Goal: Task Accomplishment & Management: Complete application form

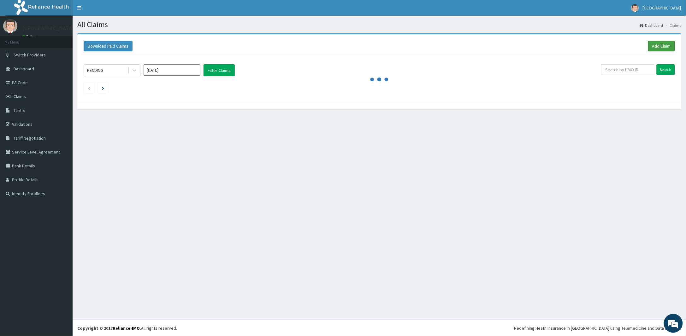
click at [655, 47] on link "Add Claim" at bounding box center [661, 46] width 27 height 11
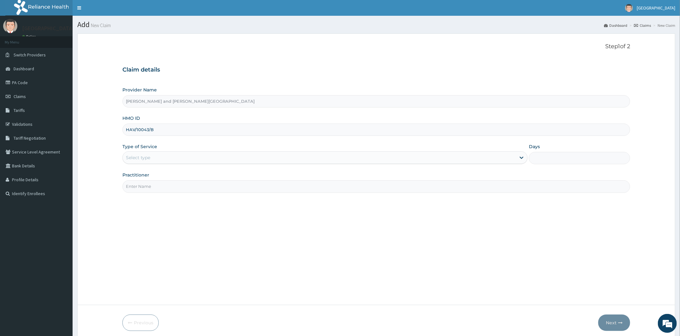
type input "HAV/10043/B"
drag, startPoint x: 172, startPoint y: 155, endPoint x: 163, endPoint y: 166, distance: 13.7
click at [172, 155] on div "Select type" at bounding box center [319, 158] width 393 height 10
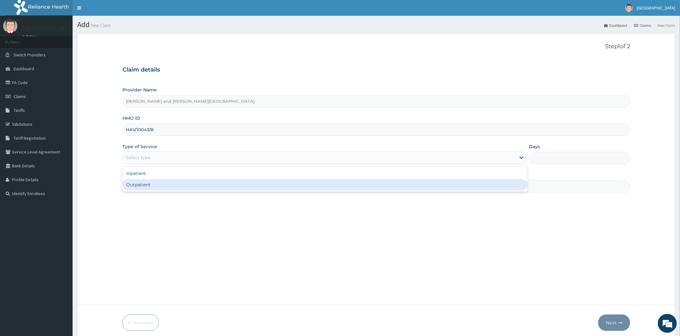
click at [153, 187] on div "Outpatient" at bounding box center [324, 184] width 405 height 11
type input "1"
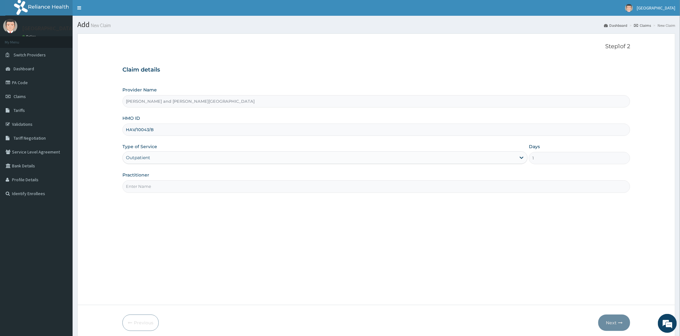
click at [153, 187] on input "Practitioner" at bounding box center [375, 186] width 507 height 12
type input "DR [PERSON_NAME]"
click at [610, 318] on button "Next" at bounding box center [614, 323] width 32 height 16
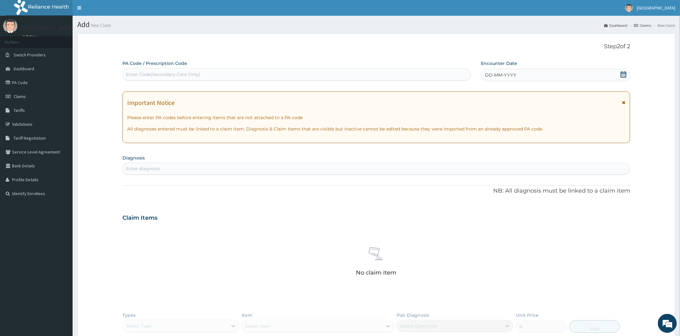
click at [622, 75] on icon at bounding box center [623, 74] width 6 height 6
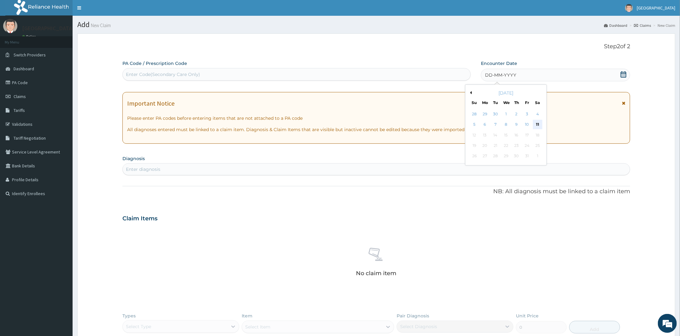
click at [537, 125] on div "11" at bounding box center [536, 124] width 9 height 9
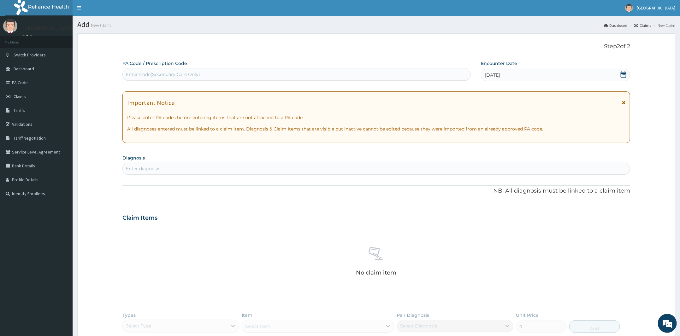
click at [231, 168] on div "Enter diagnosis" at bounding box center [376, 169] width 507 height 10
type input "[MEDICAL_DATA]"
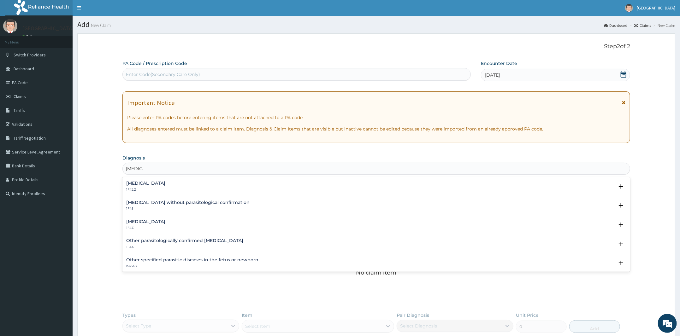
click at [146, 225] on div "[MEDICAL_DATA] 1F4Z" at bounding box center [145, 224] width 39 height 11
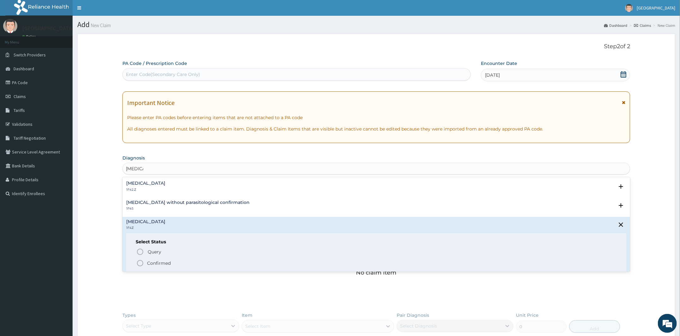
click at [154, 264] on p "Confirmed" at bounding box center [159, 263] width 24 height 6
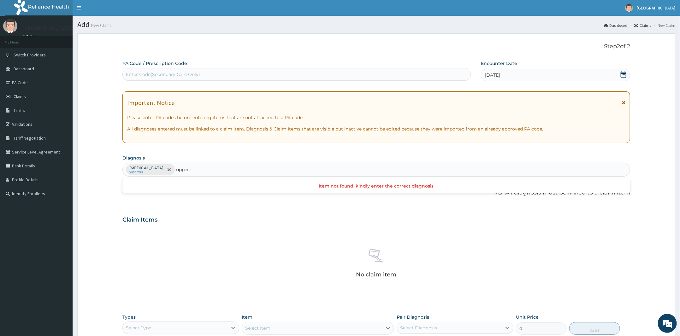
type input "upper"
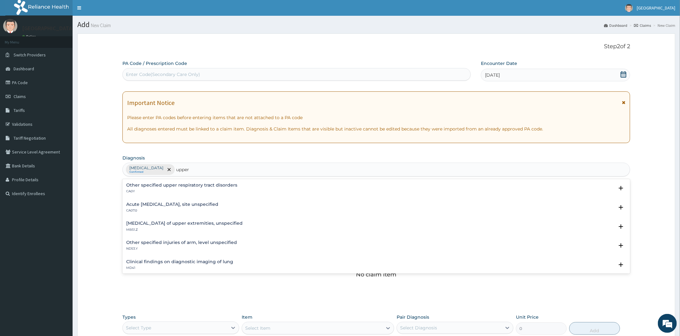
click at [177, 207] on div "Acute [MEDICAL_DATA], site unspecified CA07.0" at bounding box center [172, 207] width 92 height 11
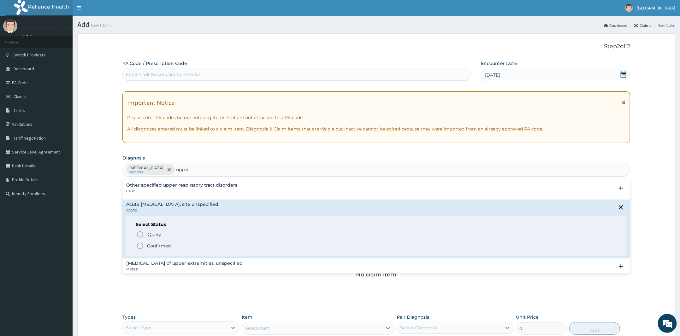
click at [158, 244] on p "Confirmed" at bounding box center [159, 246] width 24 height 6
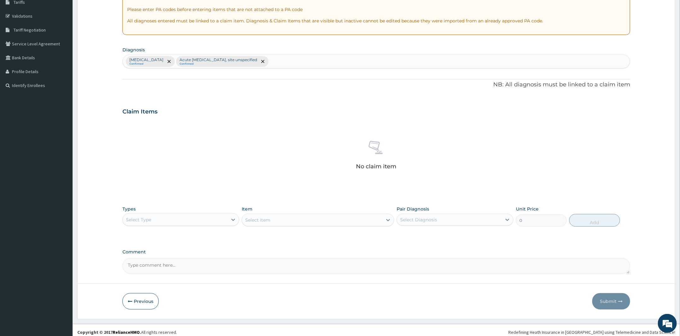
scroll to position [112, 0]
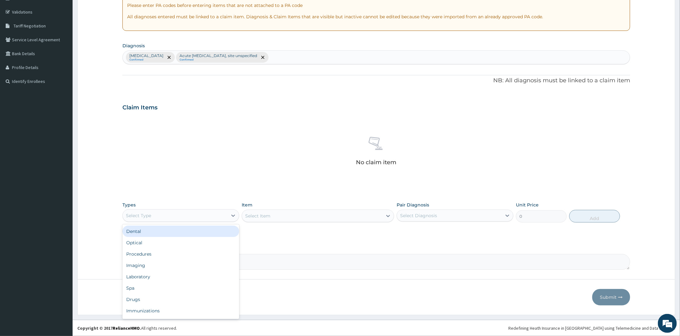
drag, startPoint x: 187, startPoint y: 214, endPoint x: 193, endPoint y: 233, distance: 19.8
click at [187, 214] on div "Select Type" at bounding box center [175, 216] width 105 height 10
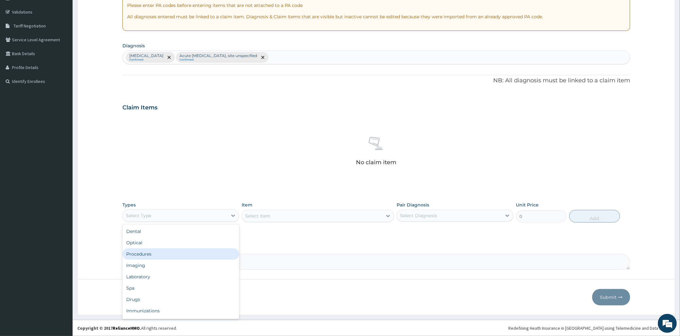
click at [152, 255] on div "Procedures" at bounding box center [180, 253] width 117 height 11
click at [276, 215] on div "Select Item" at bounding box center [312, 216] width 140 height 10
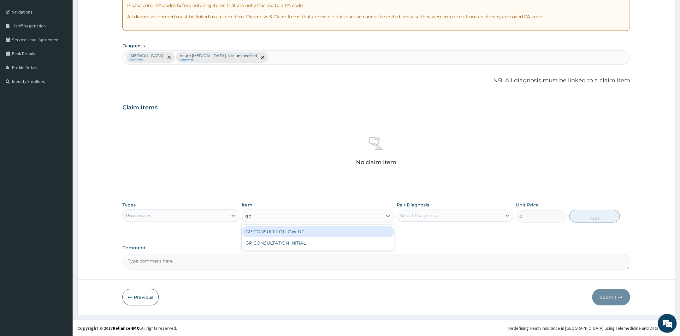
type input "gp"
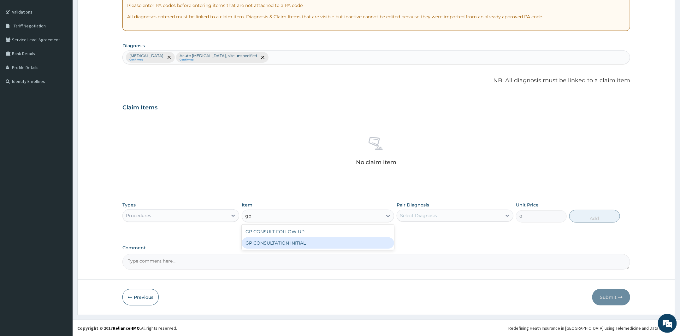
click at [291, 241] on div "GP CONSULTATION INITIAL" at bounding box center [318, 242] width 152 height 11
type input "2000"
click at [468, 209] on div "Pair Diagnosis Select Diagnosis" at bounding box center [454, 212] width 117 height 21
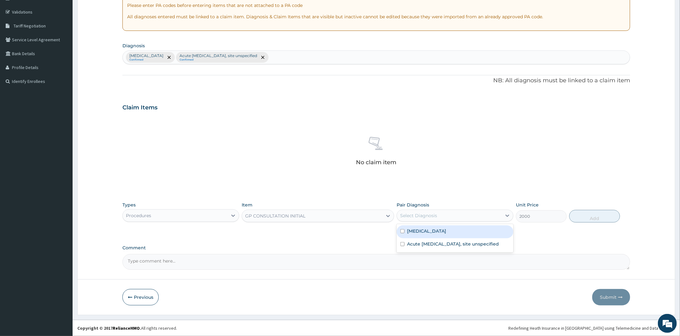
drag, startPoint x: 466, startPoint y: 213, endPoint x: 466, endPoint y: 224, distance: 11.0
click at [466, 213] on div "Select Diagnosis" at bounding box center [449, 216] width 105 height 10
drag, startPoint x: 464, startPoint y: 233, endPoint x: 464, endPoint y: 249, distance: 15.8
click at [465, 247] on div "Malaria, unspecified Acute upper respiratory infection, site unspecified" at bounding box center [454, 238] width 117 height 28
click at [464, 247] on label "Acute upper respiratory infection, site unspecified" at bounding box center [453, 244] width 92 height 6
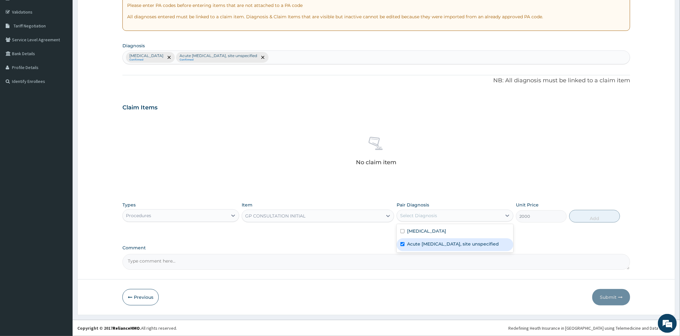
checkbox input "true"
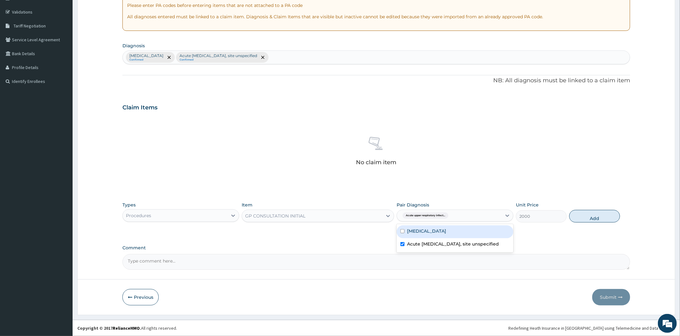
click at [477, 230] on div "Malaria, unspecified" at bounding box center [454, 231] width 117 height 13
checkbox input "true"
click at [579, 215] on button "Add" at bounding box center [594, 216] width 51 height 13
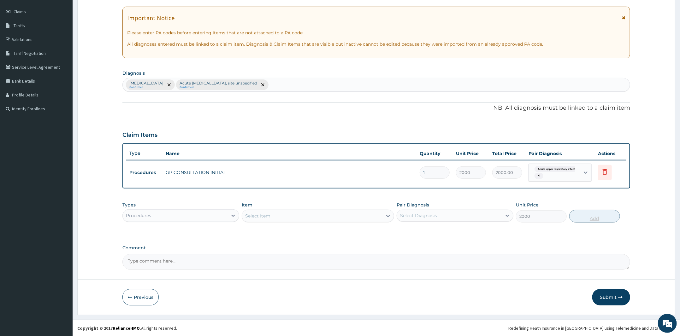
type input "0"
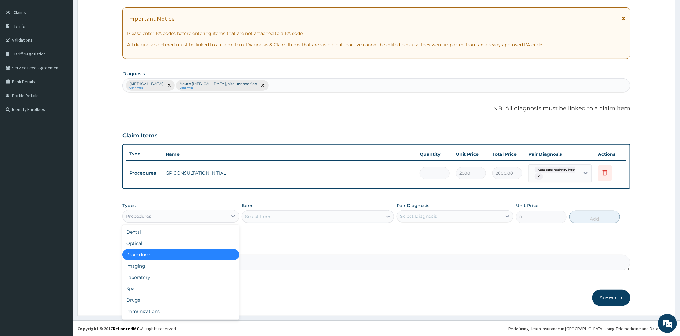
drag, startPoint x: 172, startPoint y: 209, endPoint x: 159, endPoint y: 245, distance: 37.9
click at [172, 210] on div "Procedures" at bounding box center [180, 216] width 117 height 13
click at [135, 296] on div "Drugs" at bounding box center [180, 300] width 117 height 11
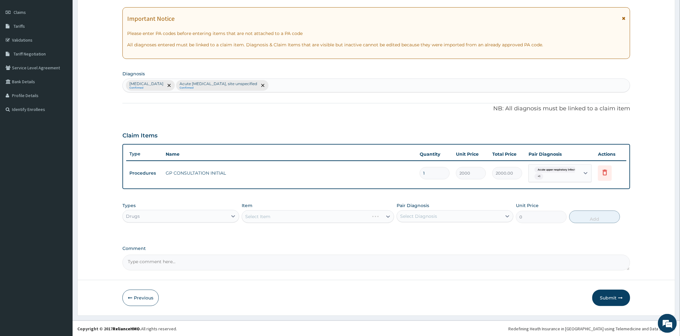
click at [272, 215] on div "Select Item" at bounding box center [318, 216] width 152 height 13
click at [289, 215] on div "Select Item" at bounding box center [312, 217] width 140 height 10
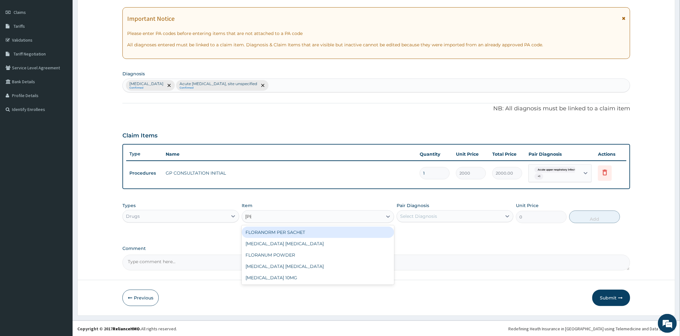
type input "lorat"
click at [293, 233] on div "LORATADINE 10MG" at bounding box center [318, 232] width 152 height 11
type input "30"
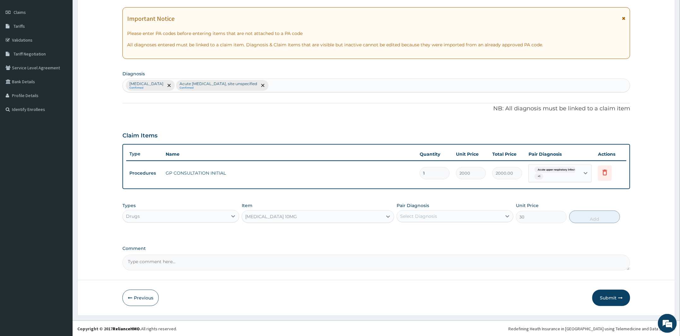
click at [439, 215] on div "Select Diagnosis" at bounding box center [449, 216] width 105 height 10
click at [447, 246] on label "Acute upper respiratory infection, site unspecified" at bounding box center [453, 245] width 92 height 6
checkbox input "true"
click at [602, 216] on button "Add" at bounding box center [594, 217] width 51 height 13
type input "0"
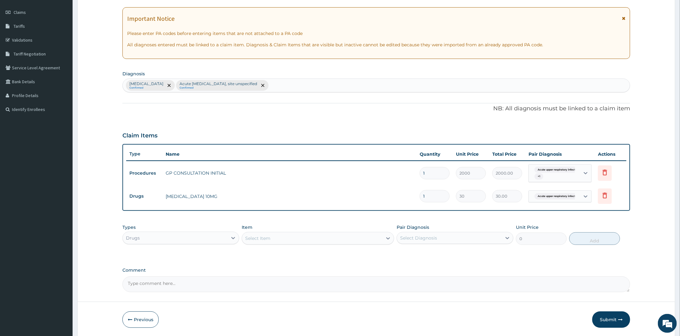
type input "0.00"
type input "5"
type input "150.00"
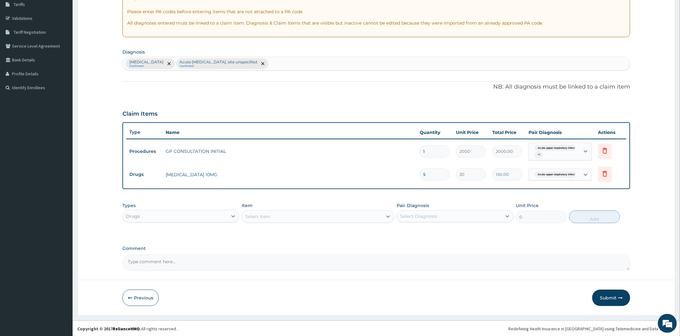
type input "5"
click at [304, 221] on div "Select Item" at bounding box center [312, 217] width 140 height 10
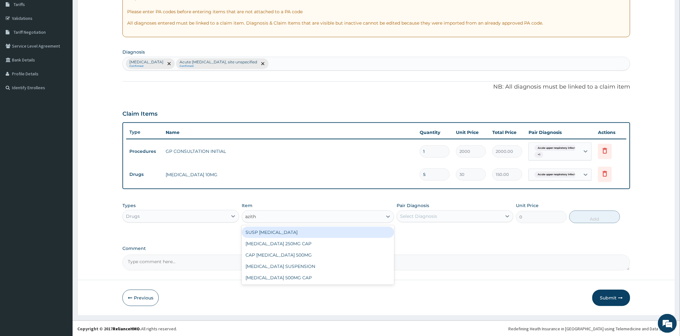
type input "azithr"
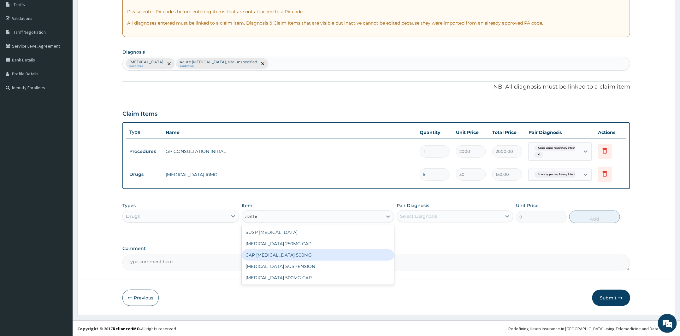
click at [299, 254] on div "CAP AZITHROMYCIN 500MG" at bounding box center [318, 254] width 152 height 11
type input "250"
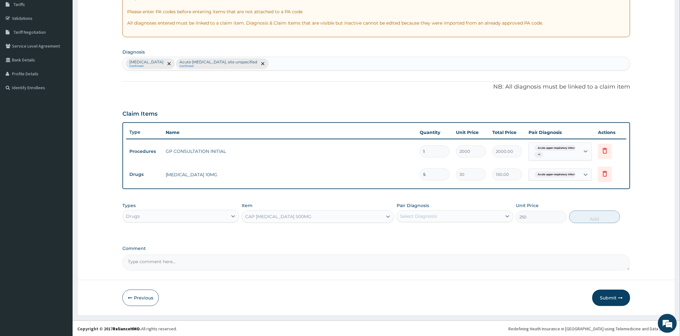
click at [449, 216] on div "Select Diagnosis" at bounding box center [449, 216] width 105 height 10
click at [440, 248] on label "Acute upper respiratory infection, site unspecified" at bounding box center [453, 245] width 92 height 6
checkbox input "true"
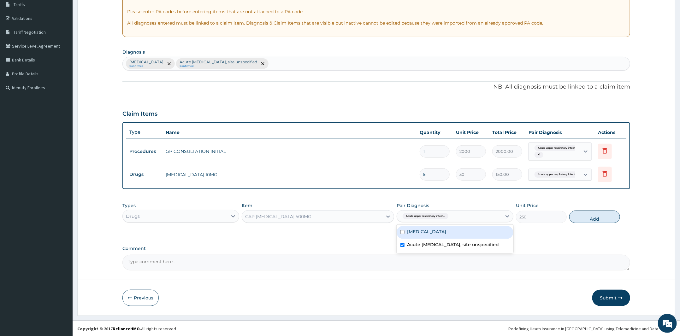
click at [597, 219] on button "Add" at bounding box center [594, 217] width 51 height 13
type input "0"
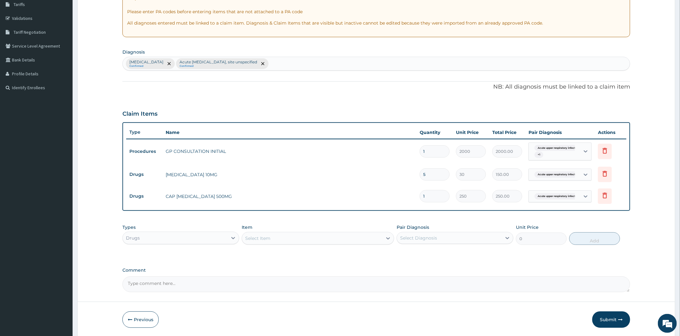
type input "0.00"
type input "5"
type input "1250.00"
type input "5"
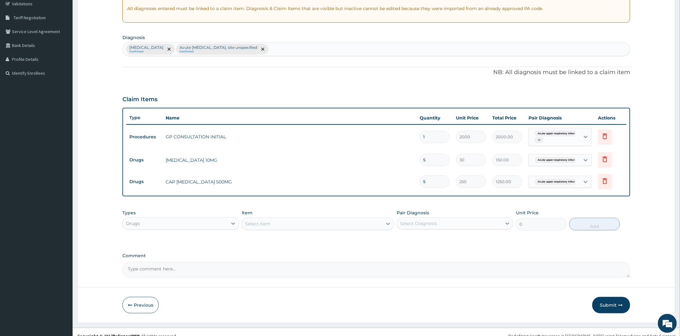
scroll to position [128, 0]
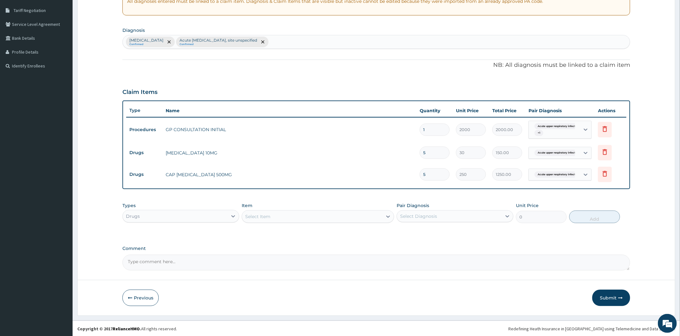
click at [292, 220] on div "Select Item" at bounding box center [312, 217] width 140 height 10
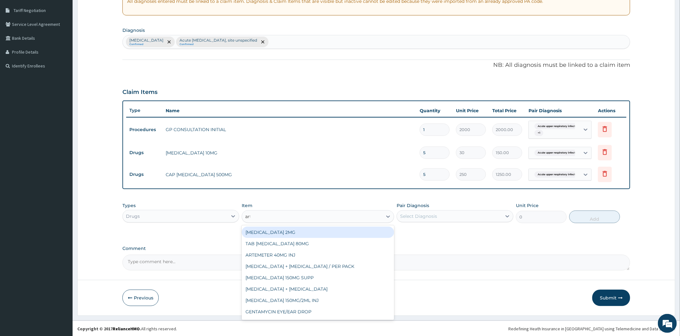
type input "arte"
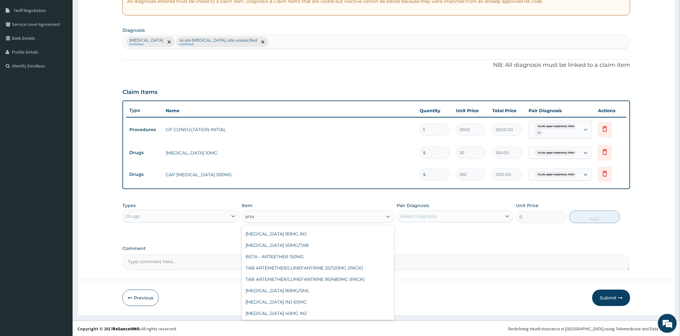
scroll to position [84, 0]
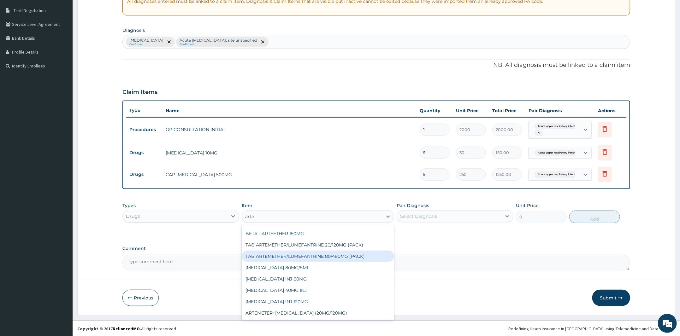
click at [326, 256] on div "TAB ARTEMETHER/LUMEFANTRINE 80/480MG (PACK)" at bounding box center [318, 256] width 152 height 11
type input "1600"
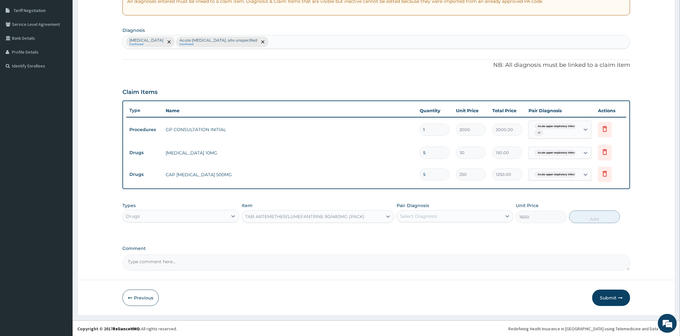
drag, startPoint x: 461, startPoint y: 216, endPoint x: 458, endPoint y: 221, distance: 5.6
click at [461, 216] on div "Select Diagnosis" at bounding box center [449, 216] width 105 height 10
click at [458, 236] on div "[MEDICAL_DATA]" at bounding box center [454, 232] width 117 height 13
checkbox input "true"
click at [583, 215] on button "Add" at bounding box center [594, 217] width 51 height 13
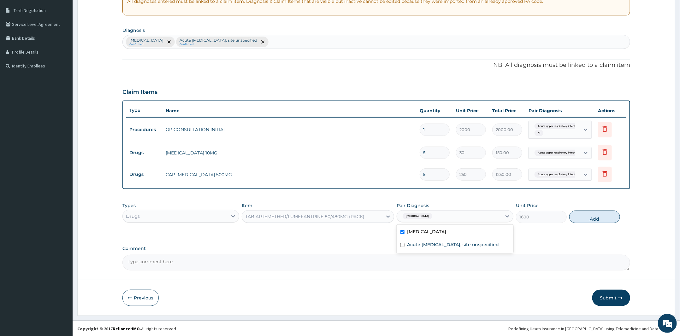
type input "0"
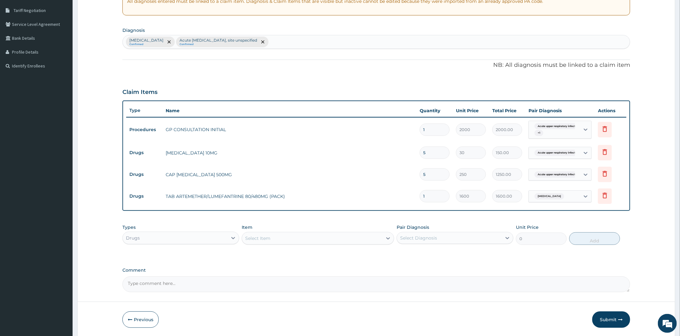
click at [324, 229] on div "Item Select Item" at bounding box center [318, 234] width 152 height 21
click at [301, 238] on div "Select Item" at bounding box center [312, 238] width 140 height 10
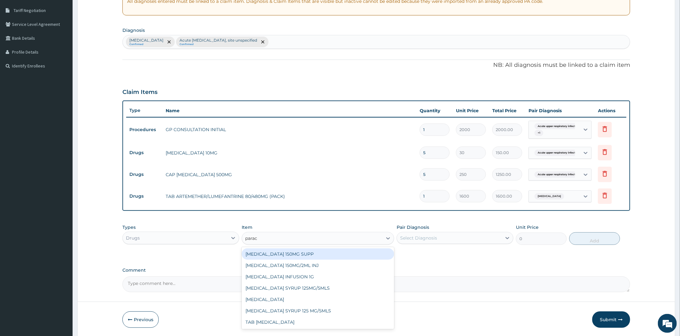
type input "parace"
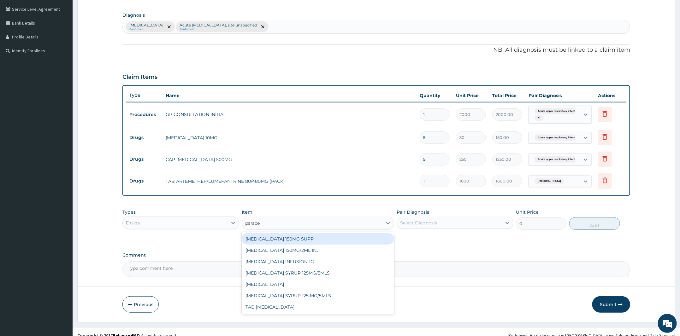
scroll to position [150, 0]
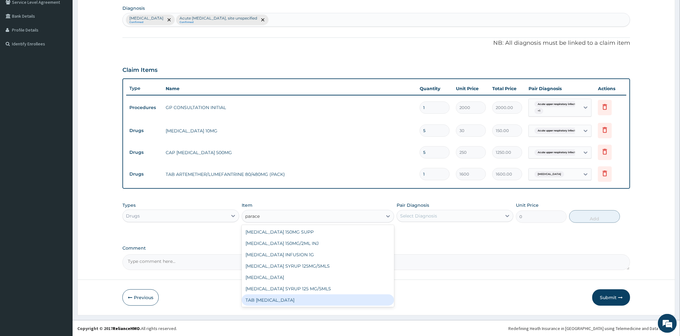
click at [355, 300] on div "TAB [MEDICAL_DATA]" at bounding box center [318, 300] width 152 height 11
type input "15"
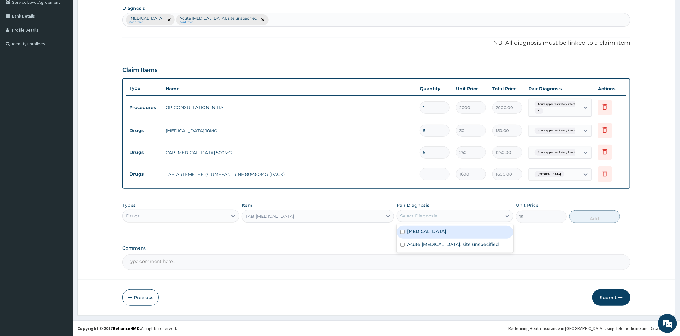
drag, startPoint x: 443, startPoint y: 214, endPoint x: 450, endPoint y: 223, distance: 11.0
click at [443, 214] on div "Select Diagnosis" at bounding box center [449, 216] width 105 height 10
click at [452, 229] on div "[MEDICAL_DATA]" at bounding box center [454, 232] width 117 height 13
checkbox input "true"
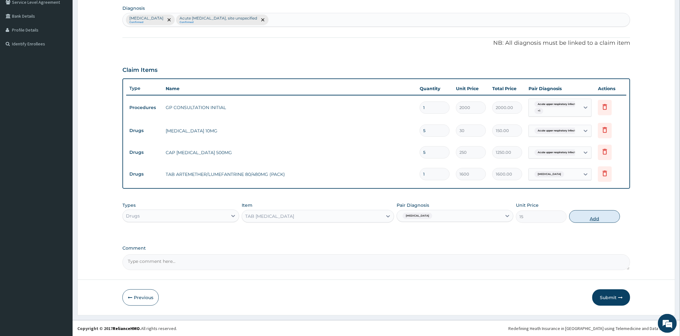
click at [582, 214] on button "Add" at bounding box center [594, 216] width 51 height 13
type input "0"
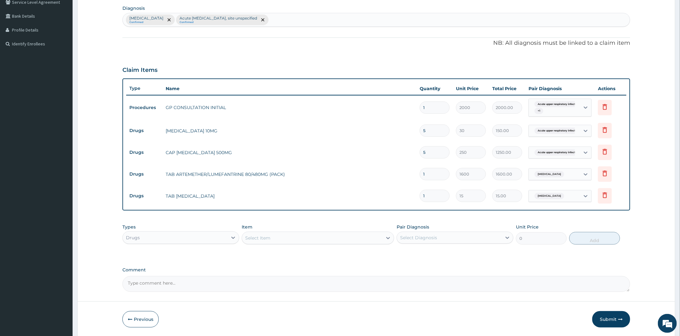
type input "18"
type input "270.00"
type input "18"
click at [327, 20] on div "Malaria, unspecified Confirmed Acute upper respiratory infection, site unspecif…" at bounding box center [376, 19] width 507 height 13
type input "gastr"
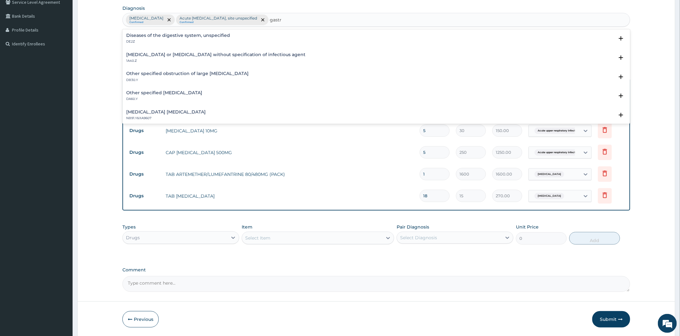
click at [180, 55] on h4 "Infectious gastroenteritis or colitis without specification of infectious agent" at bounding box center [215, 54] width 179 height 5
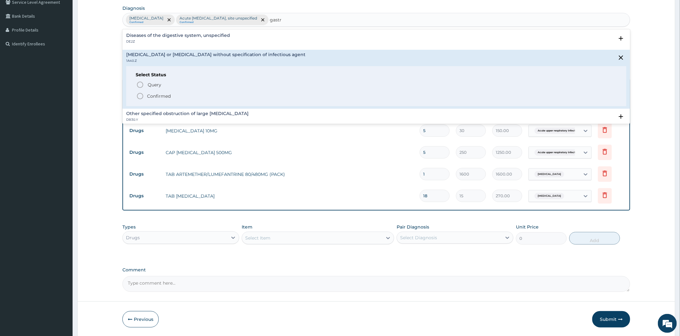
click at [177, 97] on span "Confirmed" at bounding box center [376, 96] width 480 height 8
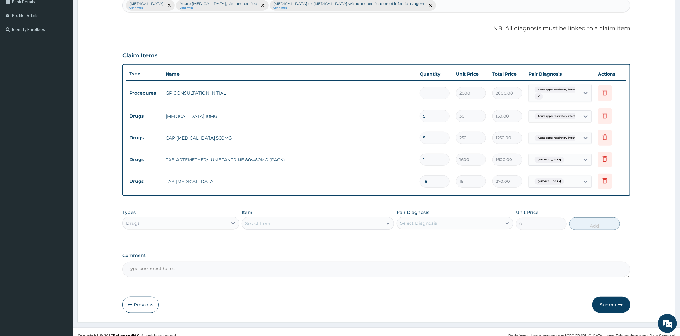
scroll to position [172, 0]
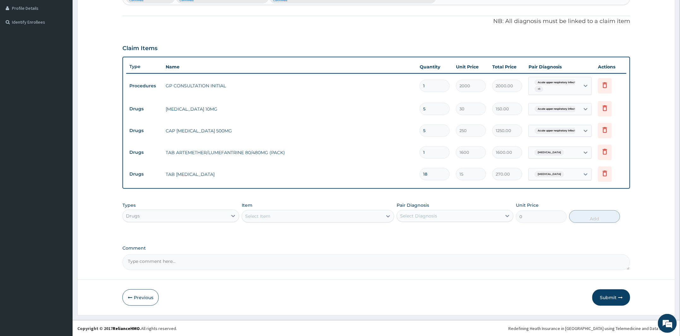
click at [301, 215] on div "Select Item" at bounding box center [312, 216] width 140 height 10
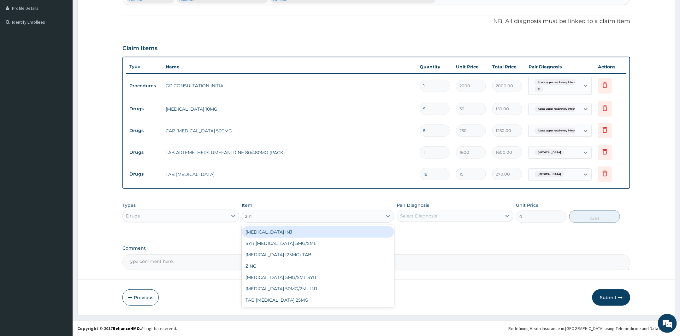
type input "zinc"
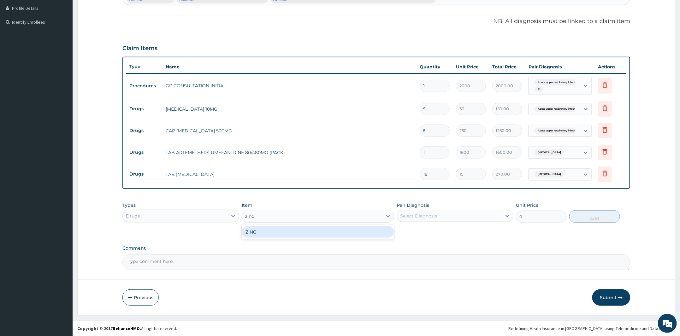
click at [294, 229] on div "ZINC" at bounding box center [318, 231] width 152 height 11
type input "35"
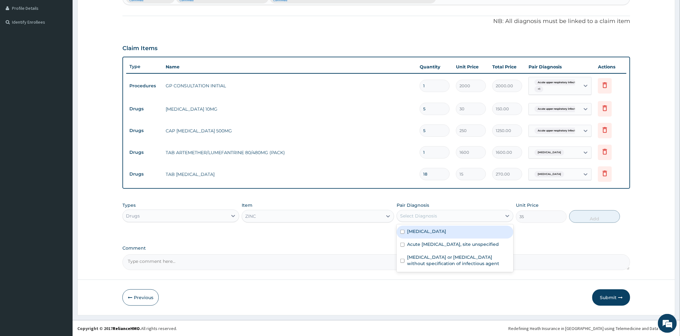
drag, startPoint x: 439, startPoint y: 218, endPoint x: 437, endPoint y: 223, distance: 5.6
click at [438, 217] on div "Select Diagnosis" at bounding box center [449, 216] width 105 height 10
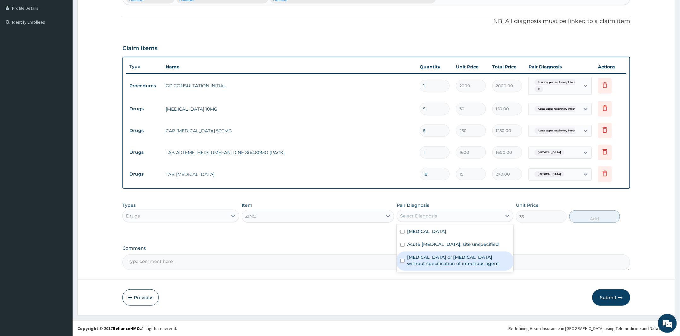
click at [436, 266] on label "Infectious gastroenteritis or colitis without specification of infectious agent" at bounding box center [458, 260] width 102 height 13
checkbox input "true"
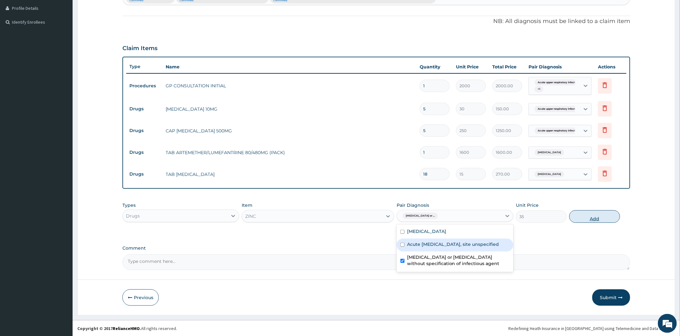
click at [577, 217] on button "Add" at bounding box center [594, 216] width 51 height 13
type input "0"
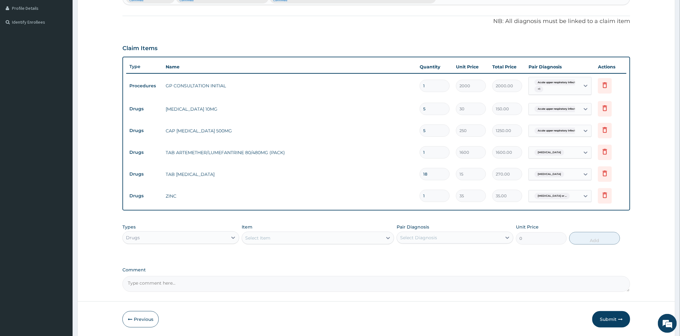
type input "0.00"
type input "5"
type input "175.00"
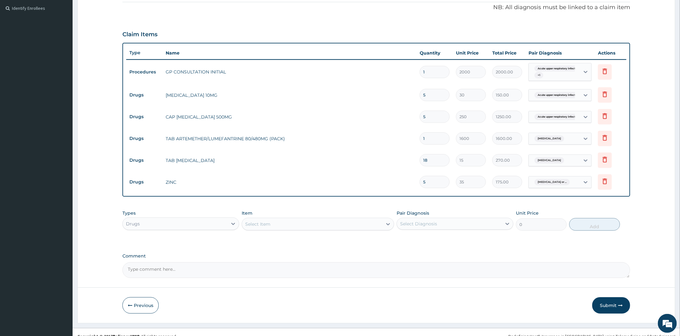
scroll to position [193, 0]
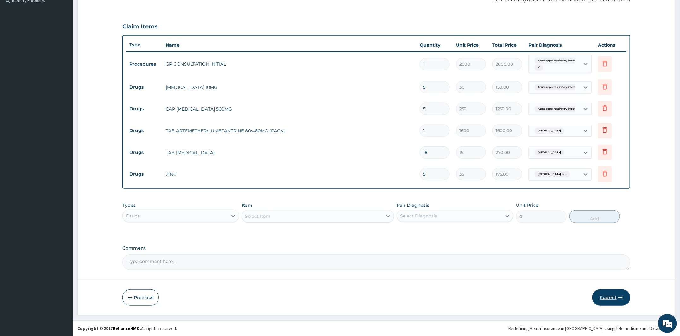
type input "5"
click at [610, 297] on button "Submit" at bounding box center [611, 297] width 38 height 16
click at [616, 295] on button "Submit" at bounding box center [611, 297] width 38 height 16
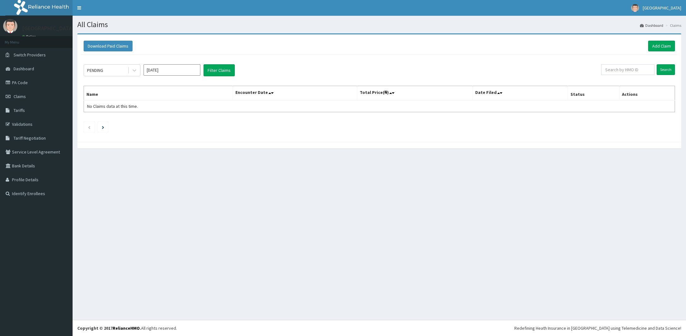
click at [649, 45] on link "Add Claim" at bounding box center [661, 46] width 27 height 11
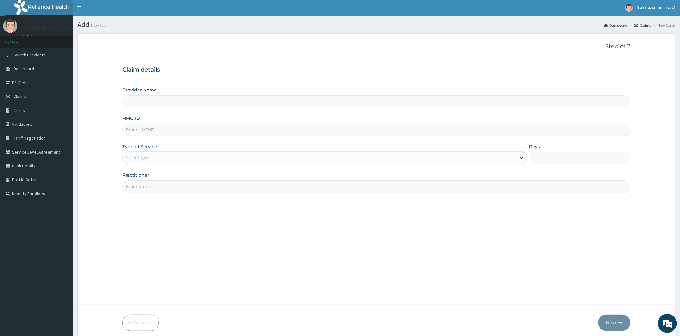
type input "CYU/10412/B"
type input "Peter and Grace Medical centre"
type input "CYU/10412/B"
click at [154, 155] on div "Select type" at bounding box center [319, 158] width 393 height 10
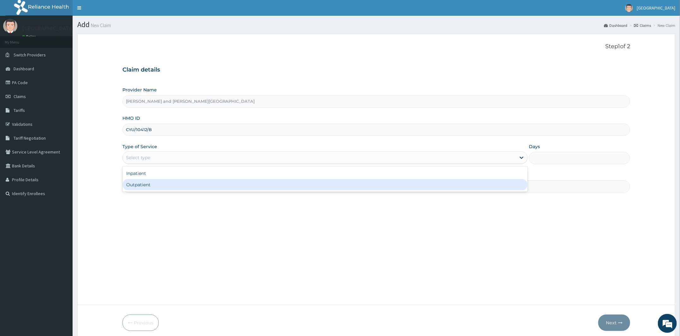
click at [152, 192] on div "Step 1 of 2 Claim details Provider Name Peter and Grace Medical centre HMO ID C…" at bounding box center [375, 169] width 507 height 252
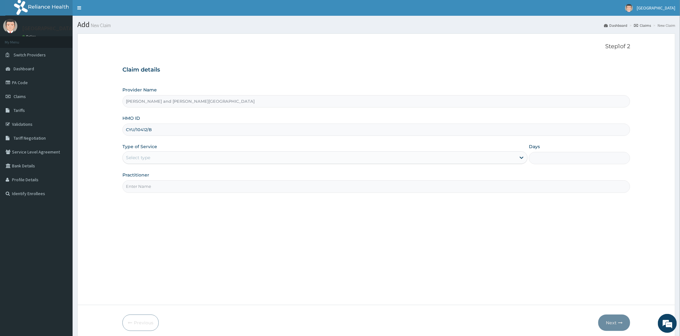
click at [155, 187] on input "Practitioner" at bounding box center [375, 186] width 507 height 12
click at [149, 163] on div "Select type" at bounding box center [319, 158] width 393 height 10
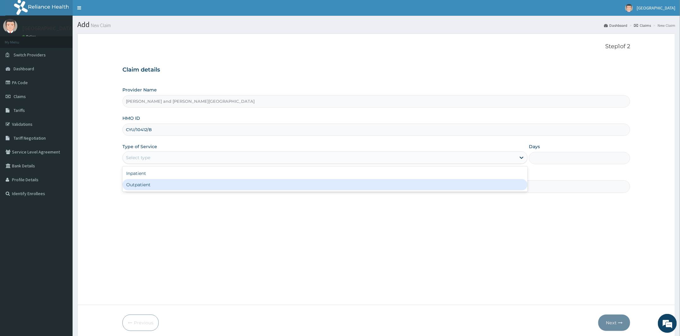
click at [153, 187] on div "Outpatient" at bounding box center [324, 184] width 405 height 11
type input "1"
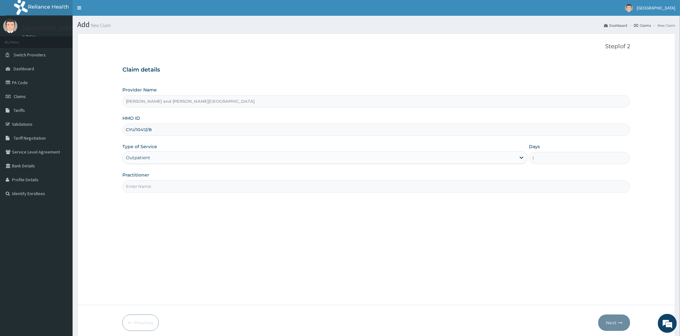
drag, startPoint x: 154, startPoint y: 185, endPoint x: 159, endPoint y: 197, distance: 12.8
click at [154, 185] on input "Practitioner" at bounding box center [375, 186] width 507 height 12
type input "DR [PERSON_NAME]"
click at [617, 317] on button "Next" at bounding box center [614, 323] width 32 height 16
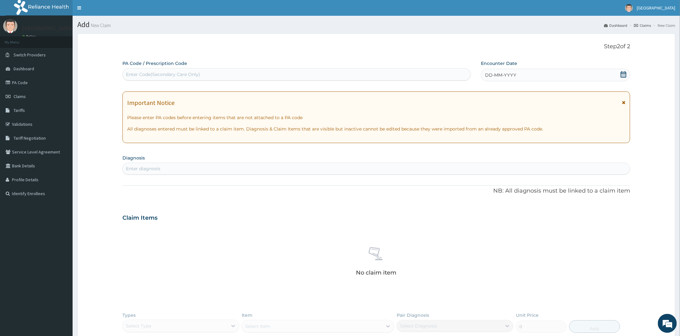
drag, startPoint x: 624, startPoint y: 77, endPoint x: 620, endPoint y: 79, distance: 4.9
click at [624, 76] on icon at bounding box center [623, 74] width 6 height 6
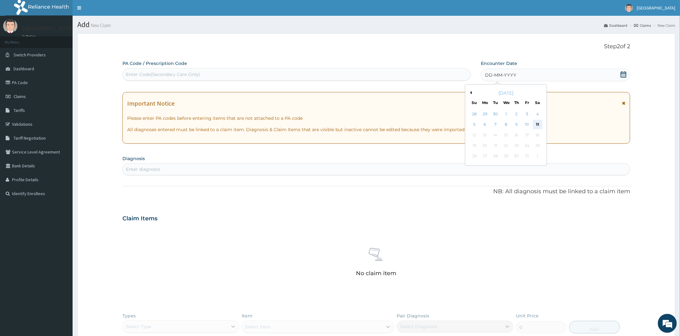
click at [535, 123] on div "11" at bounding box center [536, 124] width 9 height 9
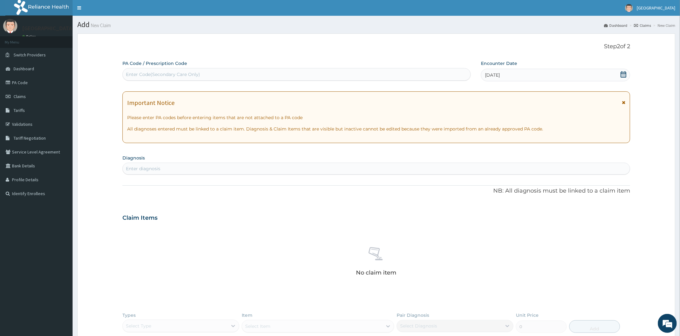
click at [249, 172] on div "Enter diagnosis" at bounding box center [376, 169] width 507 height 10
type input "malaria"
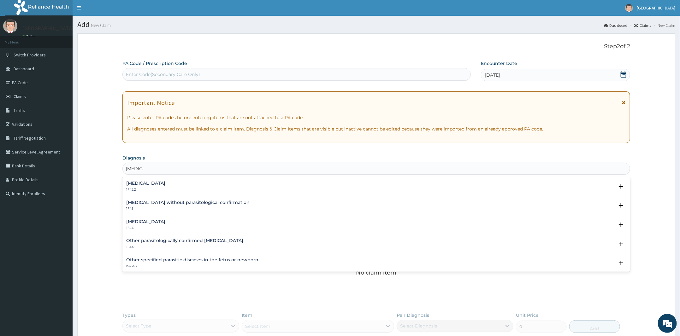
click at [165, 220] on h4 "Malaria, unspecified" at bounding box center [145, 221] width 39 height 5
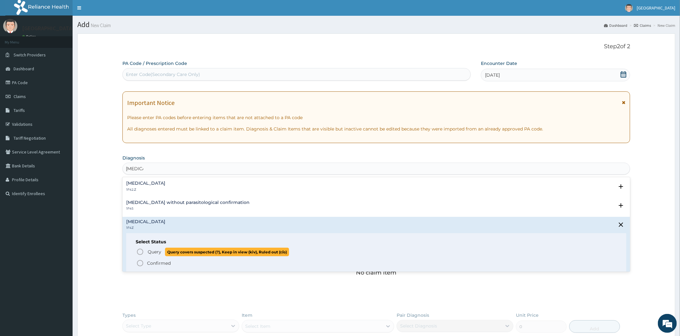
click at [151, 263] on p "Confirmed" at bounding box center [159, 263] width 24 height 6
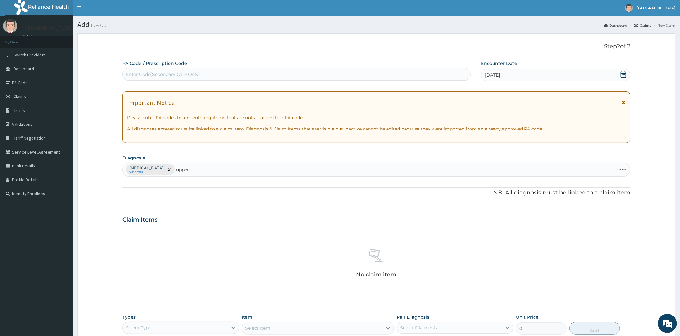
type input "upper"
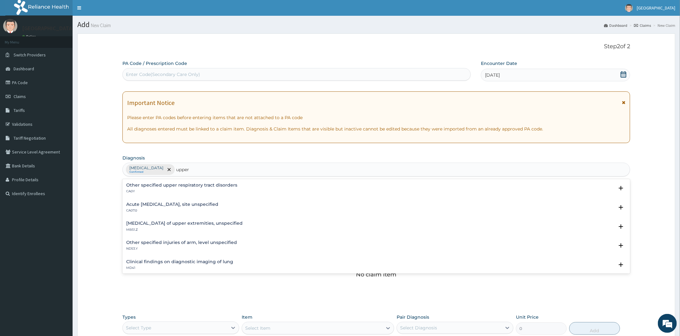
click at [172, 213] on div "Acute upper respiratory infection, site unspecified CA07.0 Select Status Query …" at bounding box center [376, 209] width 500 height 14
click at [168, 204] on h4 "Acute upper respiratory infection, site unspecified" at bounding box center [172, 204] width 92 height 5
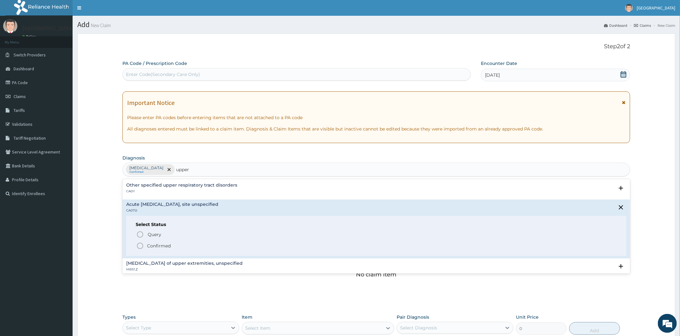
click at [153, 244] on p "Confirmed" at bounding box center [159, 246] width 24 height 6
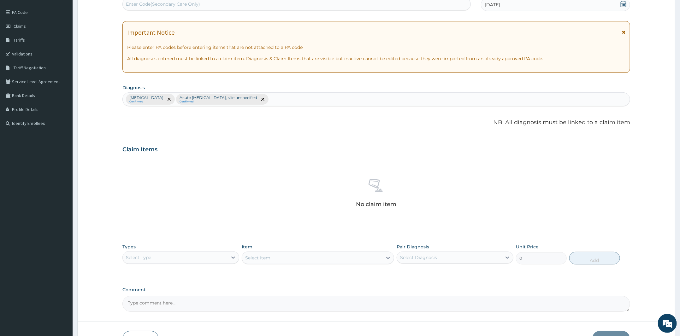
scroll to position [112, 0]
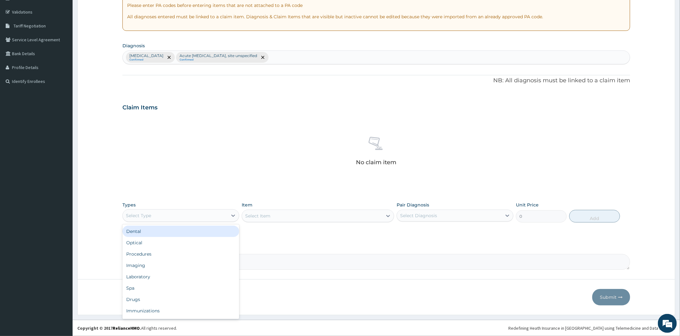
click at [217, 217] on div "Select Type" at bounding box center [175, 216] width 105 height 10
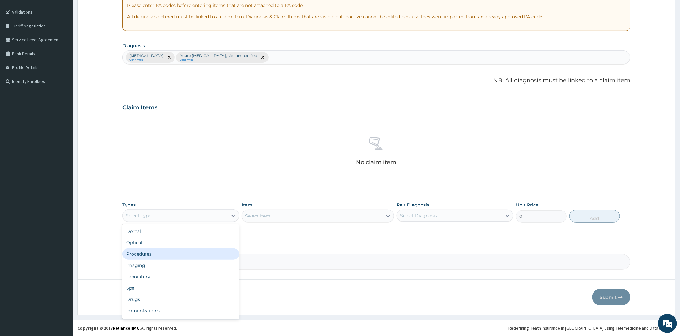
click at [183, 256] on div "Procedures" at bounding box center [180, 253] width 117 height 11
click at [290, 219] on div "Select Item" at bounding box center [318, 216] width 152 height 13
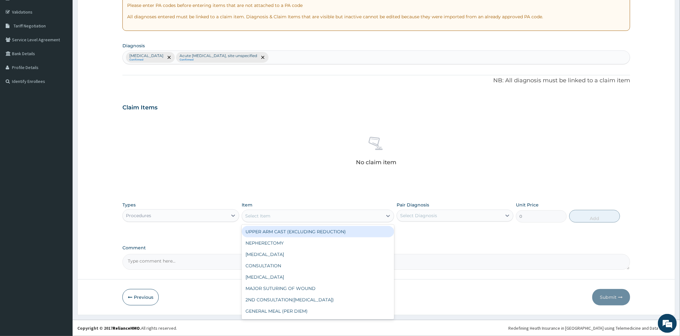
click at [294, 218] on div "Select Item" at bounding box center [312, 216] width 140 height 10
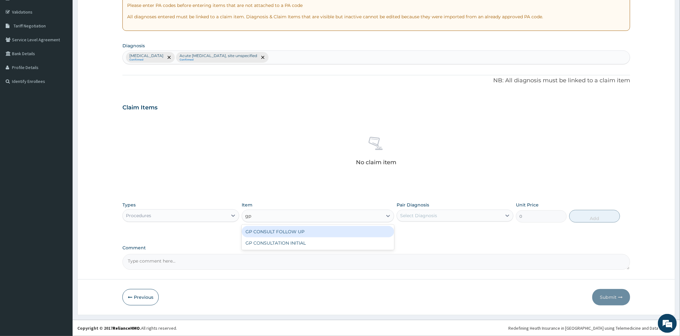
type input "gp"
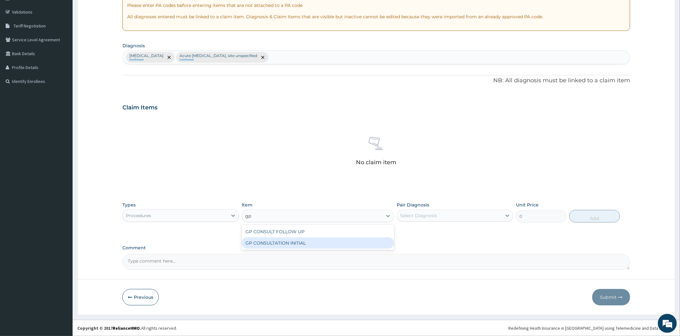
drag, startPoint x: 322, startPoint y: 246, endPoint x: 442, endPoint y: 231, distance: 120.7
click at [323, 246] on div "GP CONSULTATION INITIAL" at bounding box center [318, 242] width 152 height 11
type input "2000"
click at [456, 220] on div "Select Diagnosis" at bounding box center [449, 216] width 105 height 10
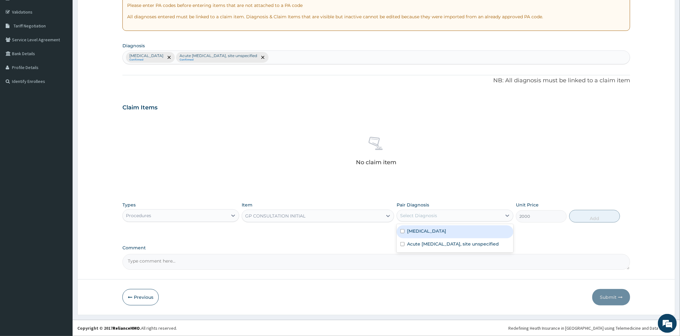
click at [446, 231] on label "Malaria, unspecified" at bounding box center [426, 231] width 39 height 6
checkbox input "true"
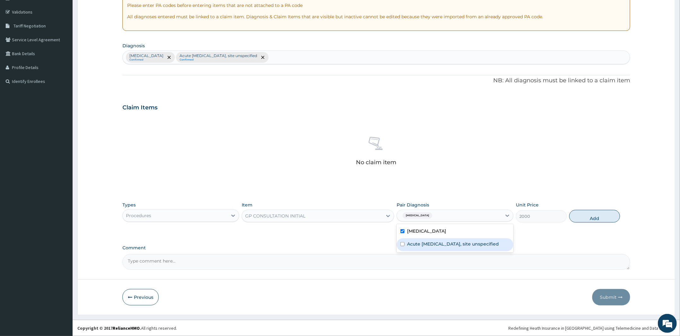
click at [481, 247] on label "Acute upper respiratory infection, site unspecified" at bounding box center [453, 244] width 92 height 6
checkbox input "true"
click at [600, 213] on button "Add" at bounding box center [594, 216] width 51 height 13
type input "0"
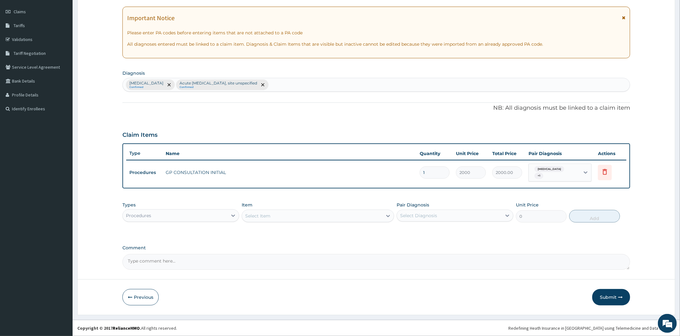
scroll to position [84, 0]
click at [185, 216] on div "Procedures" at bounding box center [175, 216] width 105 height 10
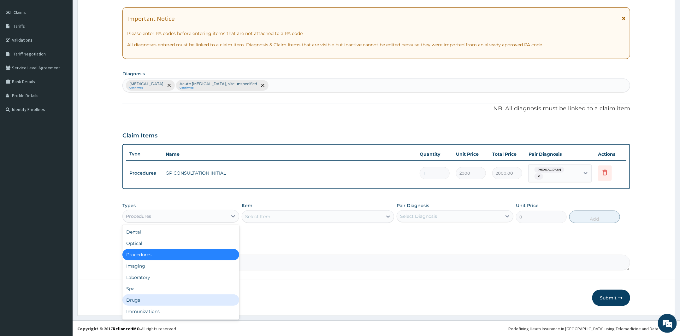
click at [152, 301] on div "Drugs" at bounding box center [180, 300] width 117 height 11
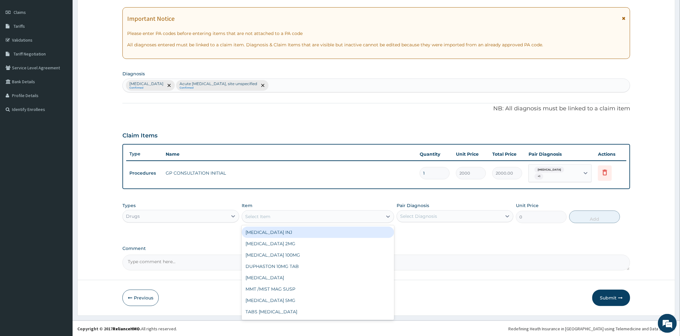
click at [280, 216] on div "Select Item" at bounding box center [312, 217] width 140 height 10
type input "arte"
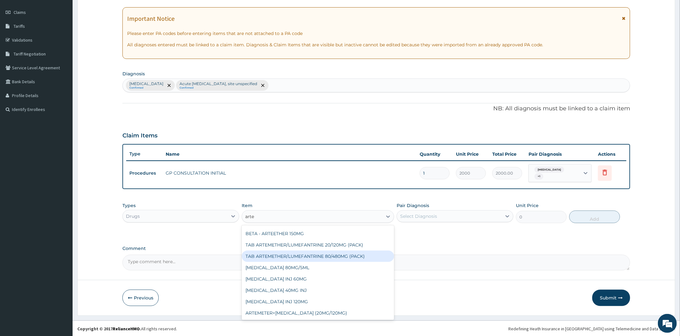
click at [351, 256] on div "TAB ARTEMETHER/LUMEFANTRINE 80/480MG (PACK)" at bounding box center [318, 256] width 152 height 11
type input "1600"
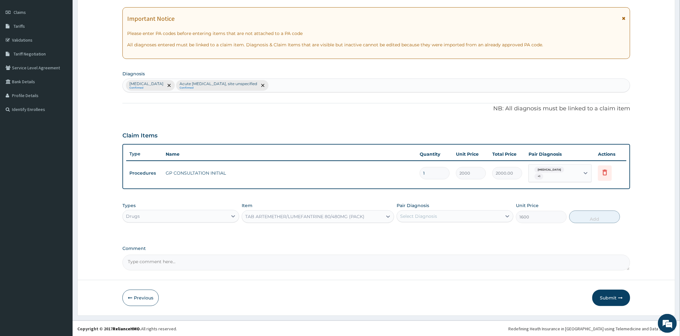
click at [437, 212] on div "Select Diagnosis" at bounding box center [449, 216] width 105 height 10
click at [437, 232] on label "Malaria, unspecified" at bounding box center [426, 232] width 39 height 6
checkbox input "true"
click at [595, 215] on button "Add" at bounding box center [594, 217] width 51 height 13
type input "0"
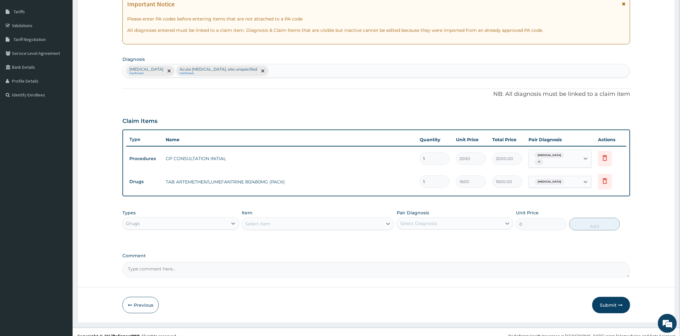
scroll to position [106, 0]
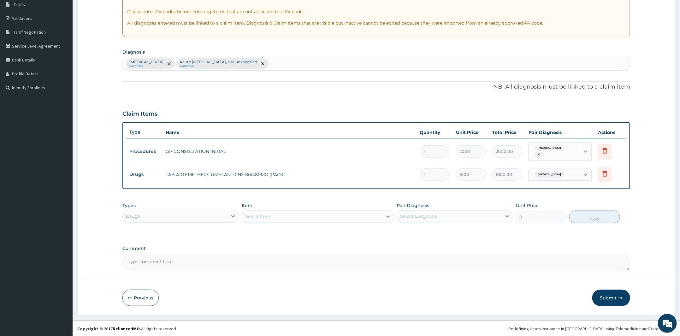
click at [288, 216] on div "Select Item" at bounding box center [312, 217] width 140 height 10
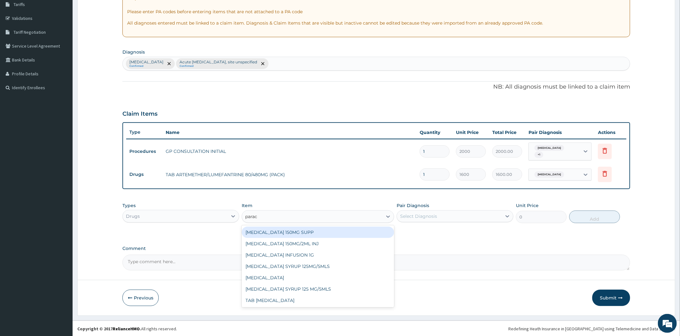
type input "parace"
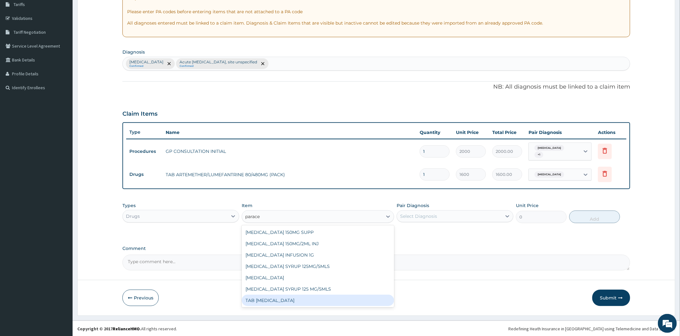
click at [315, 301] on div "TAB [MEDICAL_DATA]" at bounding box center [318, 300] width 152 height 11
type input "15"
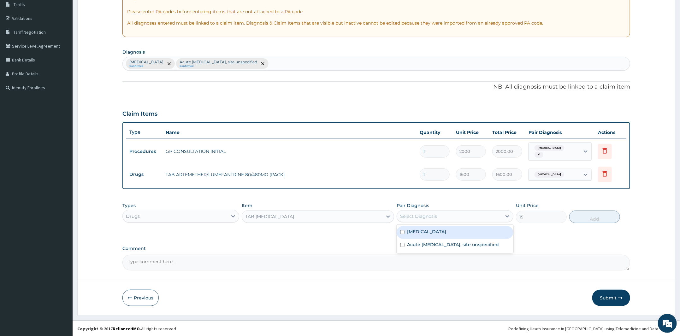
click at [435, 220] on div "Select Diagnosis" at bounding box center [449, 216] width 105 height 10
click at [427, 234] on label "[MEDICAL_DATA]" at bounding box center [426, 232] width 39 height 6
checkbox input "true"
drag, startPoint x: 596, startPoint y: 218, endPoint x: 589, endPoint y: 217, distance: 6.3
click at [596, 217] on button "Add" at bounding box center [594, 217] width 51 height 13
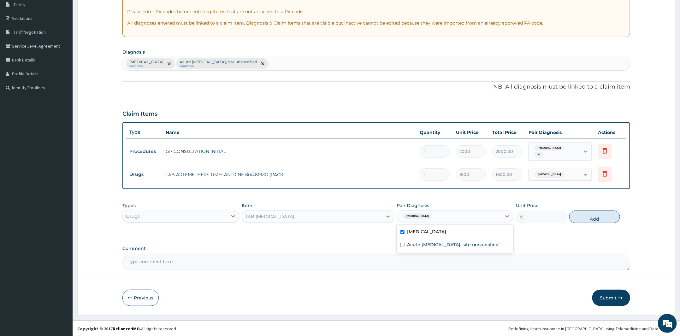
type input "0"
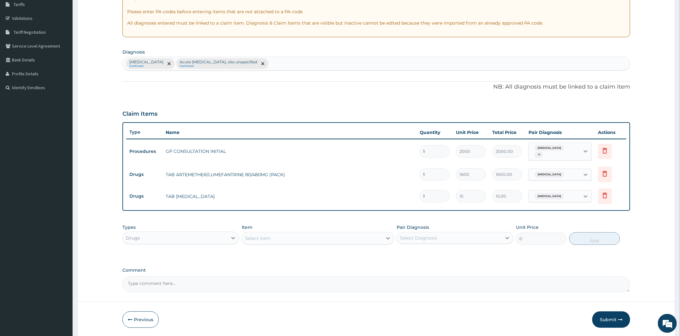
type input "18"
type input "270.00"
type input "18"
click at [266, 232] on div "Select Item" at bounding box center [318, 238] width 152 height 13
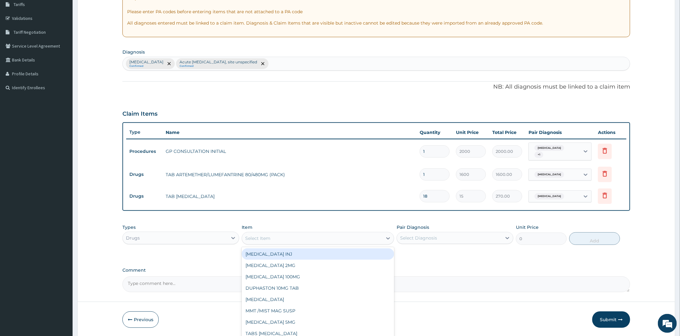
type input "l"
type input "coug"
click at [280, 252] on div "COUGH SYRUP" at bounding box center [318, 253] width 152 height 11
type input "700"
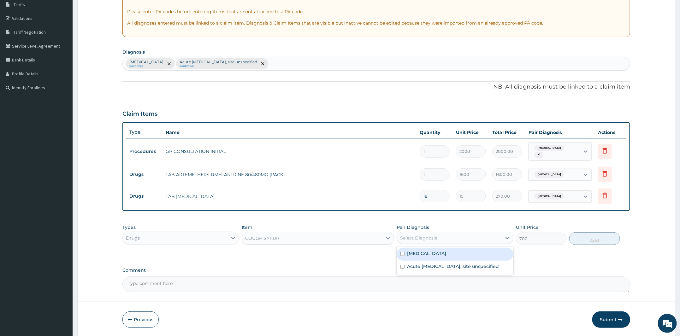
drag, startPoint x: 452, startPoint y: 240, endPoint x: 441, endPoint y: 257, distance: 20.1
click at [452, 240] on div "Select Diagnosis" at bounding box center [449, 238] width 105 height 10
click at [444, 270] on label "Acute upper respiratory infection, site unspecified" at bounding box center [453, 266] width 92 height 6
checkbox input "true"
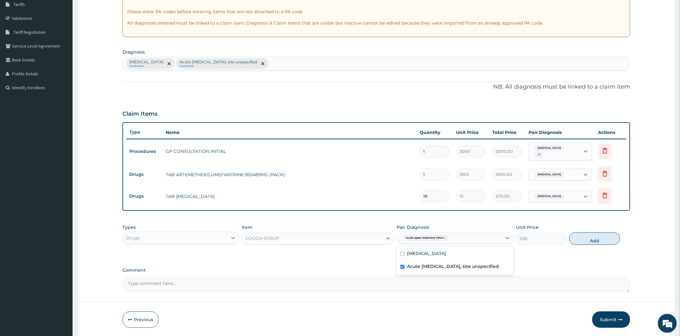
click at [609, 241] on button "Add" at bounding box center [594, 238] width 51 height 13
type input "0"
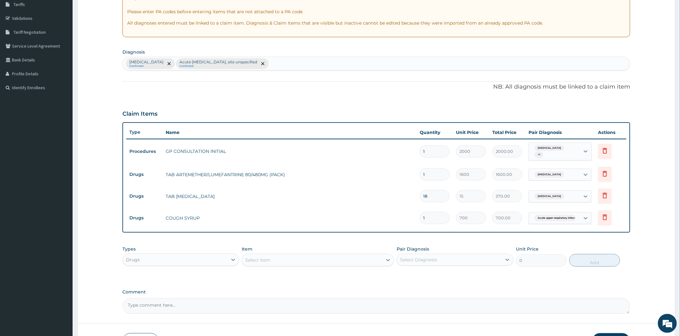
click at [334, 257] on div "Select Item" at bounding box center [312, 260] width 140 height 10
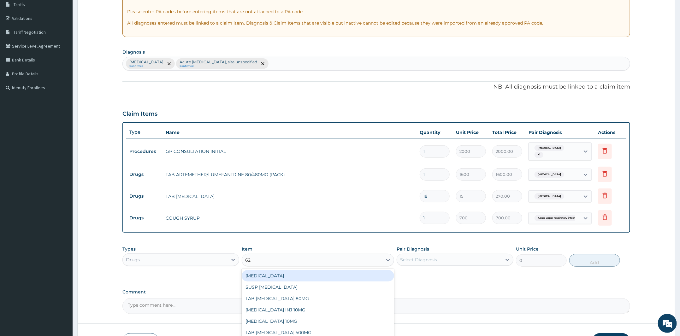
type input "625"
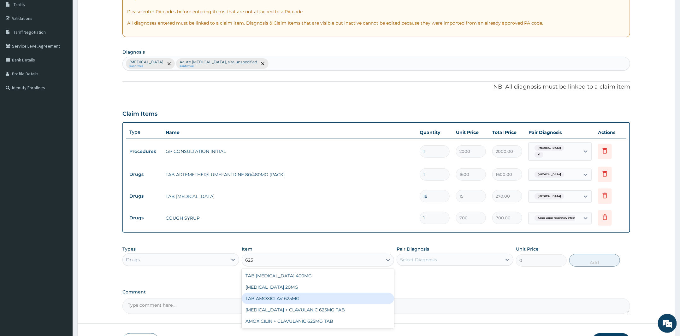
click at [299, 295] on div "TAB AMOXICLAV 625MG" at bounding box center [318, 298] width 152 height 11
type input "260"
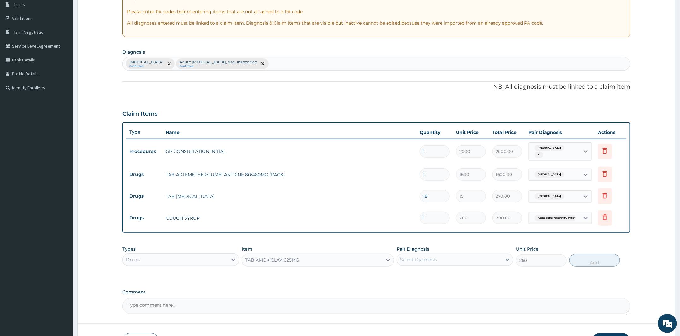
click at [422, 263] on div "Select Diagnosis" at bounding box center [449, 260] width 105 height 10
click at [433, 286] on label "Acute upper respiratory infection, site unspecified" at bounding box center [453, 288] width 92 height 6
checkbox input "true"
click at [590, 258] on button "Add" at bounding box center [594, 260] width 51 height 13
type input "0"
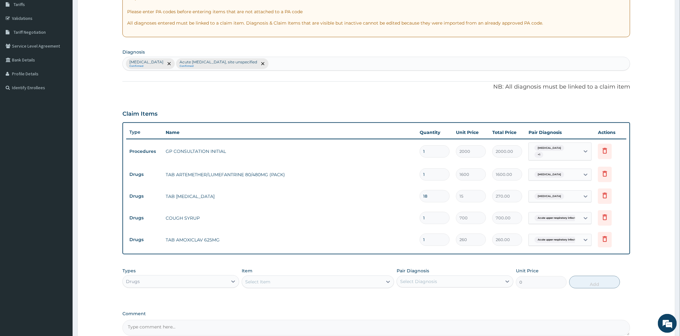
type input "14"
type input "3640.00"
type input "14"
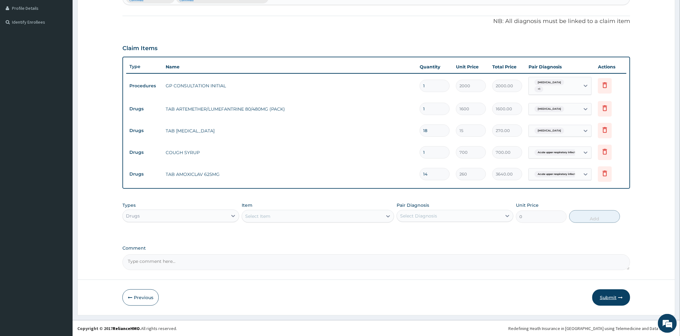
click at [620, 300] on button "Submit" at bounding box center [611, 297] width 38 height 16
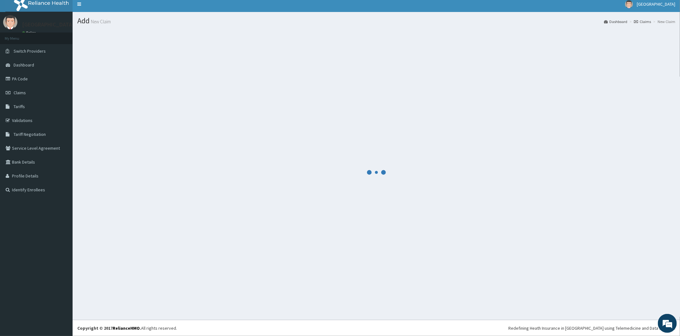
scroll to position [4, 0]
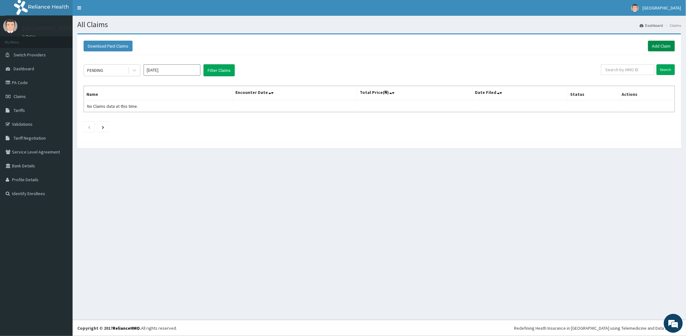
click at [652, 45] on link "Add Claim" at bounding box center [661, 46] width 27 height 11
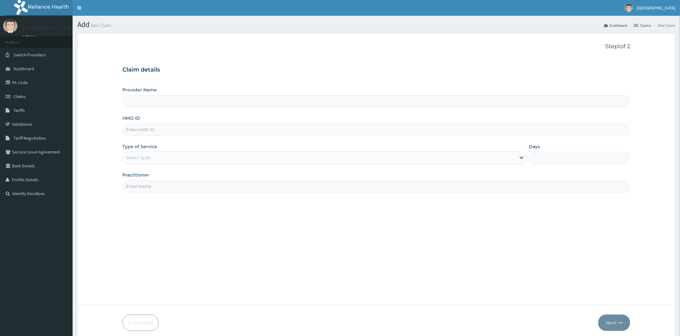
type input "CYU/10412/D"
type input "Peter and Grace Medical centre"
type input "CYU/10412/D"
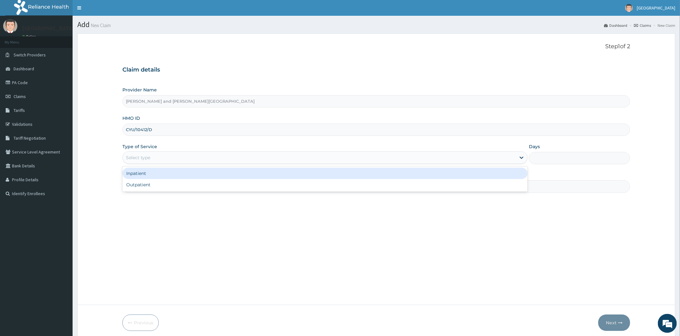
click at [137, 155] on div "Select type" at bounding box center [138, 158] width 24 height 6
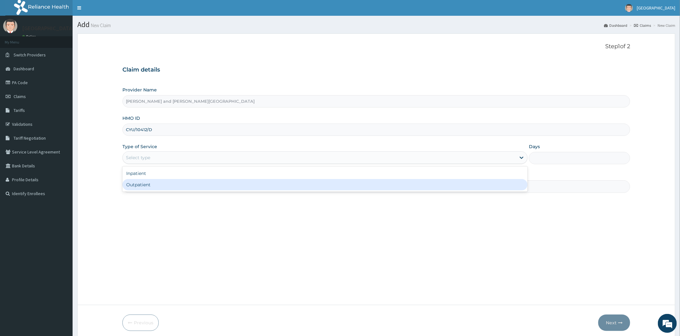
click at [150, 186] on div "Outpatient" at bounding box center [324, 184] width 405 height 11
type input "1"
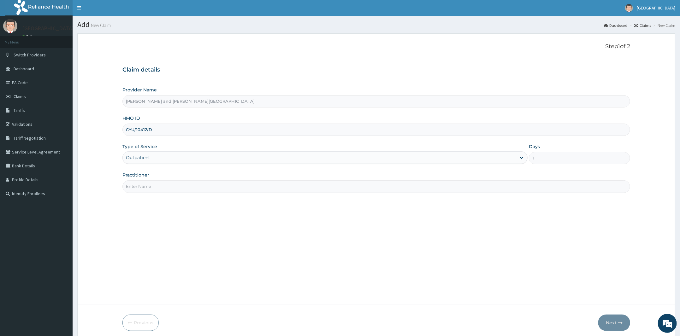
drag, startPoint x: 150, startPoint y: 190, endPoint x: 159, endPoint y: 198, distance: 12.0
click at [150, 190] on input "Practitioner" at bounding box center [375, 186] width 507 height 12
type input "DR BIFOM MELWIN"
click at [611, 325] on button "Next" at bounding box center [614, 323] width 32 height 16
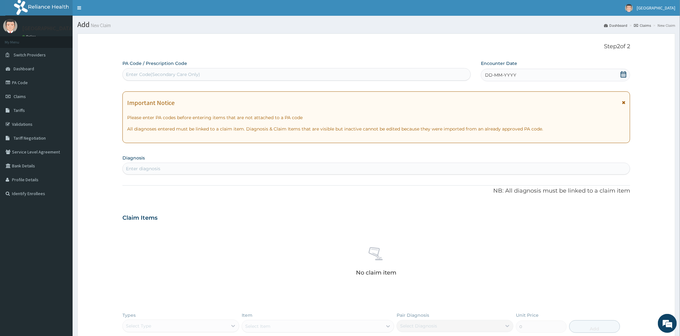
click at [623, 76] on icon at bounding box center [623, 74] width 6 height 6
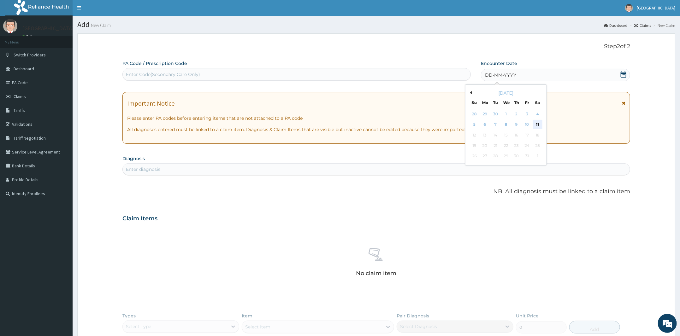
click at [537, 124] on div "11" at bounding box center [536, 124] width 9 height 9
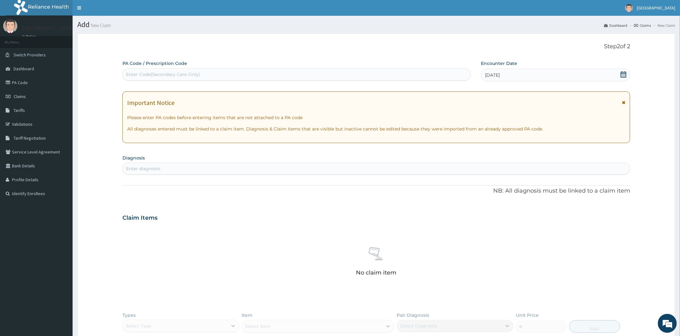
click at [251, 169] on div "Enter diagnosis" at bounding box center [376, 169] width 507 height 10
type input "dermat"
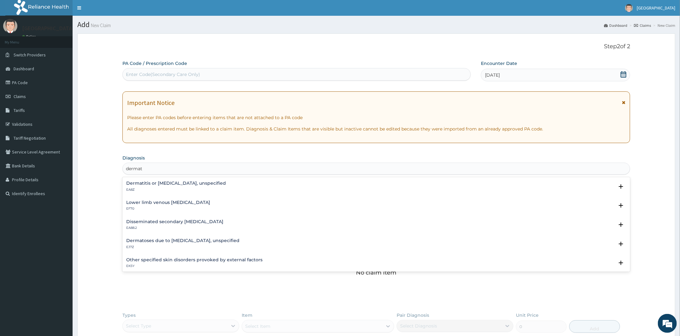
click at [194, 186] on div "Dermatitis or eczema, unspecified EA8Z" at bounding box center [176, 186] width 100 height 11
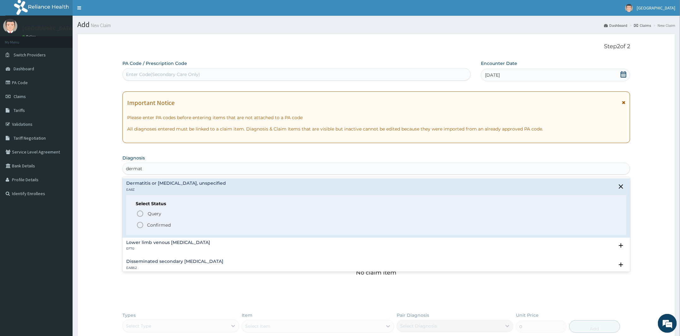
click at [172, 226] on span "Confirmed" at bounding box center [376, 225] width 480 height 8
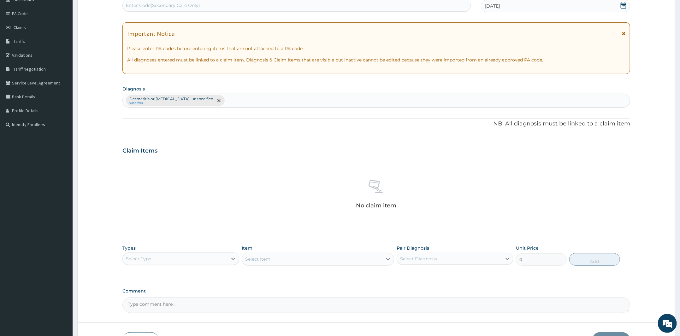
scroll to position [112, 0]
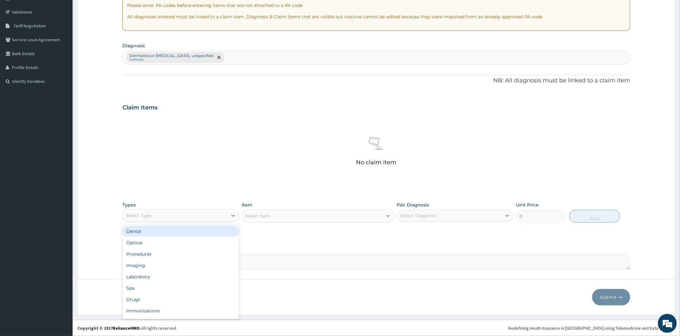
click at [161, 213] on div "Select Type" at bounding box center [175, 216] width 105 height 10
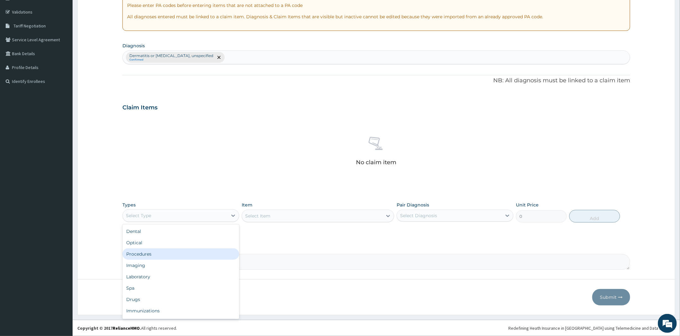
click at [162, 256] on div "Procedures" at bounding box center [180, 253] width 117 height 11
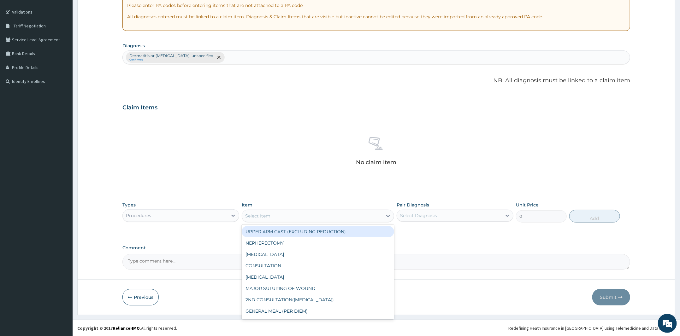
click at [298, 217] on div "Select Item" at bounding box center [312, 216] width 140 height 10
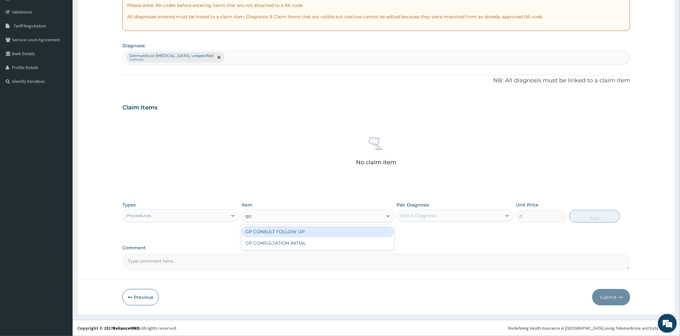
type input "gp"
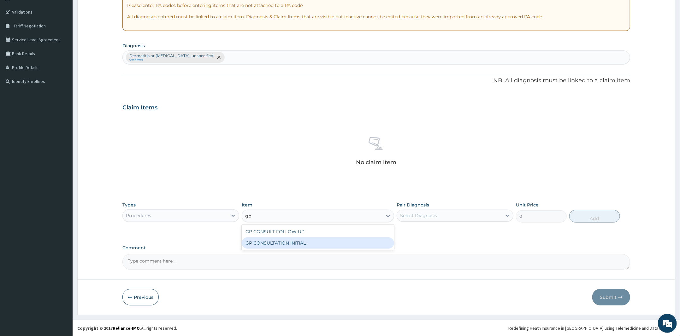
click at [299, 240] on div "GP CONSULTATION INITIAL" at bounding box center [318, 242] width 152 height 11
type input "2000"
drag, startPoint x: 437, startPoint y: 220, endPoint x: 437, endPoint y: 223, distance: 3.5
click at [437, 220] on div "Select Diagnosis" at bounding box center [449, 216] width 105 height 10
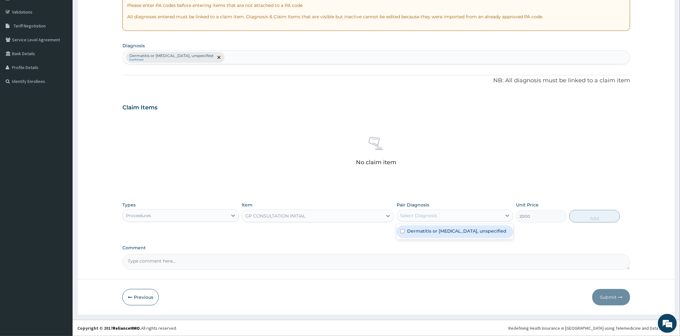
click at [436, 231] on label "Dermatitis or [MEDICAL_DATA], unspecified" at bounding box center [457, 231] width 100 height 6
checkbox input "true"
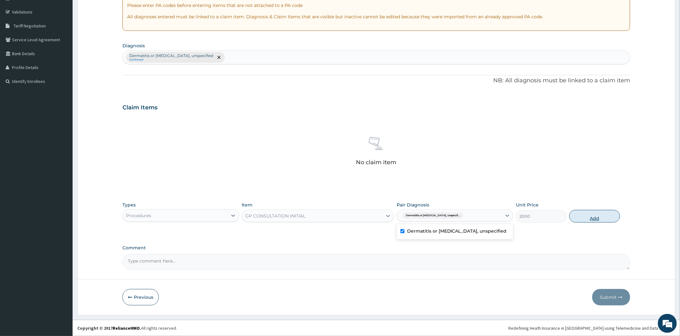
click at [604, 216] on button "Add" at bounding box center [594, 216] width 51 height 13
type input "0"
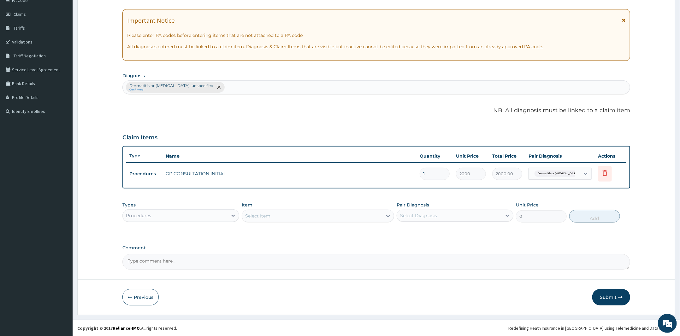
scroll to position [82, 0]
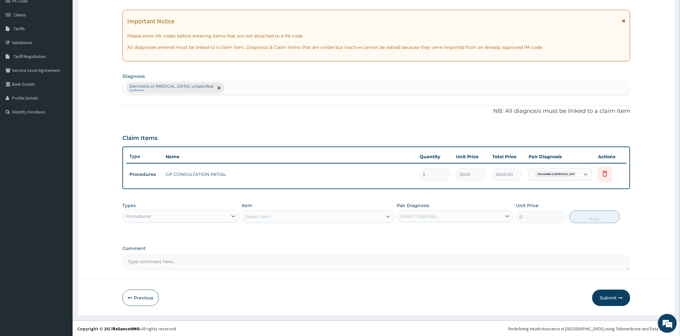
drag, startPoint x: 203, startPoint y: 219, endPoint x: 201, endPoint y: 222, distance: 4.1
click at [203, 219] on div "Procedures" at bounding box center [175, 216] width 105 height 10
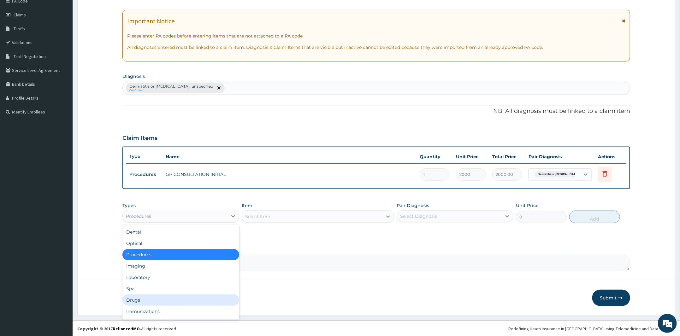
click at [149, 296] on div "Drugs" at bounding box center [180, 300] width 117 height 11
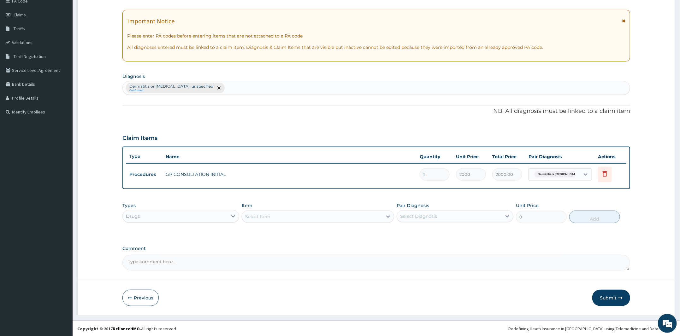
click at [282, 215] on div "Select Item" at bounding box center [312, 217] width 140 height 10
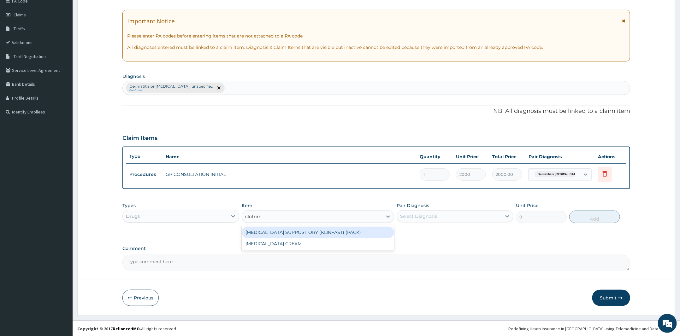
type input "clotrima"
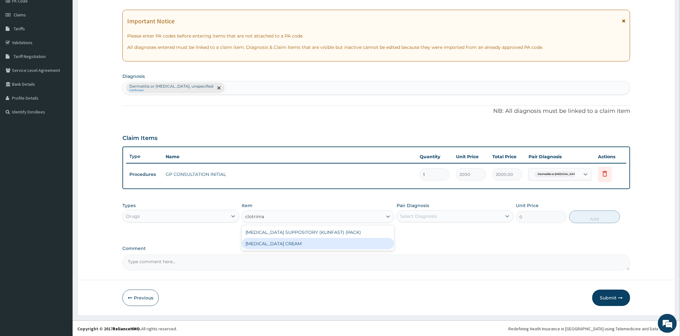
click at [321, 242] on div "[MEDICAL_DATA] CREAM" at bounding box center [318, 243] width 152 height 11
type input "450"
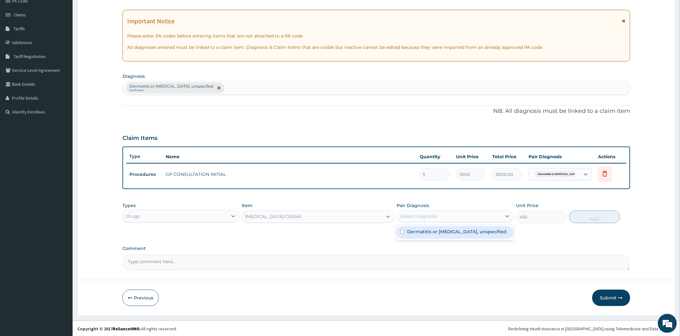
click at [449, 214] on div "Select Diagnosis" at bounding box center [449, 216] width 105 height 10
click at [455, 232] on label "Dermatitis or [MEDICAL_DATA], unspecified" at bounding box center [457, 232] width 100 height 6
checkbox input "true"
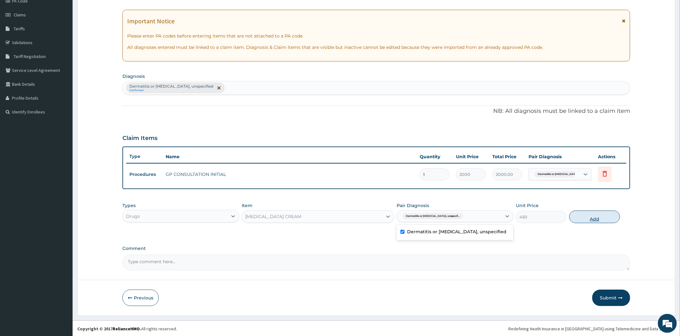
click at [611, 213] on button "Add" at bounding box center [594, 217] width 51 height 13
type input "0"
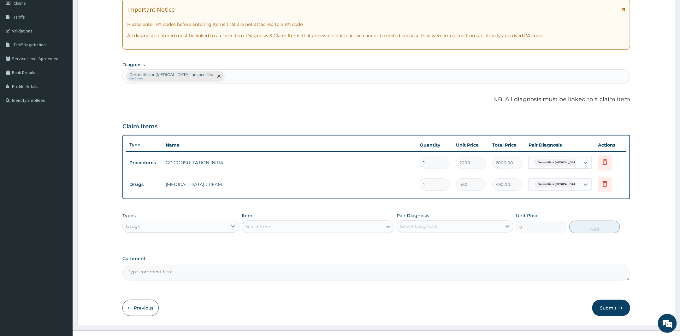
scroll to position [103, 0]
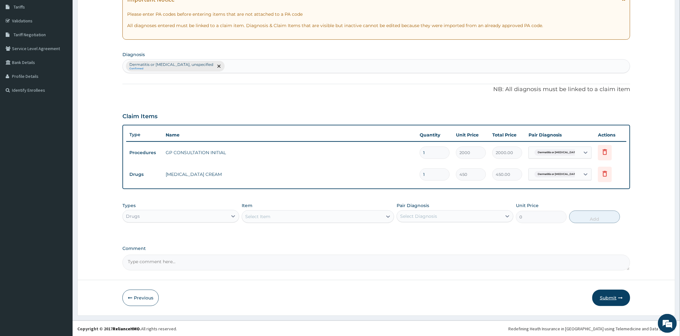
click at [606, 299] on button "Submit" at bounding box center [611, 298] width 38 height 16
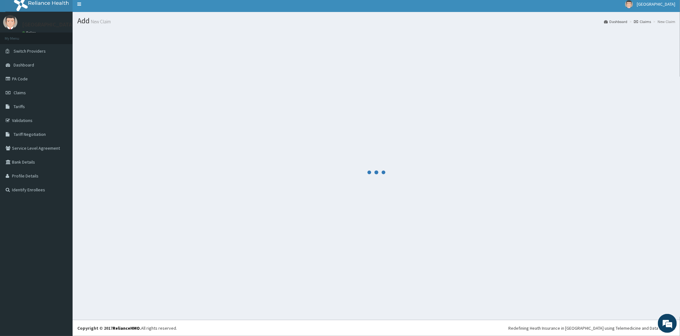
scroll to position [4, 0]
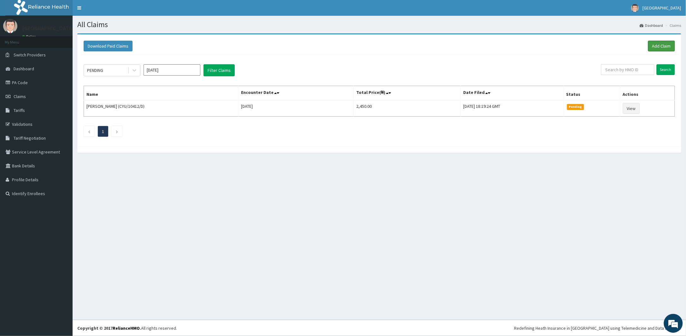
click at [657, 48] on link "Add Claim" at bounding box center [661, 46] width 27 height 11
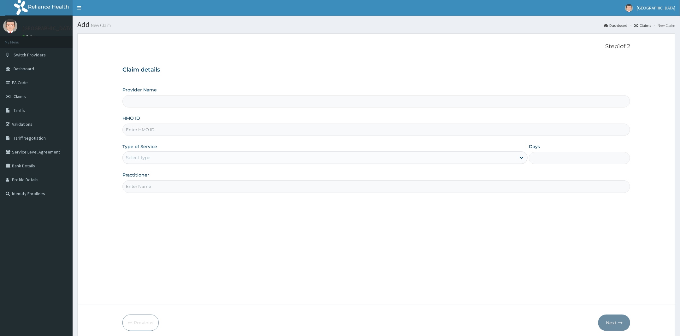
drag, startPoint x: 0, startPoint y: 0, endPoint x: 153, endPoint y: 130, distance: 200.6
click at [153, 130] on input "HMO ID" at bounding box center [375, 130] width 507 height 12
paste input "CYU/10412/C"
type input "CYU/10412/C"
click at [178, 158] on div "Select type" at bounding box center [319, 158] width 393 height 10
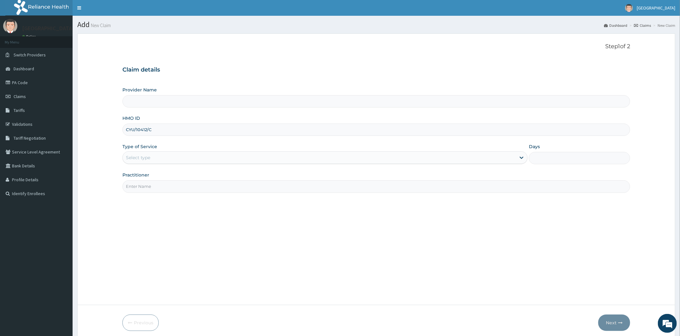
type input "Peter and Grace Medical centre"
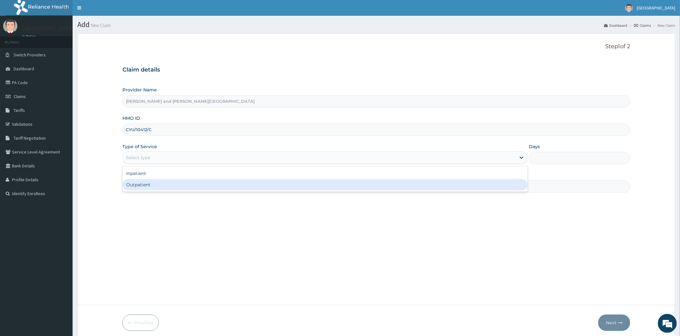
click at [161, 186] on div "Outpatient" at bounding box center [324, 184] width 405 height 11
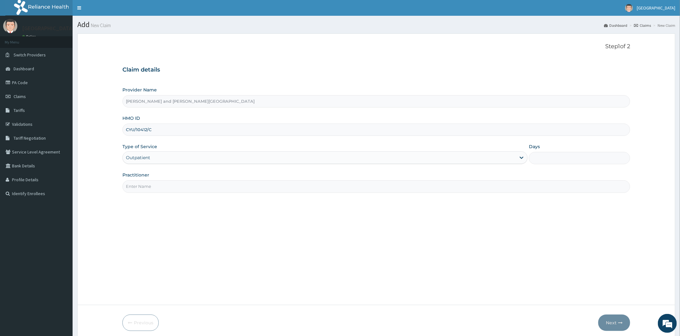
type input "1"
drag, startPoint x: 169, startPoint y: 188, endPoint x: 177, endPoint y: 193, distance: 8.8
click at [169, 188] on input "Practitioner" at bounding box center [375, 186] width 507 height 12
type input "DR BIFOM MELWIN"
click at [606, 325] on button "Next" at bounding box center [614, 323] width 32 height 16
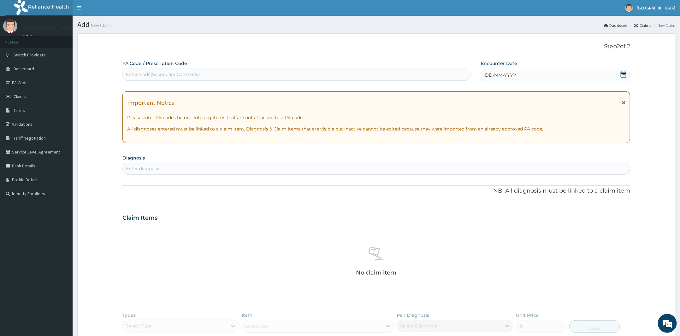
click at [625, 72] on icon at bounding box center [623, 74] width 6 height 6
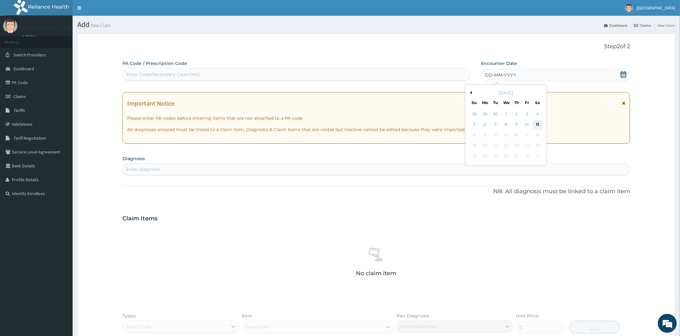
click at [540, 126] on div "11" at bounding box center [536, 124] width 9 height 9
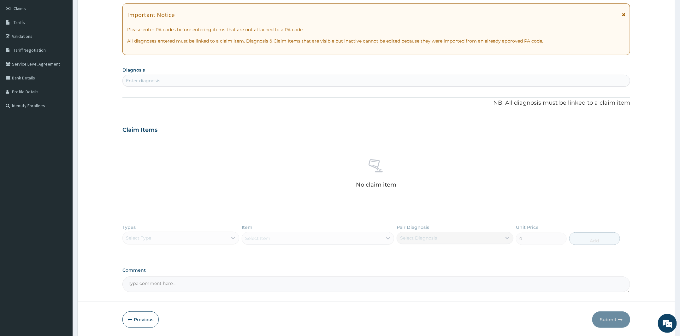
scroll to position [31, 0]
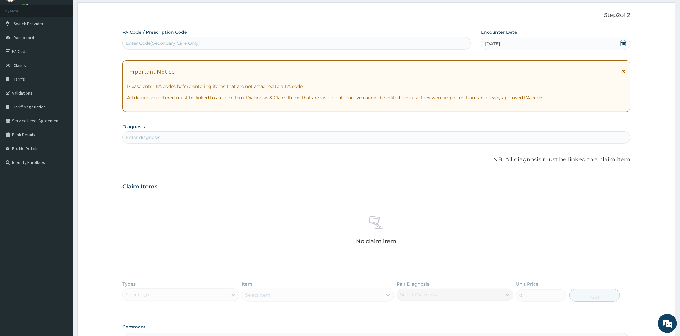
click at [211, 140] on div "Enter diagnosis" at bounding box center [376, 137] width 507 height 10
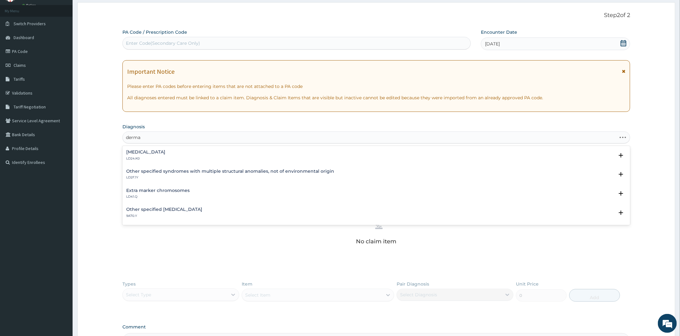
type input "dermat"
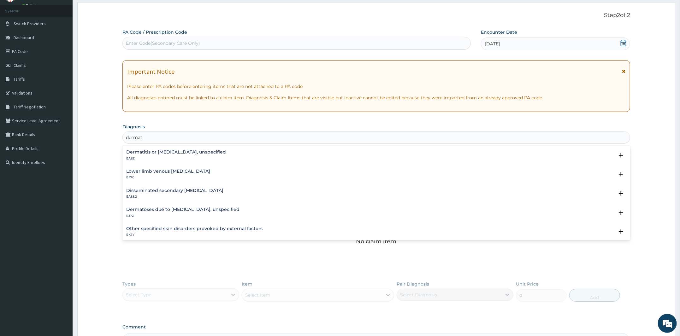
click at [160, 155] on h4 "Dermatitis or eczema, unspecified" at bounding box center [176, 152] width 100 height 5
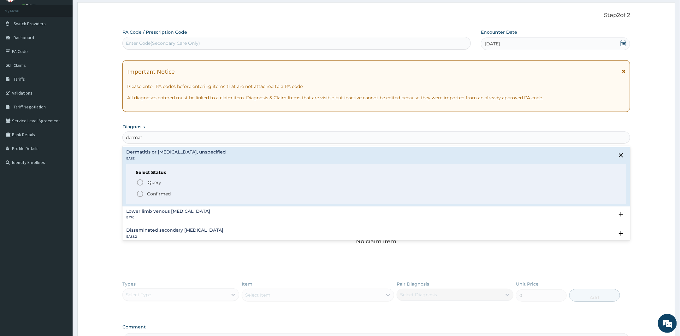
click at [147, 193] on p "Confirmed" at bounding box center [159, 194] width 24 height 6
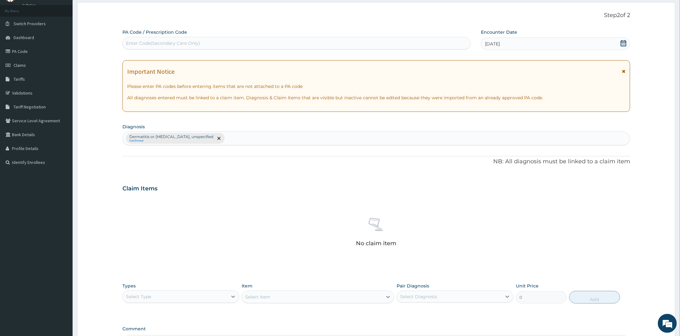
scroll to position [112, 0]
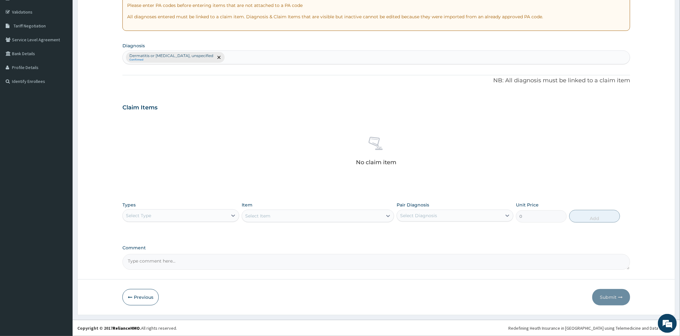
drag, startPoint x: 179, startPoint y: 209, endPoint x: 177, endPoint y: 212, distance: 3.8
click at [179, 209] on div "Select Type" at bounding box center [180, 215] width 117 height 13
click at [172, 255] on div "Procedures" at bounding box center [180, 253] width 117 height 11
click at [272, 212] on div "Select Item" at bounding box center [318, 216] width 152 height 13
click at [283, 215] on div "Select Item" at bounding box center [318, 216] width 152 height 13
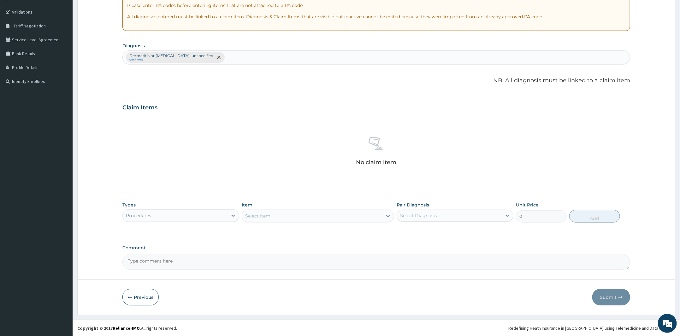
click at [276, 215] on div "Select Item" at bounding box center [312, 216] width 140 height 10
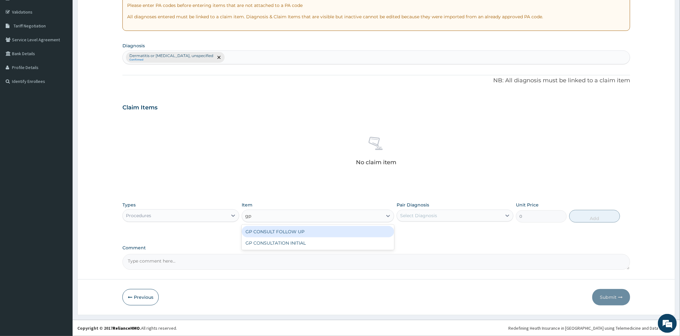
type input "gp"
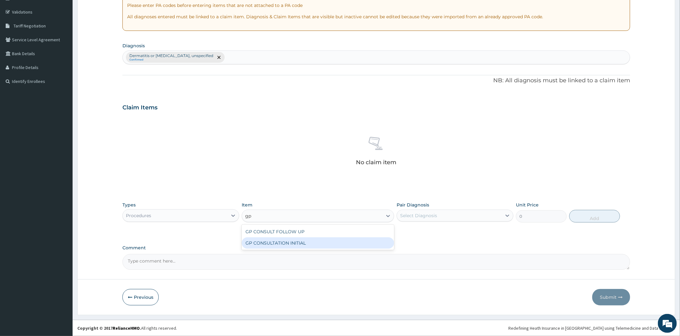
drag, startPoint x: 294, startPoint y: 240, endPoint x: 312, endPoint y: 242, distance: 18.4
click at [295, 240] on div "GP CONSULTATION INITIAL" at bounding box center [318, 242] width 152 height 11
type input "2000"
click at [454, 217] on div "Select Diagnosis" at bounding box center [449, 216] width 105 height 10
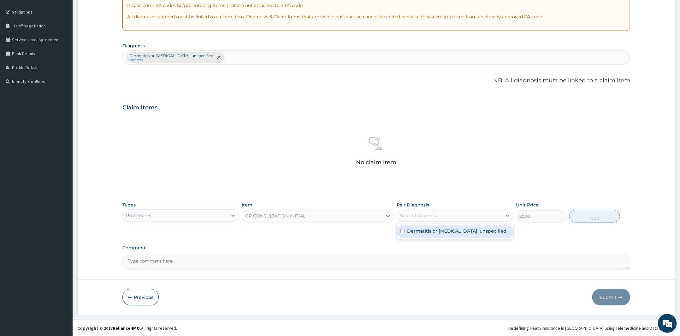
drag, startPoint x: 470, startPoint y: 235, endPoint x: 480, endPoint y: 232, distance: 10.8
click at [475, 234] on div "Dermatitis or eczema, unspecified" at bounding box center [454, 231] width 117 height 15
drag, startPoint x: 480, startPoint y: 232, endPoint x: 506, endPoint y: 233, distance: 25.6
click at [488, 231] on div "Dermatitis or eczema, unspecified" at bounding box center [454, 231] width 117 height 13
checkbox input "true"
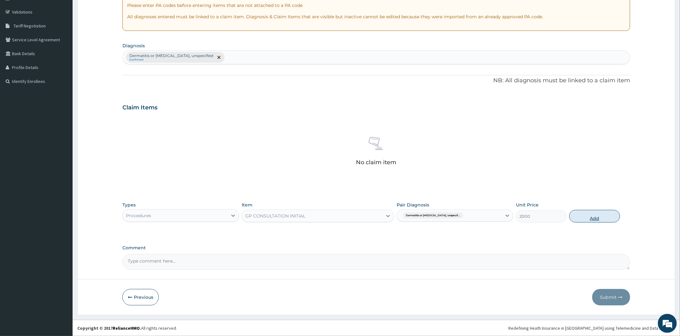
drag, startPoint x: 608, startPoint y: 217, endPoint x: 420, endPoint y: 225, distance: 188.1
click at [609, 218] on button "Add" at bounding box center [594, 216] width 51 height 13
type input "0"
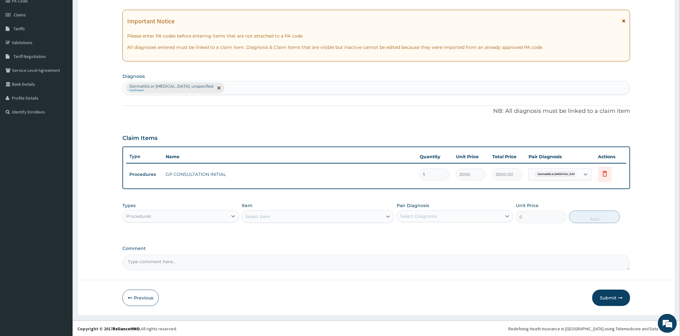
click at [260, 216] on div "Select Item" at bounding box center [257, 216] width 25 height 6
type input "clot"
click at [171, 217] on div "Procedures" at bounding box center [175, 216] width 105 height 10
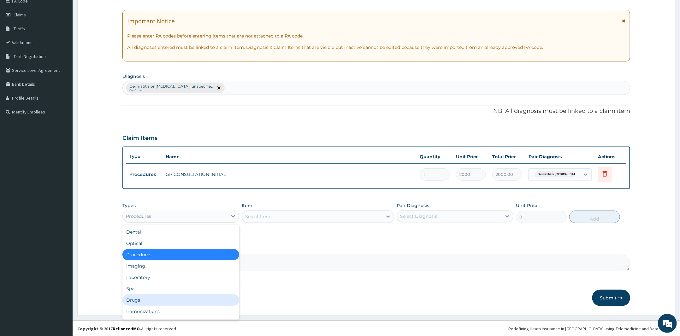
click at [152, 299] on div "Drugs" at bounding box center [180, 300] width 117 height 11
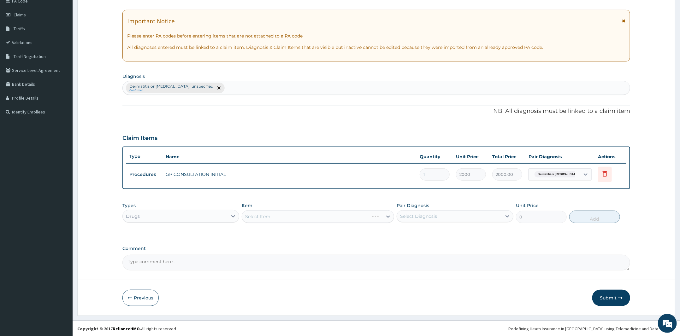
click at [279, 219] on div "Select Item" at bounding box center [318, 216] width 152 height 13
click at [287, 215] on div "Select Item" at bounding box center [318, 216] width 152 height 13
click at [274, 219] on div "Select Item" at bounding box center [318, 216] width 152 height 13
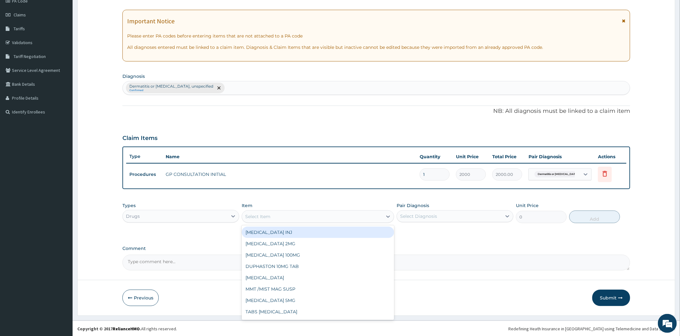
click at [281, 213] on div "Select Item" at bounding box center [312, 217] width 140 height 10
type input "clotr"
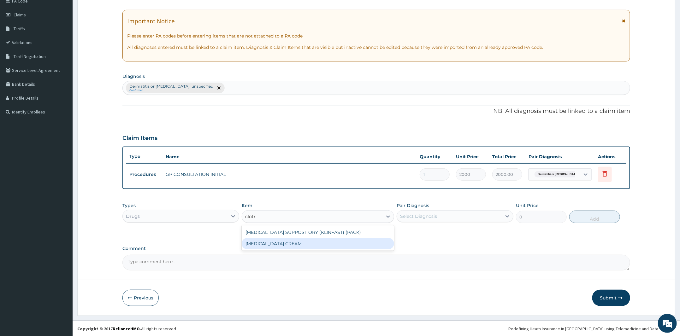
click at [285, 240] on div "[MEDICAL_DATA] CREAM" at bounding box center [318, 243] width 152 height 11
type input "450"
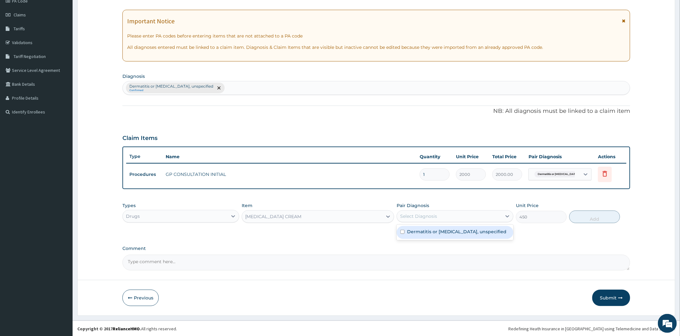
drag, startPoint x: 473, startPoint y: 216, endPoint x: 470, endPoint y: 238, distance: 22.8
click at [473, 216] on div "Select Diagnosis" at bounding box center [449, 216] width 105 height 10
drag, startPoint x: 460, startPoint y: 230, endPoint x: 626, endPoint y: 227, distance: 165.9
click at [461, 230] on label "Dermatitis or eczema, unspecified" at bounding box center [457, 232] width 100 height 6
checkbox input "true"
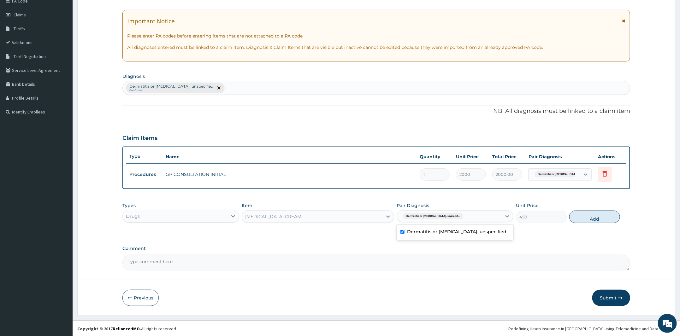
click at [595, 215] on button "Add" at bounding box center [594, 217] width 51 height 13
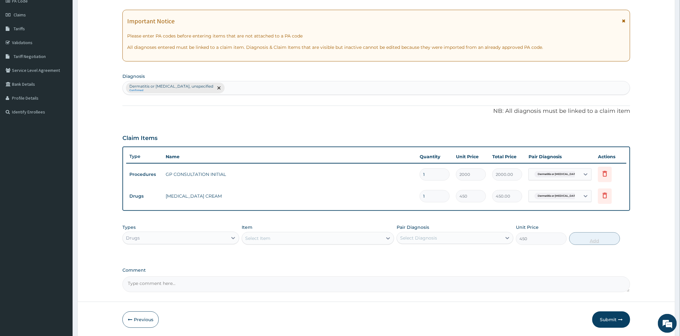
type input "0"
click at [610, 318] on button "Submit" at bounding box center [611, 320] width 38 height 16
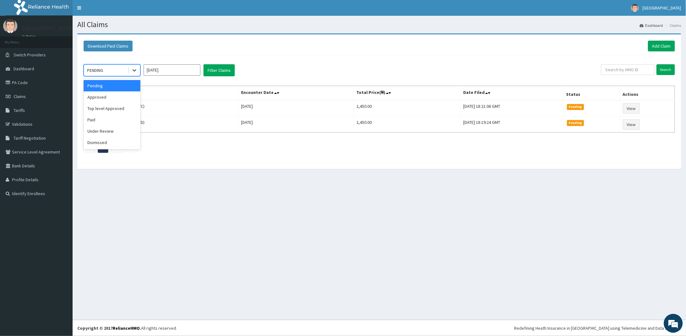
click at [129, 71] on div at bounding box center [134, 70] width 11 height 11
click at [129, 98] on div "Approved" at bounding box center [112, 96] width 57 height 11
click at [211, 69] on button "Filter Claims" at bounding box center [218, 70] width 31 height 12
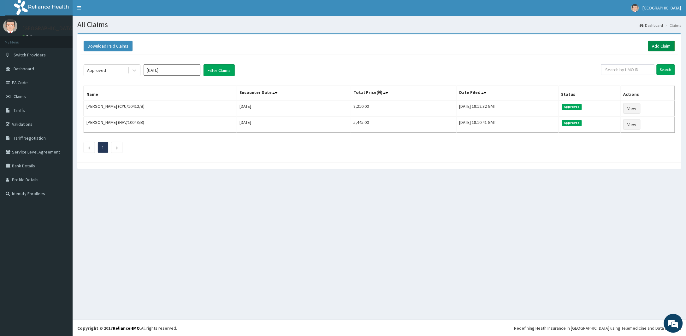
click at [657, 46] on link "Add Claim" at bounding box center [661, 46] width 27 height 11
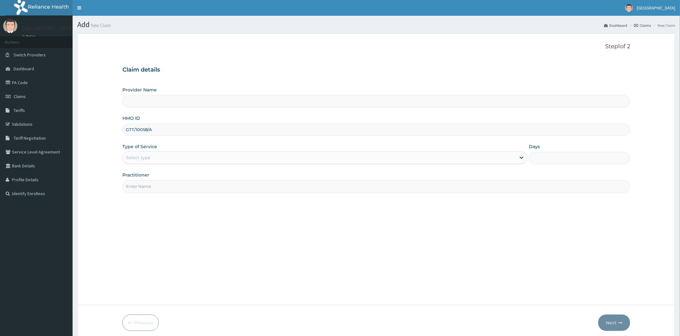
type input "GTT/10058/A"
click at [151, 155] on div "Select type" at bounding box center [319, 158] width 393 height 10
click at [142, 177] on div "No options" at bounding box center [324, 173] width 405 height 11
click at [126, 218] on div "Step 1 of 2 Claim details Provider Name HMO ID GTT/10058/A Type of Service Use …" at bounding box center [375, 169] width 507 height 252
type input "[PERSON_NAME] and [PERSON_NAME][GEOGRAPHIC_DATA]"
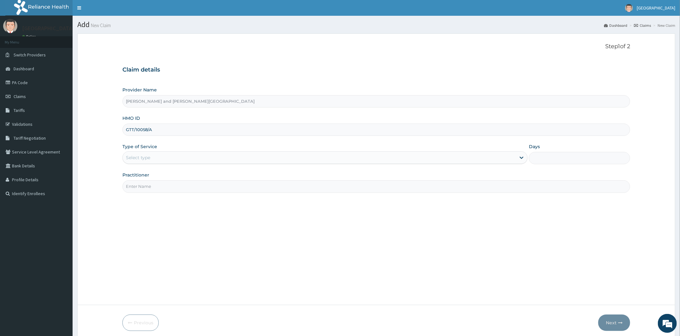
click at [159, 160] on div "Select type" at bounding box center [319, 158] width 393 height 10
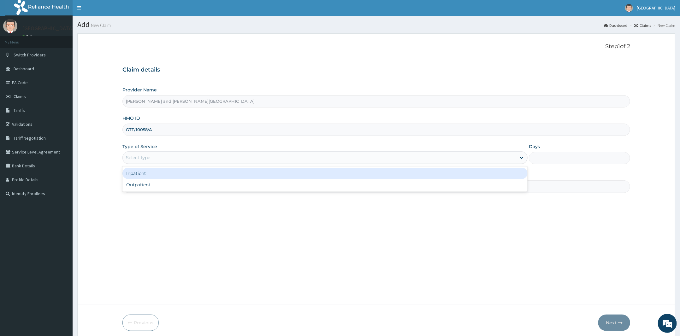
drag, startPoint x: 154, startPoint y: 179, endPoint x: 154, endPoint y: 190, distance: 11.4
click at [155, 188] on div "Inpatient Outpatient" at bounding box center [324, 178] width 405 height 25
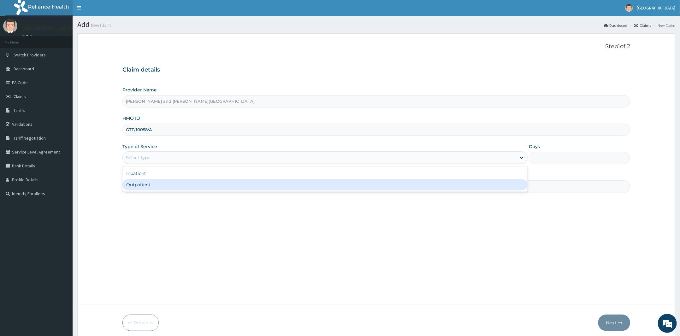
click at [154, 190] on div "Outpatient" at bounding box center [324, 184] width 405 height 11
type input "1"
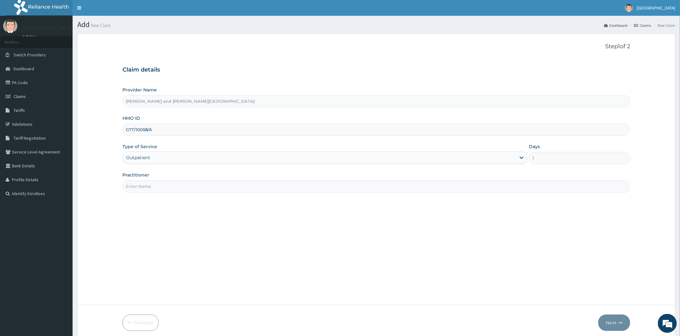
drag, startPoint x: 154, startPoint y: 190, endPoint x: 157, endPoint y: 195, distance: 5.8
click at [154, 190] on input "Practitioner" at bounding box center [375, 186] width 507 height 12
type input "DR [PERSON_NAME]"
click at [617, 326] on button "Next" at bounding box center [614, 323] width 32 height 16
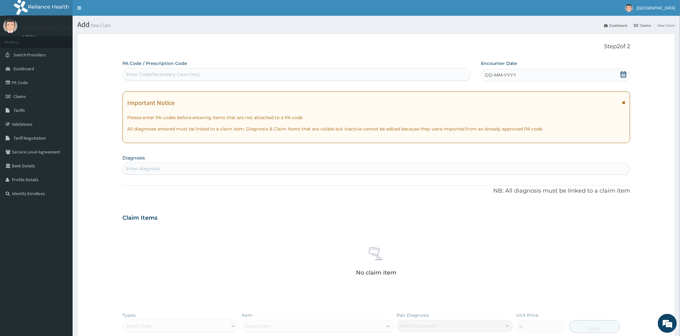
click at [623, 78] on span at bounding box center [623, 75] width 6 height 8
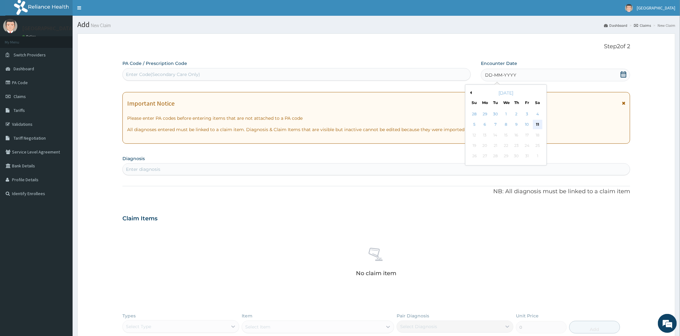
click at [539, 125] on div "11" at bounding box center [536, 124] width 9 height 9
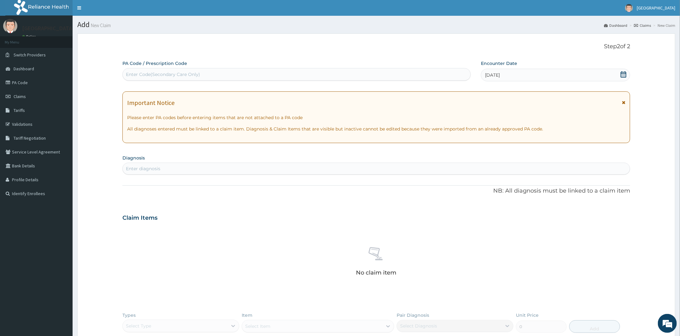
click at [184, 171] on div "Enter diagnosis" at bounding box center [376, 169] width 507 height 10
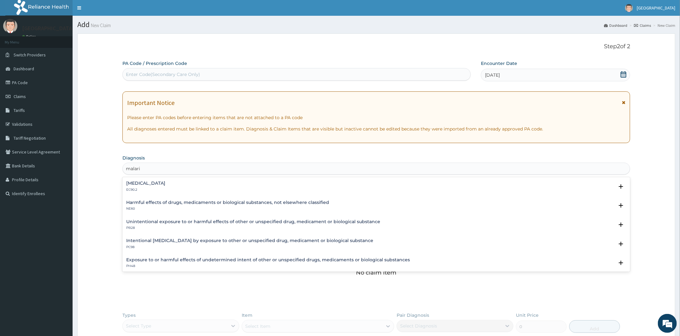
type input "malaria"
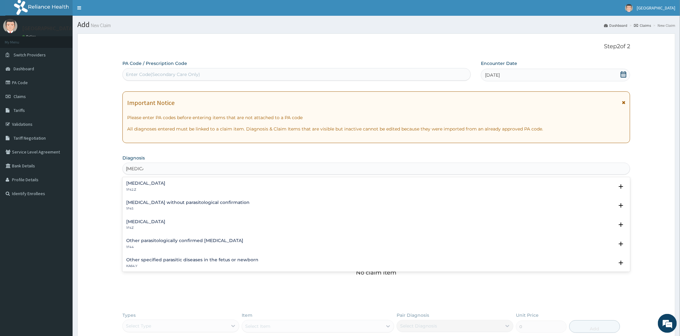
click at [145, 218] on div "Malaria, unspecified 1F4Z Select Status Query Query covers suspected (?), Keep …" at bounding box center [375, 226] width 507 height 19
click at [153, 225] on div "Malaria, unspecified 1F4Z" at bounding box center [145, 224] width 39 height 11
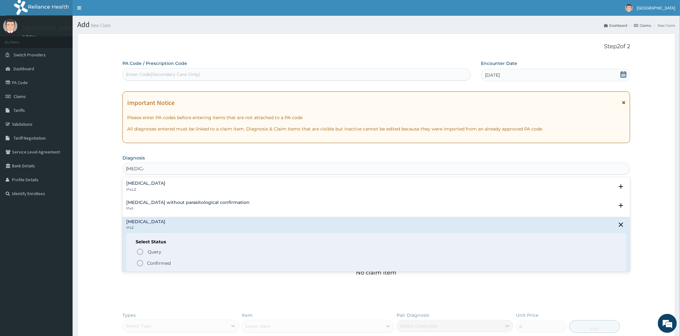
click at [152, 258] on div "Query Query covers suspected (?), Keep in view (kiv), Ruled out (r/o) Confirmed" at bounding box center [376, 257] width 481 height 19
drag, startPoint x: 146, startPoint y: 262, endPoint x: 150, endPoint y: 258, distance: 5.4
click at [145, 262] on span "Confirmed" at bounding box center [376, 264] width 480 height 8
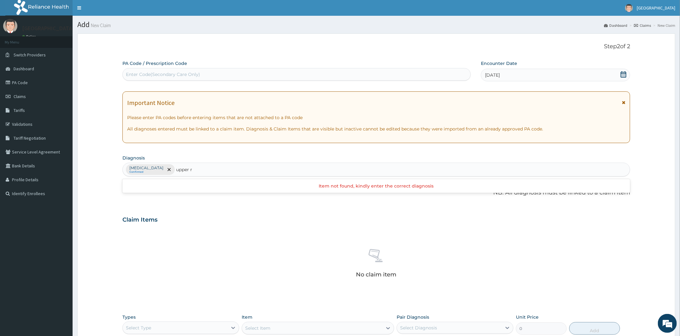
type input "upper"
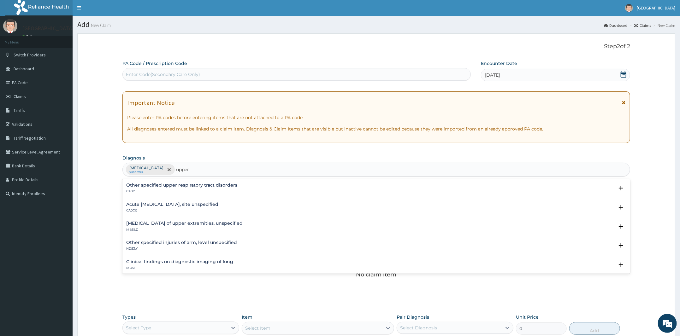
click at [167, 208] on div "Acute upper respiratory infection, site unspecified CA07.0" at bounding box center [172, 207] width 92 height 11
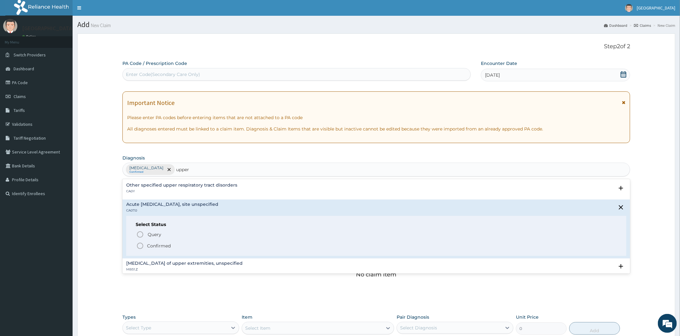
click at [155, 252] on div "Select Status Query Query covers suspected (?), Keep in view (kiv), Ruled out (…" at bounding box center [376, 236] width 500 height 40
click at [153, 247] on p "Confirmed" at bounding box center [159, 246] width 24 height 6
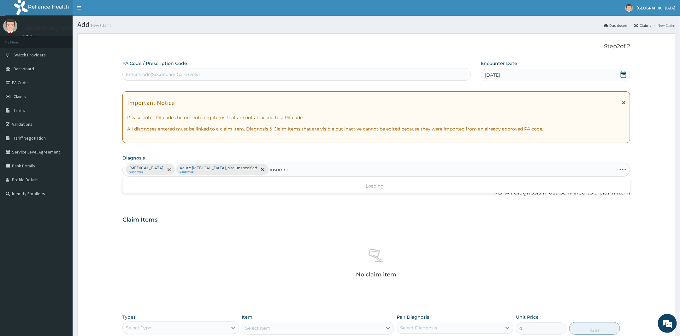
type input "insomnia"
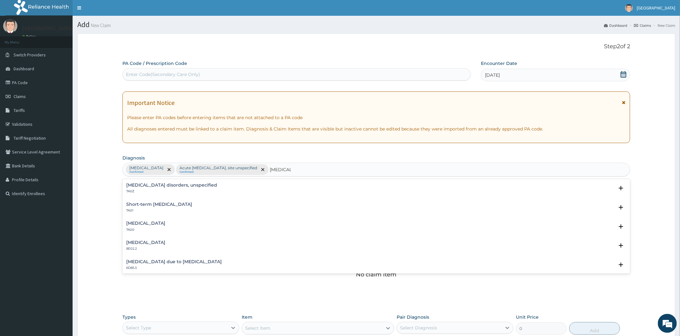
click at [165, 186] on h4 "Insomnia disorders, unspecified" at bounding box center [171, 185] width 91 height 5
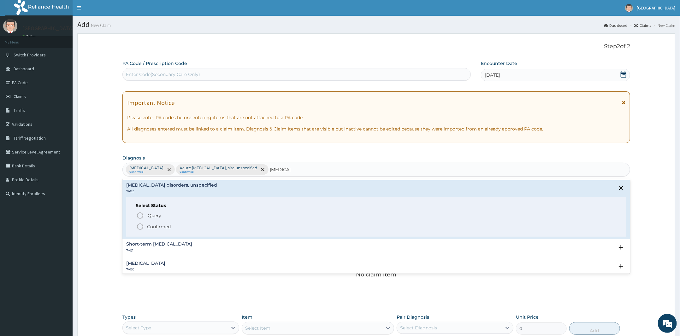
click at [151, 221] on div "Query Query covers suspected (?), Keep in view (kiv), Ruled out (r/o) Confirmed" at bounding box center [376, 220] width 481 height 19
click at [154, 223] on span "Confirmed" at bounding box center [376, 227] width 480 height 8
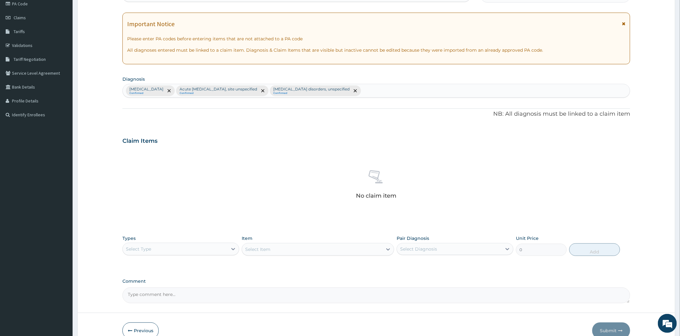
scroll to position [112, 0]
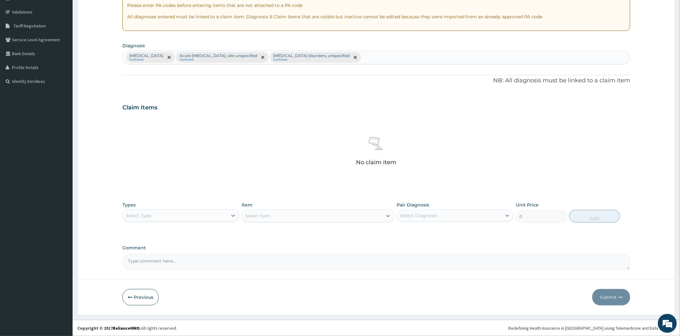
drag, startPoint x: 191, startPoint y: 218, endPoint x: 191, endPoint y: 223, distance: 4.7
click at [191, 218] on div "Select Type" at bounding box center [175, 216] width 105 height 10
click at [167, 257] on div "Procedures" at bounding box center [180, 253] width 117 height 11
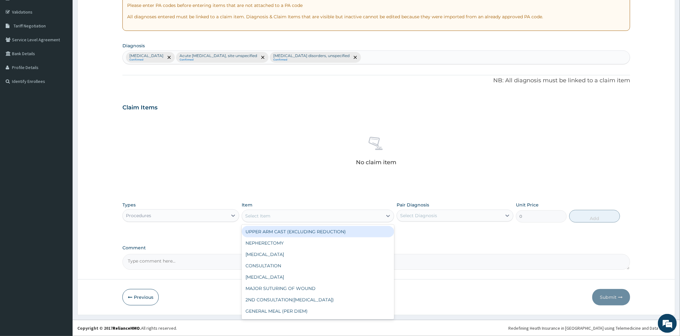
click at [298, 221] on div "Select Item" at bounding box center [318, 216] width 152 height 13
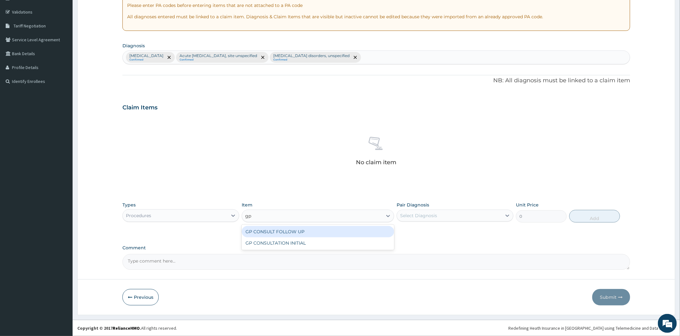
type input "gp"
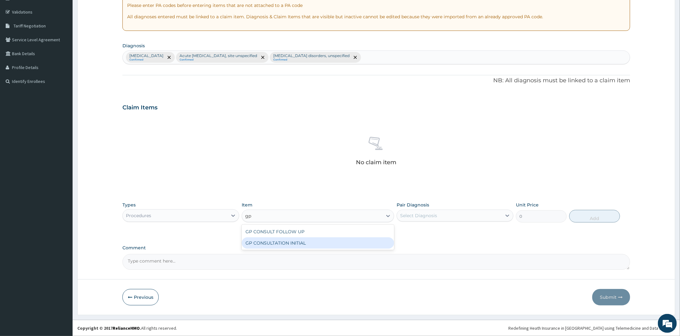
click at [260, 240] on div "GP CONSULTATION INITIAL" at bounding box center [318, 242] width 152 height 11
type input "2000"
drag, startPoint x: 429, startPoint y: 219, endPoint x: 428, endPoint y: 223, distance: 3.9
click at [430, 219] on div "Select Diagnosis" at bounding box center [449, 216] width 105 height 10
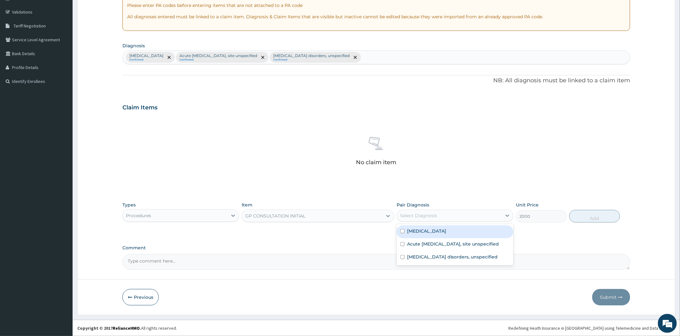
drag, startPoint x: 442, startPoint y: 231, endPoint x: 437, endPoint y: 245, distance: 14.8
click at [441, 231] on label "Malaria, unspecified" at bounding box center [426, 231] width 39 height 6
checkbox input "true"
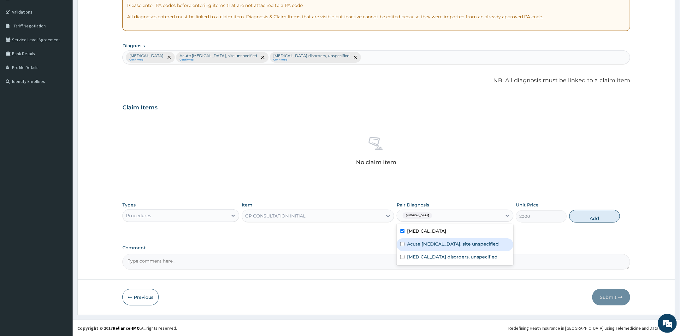
drag, startPoint x: 437, startPoint y: 245, endPoint x: 435, endPoint y: 263, distance: 17.7
click at [436, 247] on label "Acute upper respiratory infection, site unspecified" at bounding box center [453, 244] width 92 height 6
checkbox input "true"
drag, startPoint x: 435, startPoint y: 263, endPoint x: 517, endPoint y: 250, distance: 83.0
click at [444, 260] on label "Insomnia disorders, unspecified" at bounding box center [452, 257] width 91 height 6
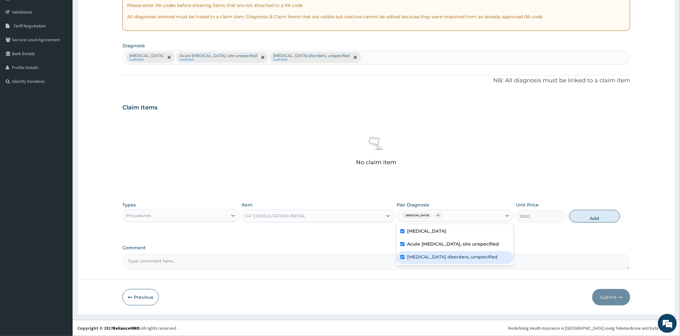
checkbox input "true"
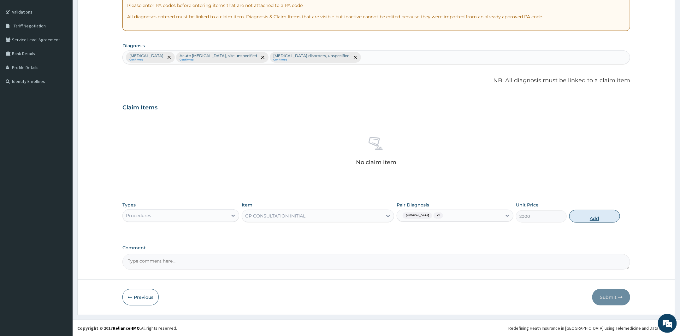
click at [582, 218] on button "Add" at bounding box center [594, 216] width 51 height 13
type input "0"
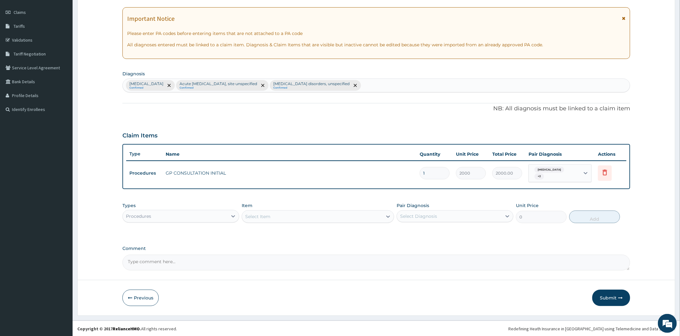
click at [176, 213] on div "Procedures" at bounding box center [175, 216] width 105 height 10
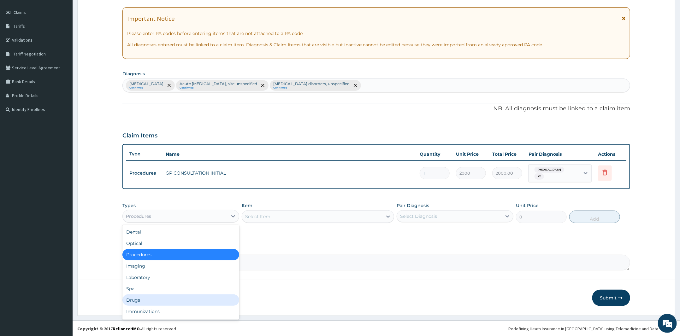
drag, startPoint x: 132, startPoint y: 302, endPoint x: 135, endPoint y: 301, distance: 3.5
click at [132, 301] on div "Drugs" at bounding box center [180, 300] width 117 height 11
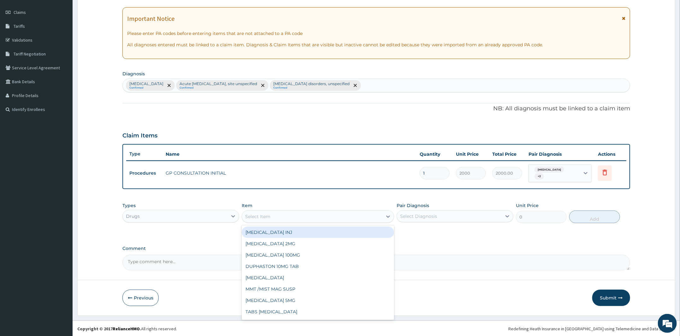
click at [301, 217] on div "Select Item" at bounding box center [312, 217] width 140 height 10
type input "arte"
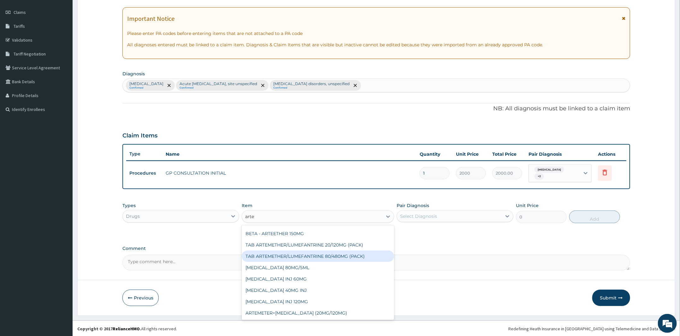
drag, startPoint x: 312, startPoint y: 257, endPoint x: 320, endPoint y: 257, distance: 8.2
click at [314, 257] on div "TAB ARTEMETHER/LUMEFANTRINE 80/480MG (PACK)" at bounding box center [318, 256] width 152 height 11
type input "1600"
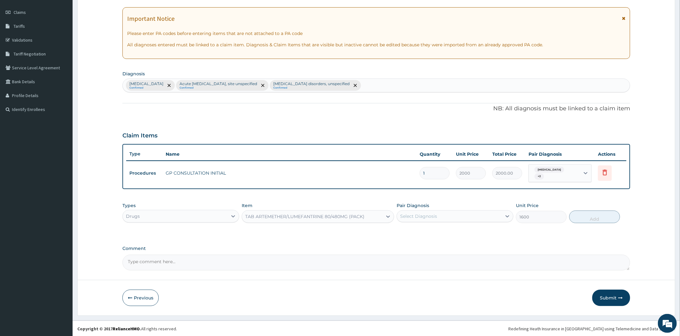
drag, startPoint x: 444, startPoint y: 213, endPoint x: 442, endPoint y: 218, distance: 5.1
click at [444, 213] on div "Select Diagnosis" at bounding box center [449, 216] width 105 height 10
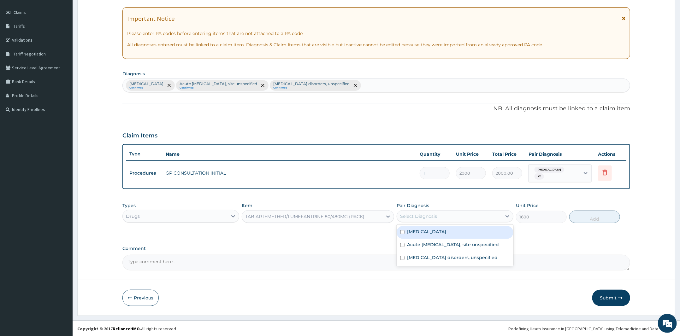
drag, startPoint x: 434, startPoint y: 232, endPoint x: 464, endPoint y: 237, distance: 30.4
click at [439, 232] on label "[MEDICAL_DATA]" at bounding box center [426, 232] width 39 height 6
checkbox input "true"
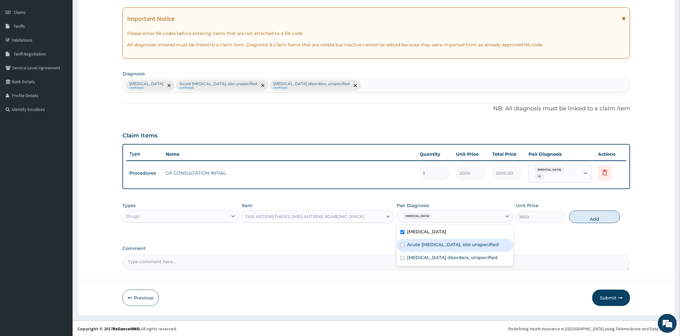
drag, startPoint x: 589, startPoint y: 216, endPoint x: 584, endPoint y: 216, distance: 5.1
click at [590, 215] on button "Add" at bounding box center [594, 217] width 51 height 13
type input "0"
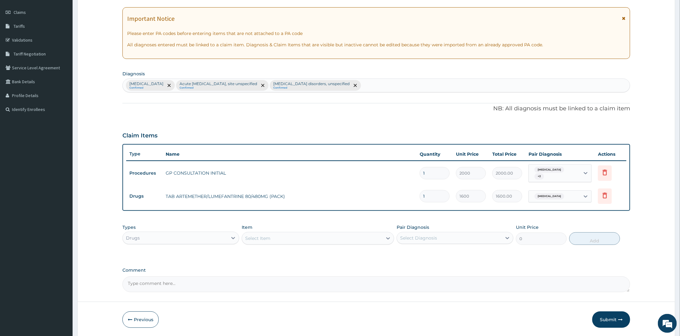
click at [340, 239] on div "Select Item" at bounding box center [312, 238] width 140 height 10
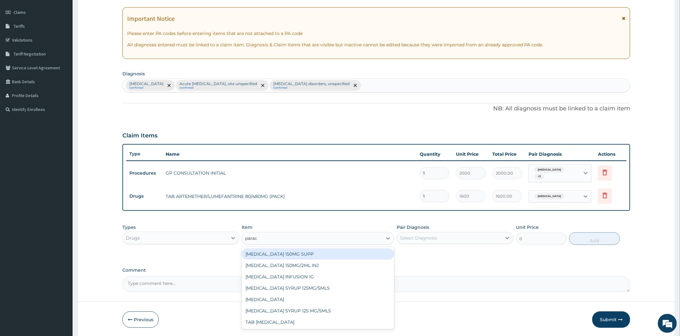
type input "parace"
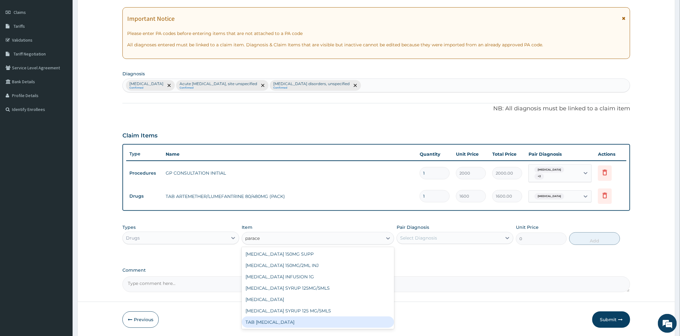
click at [295, 320] on div "TAB [MEDICAL_DATA]" at bounding box center [318, 322] width 152 height 11
type input "15"
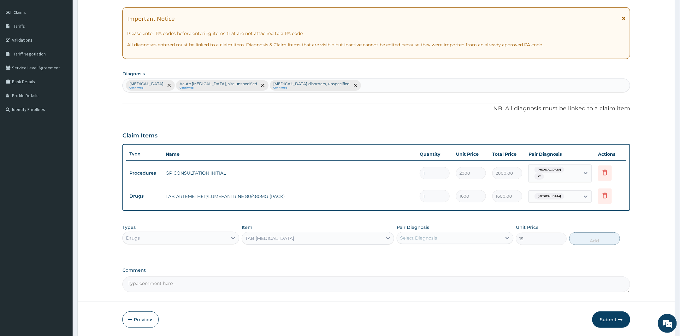
drag, startPoint x: 435, startPoint y: 234, endPoint x: 434, endPoint y: 240, distance: 5.8
click at [435, 235] on div "Select Diagnosis" at bounding box center [418, 238] width 37 height 6
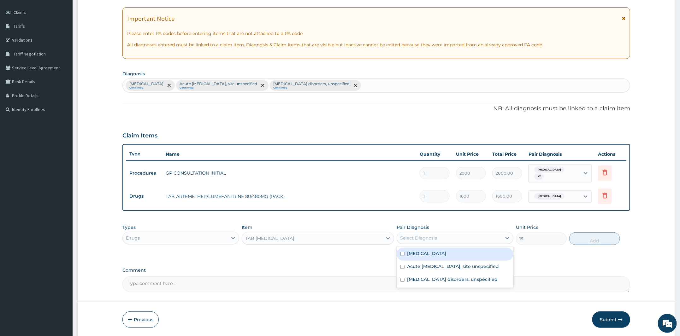
click at [433, 247] on div "Malaria, unspecified Acute upper respiratory infection, site unspecified Insomn…" at bounding box center [454, 267] width 117 height 41
drag, startPoint x: 490, startPoint y: 233, endPoint x: 452, endPoint y: 254, distance: 43.8
click at [489, 233] on div "Select Diagnosis" at bounding box center [449, 238] width 105 height 10
click at [444, 255] on label "[MEDICAL_DATA]" at bounding box center [426, 253] width 39 height 6
checkbox input "true"
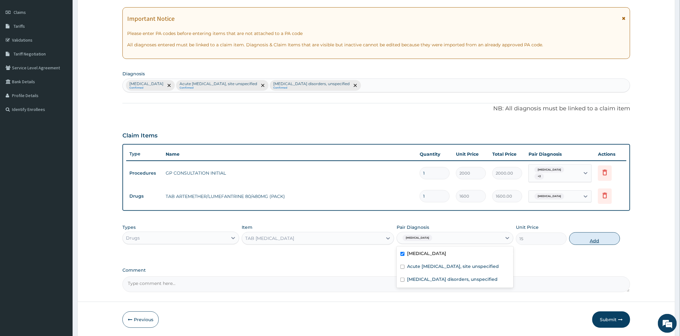
click at [596, 240] on button "Add" at bounding box center [594, 238] width 51 height 13
type input "0"
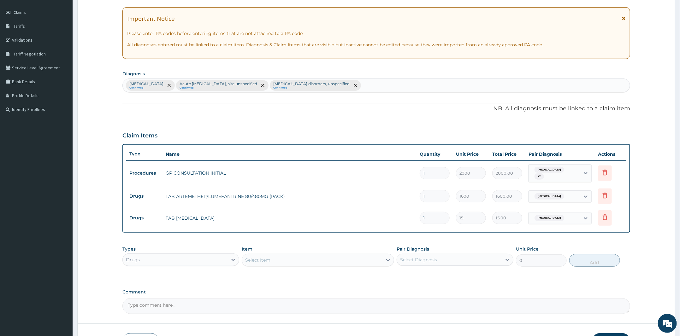
type input "18"
type input "270.00"
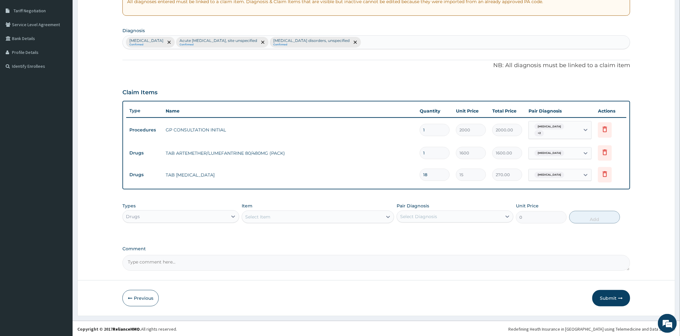
scroll to position [128, 0]
type input "18"
click at [337, 210] on div "Select Item" at bounding box center [318, 216] width 152 height 13
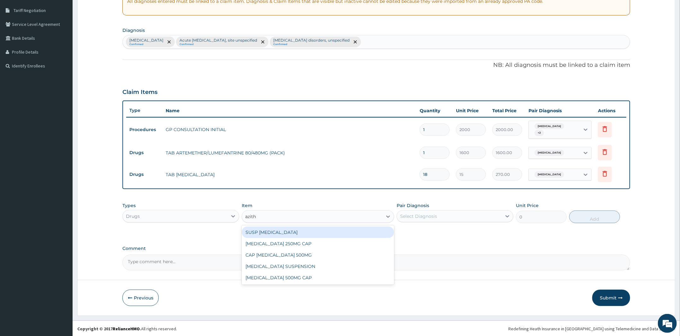
type input "azithr"
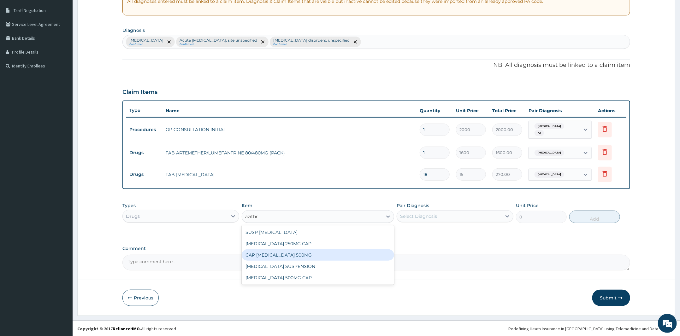
click at [291, 251] on div "CAP AZITHROMYCIN 500MG" at bounding box center [318, 254] width 152 height 11
type input "250"
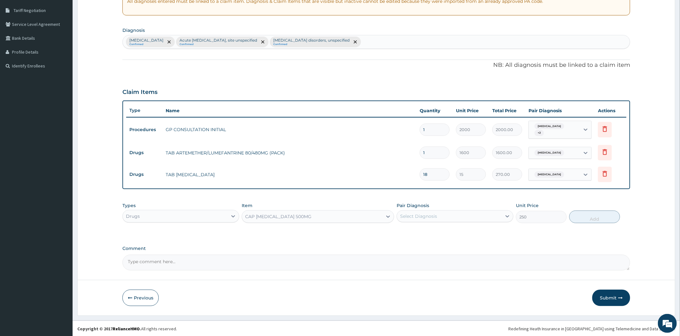
drag, startPoint x: 412, startPoint y: 212, endPoint x: 408, endPoint y: 221, distance: 9.9
click at [412, 212] on div "Select Diagnosis" at bounding box center [449, 216] width 105 height 10
drag, startPoint x: 408, startPoint y: 245, endPoint x: 558, endPoint y: 213, distance: 153.6
click at [409, 245] on label "Acute upper respiratory infection, site unspecified" at bounding box center [453, 245] width 92 height 6
checkbox input "true"
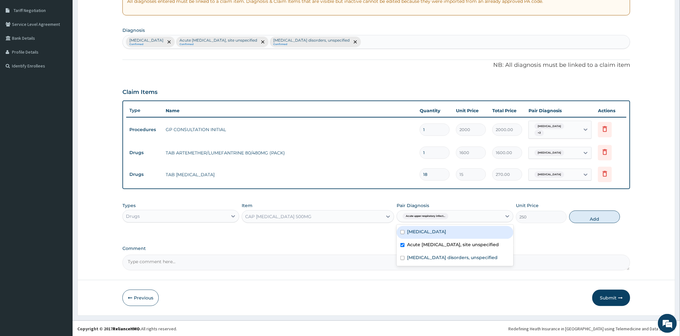
click at [593, 210] on div "Types Drugs Item CAP AZITHROMYCIN 500MG Pair Diagnosis option Acute upper respi…" at bounding box center [375, 212] width 507 height 27
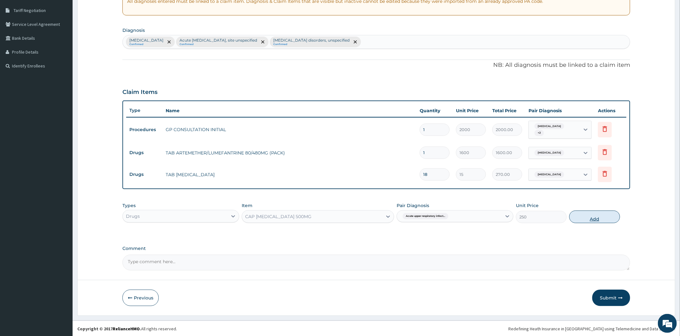
click at [572, 215] on button "Add" at bounding box center [594, 217] width 51 height 13
type input "0"
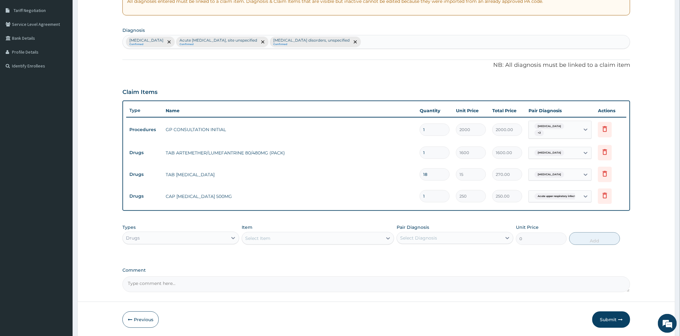
type input "0.00"
type input "5"
type input "1250.00"
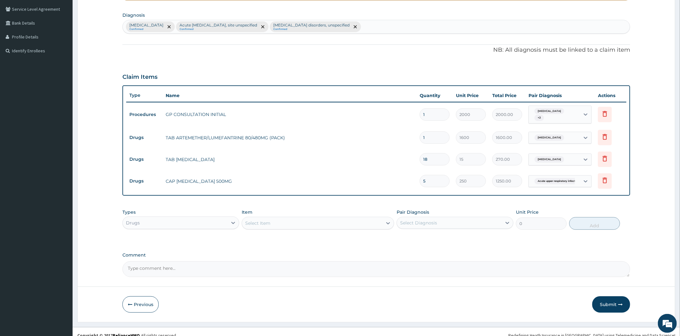
scroll to position [150, 0]
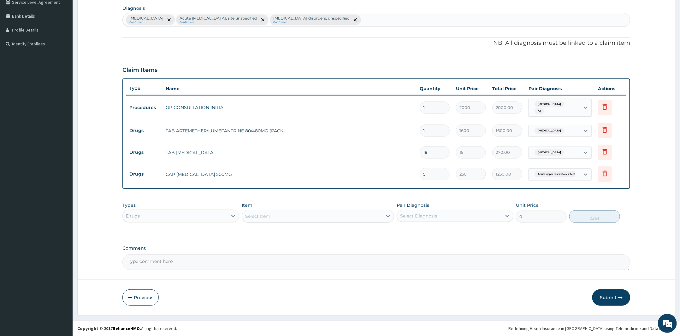
type input "5"
click at [320, 221] on div "Select Item" at bounding box center [318, 216] width 152 height 13
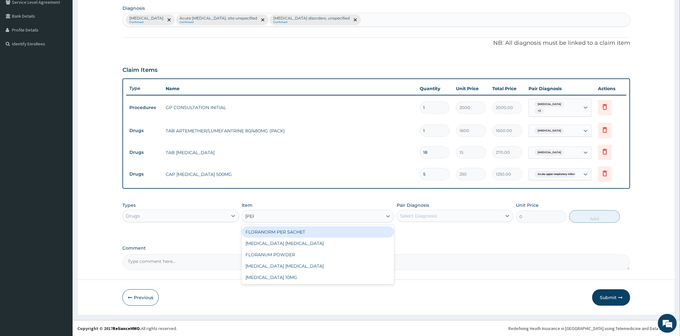
type input "lorat"
click at [318, 232] on div "LORATADINE 10MG" at bounding box center [318, 231] width 152 height 11
type input "30"
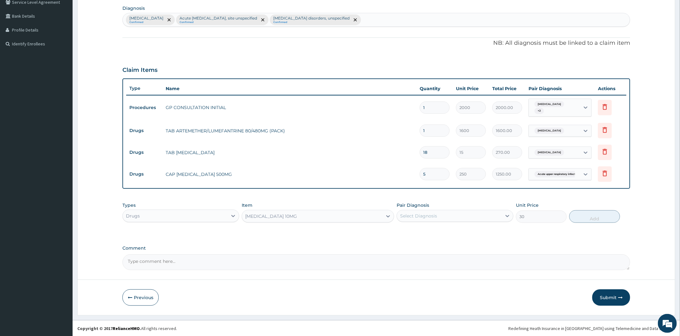
click at [431, 206] on div "Pair Diagnosis Select Diagnosis" at bounding box center [454, 212] width 117 height 21
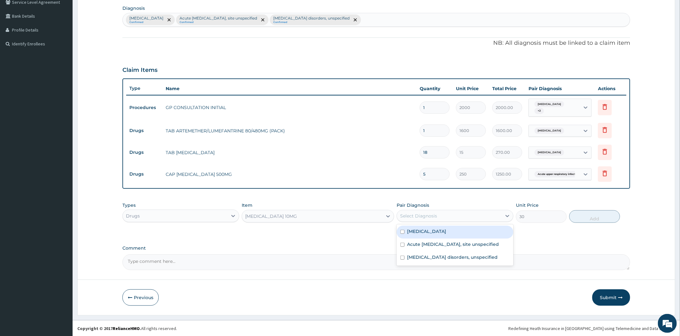
drag, startPoint x: 428, startPoint y: 215, endPoint x: 426, endPoint y: 220, distance: 5.6
click at [427, 216] on div "Select Diagnosis" at bounding box center [418, 216] width 37 height 6
click at [436, 247] on label "Acute upper respiratory infection, site unspecified" at bounding box center [453, 244] width 92 height 6
checkbox input "true"
click at [581, 216] on button "Add" at bounding box center [594, 216] width 51 height 13
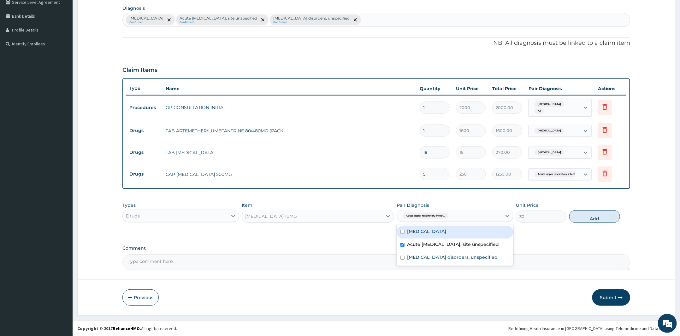
type input "0"
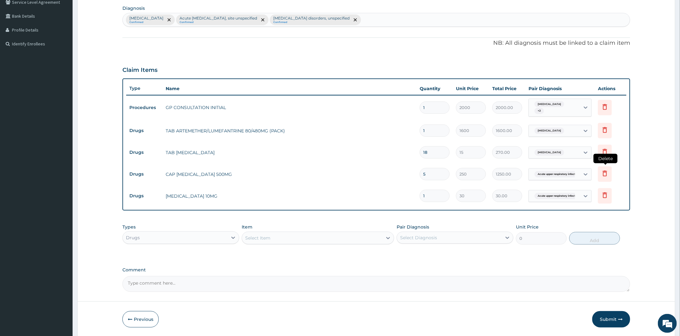
type input "0.00"
type input "5"
type input "150.00"
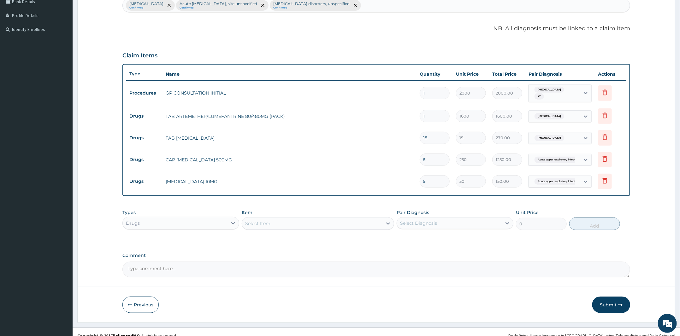
scroll to position [172, 0]
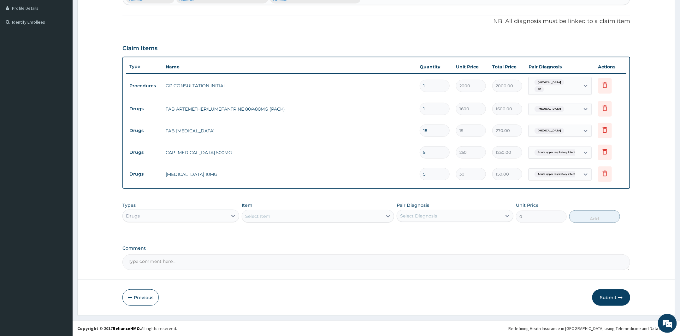
type input "5"
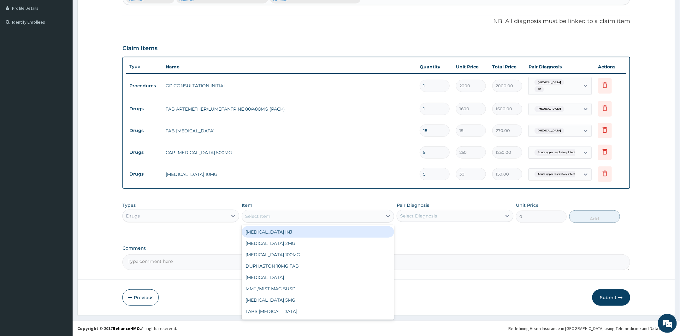
drag, startPoint x: 269, startPoint y: 210, endPoint x: 271, endPoint y: 213, distance: 3.4
click at [271, 213] on div "Select Item" at bounding box center [318, 216] width 152 height 13
type input "r"
type input "lex"
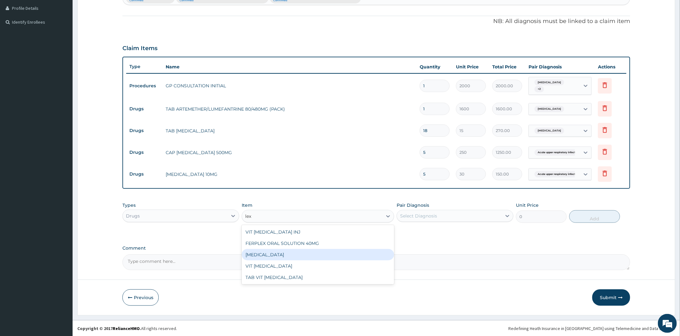
click at [284, 253] on div "LEXOTAN" at bounding box center [318, 254] width 152 height 11
type input "50"
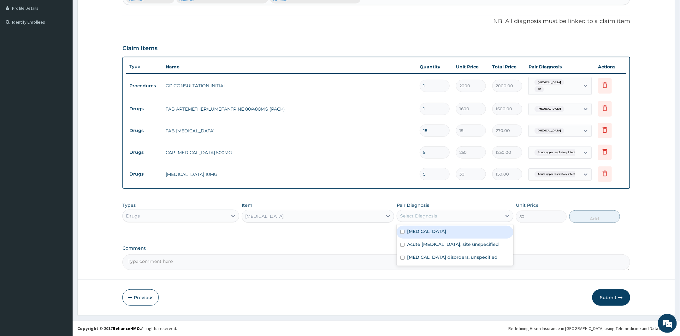
click at [442, 217] on div "Select Diagnosis" at bounding box center [449, 216] width 105 height 10
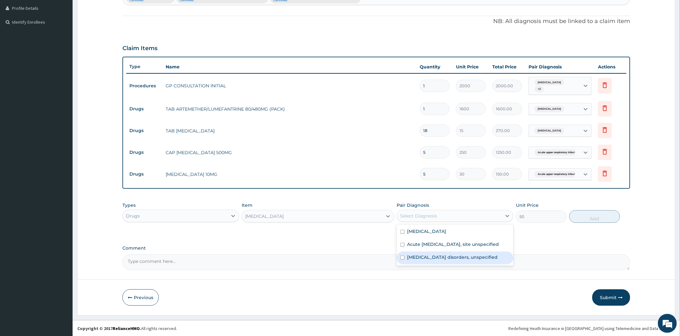
click at [439, 259] on div "Insomnia disorders, unspecified" at bounding box center [454, 258] width 117 height 13
checkbox input "true"
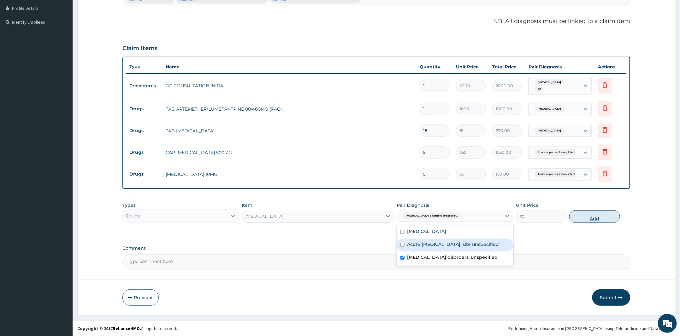
click at [594, 213] on button "Add" at bounding box center [594, 216] width 51 height 13
type input "0"
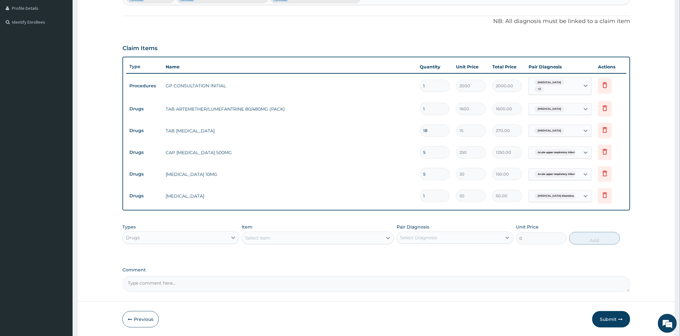
type input "0.00"
type input "2"
type input "100.00"
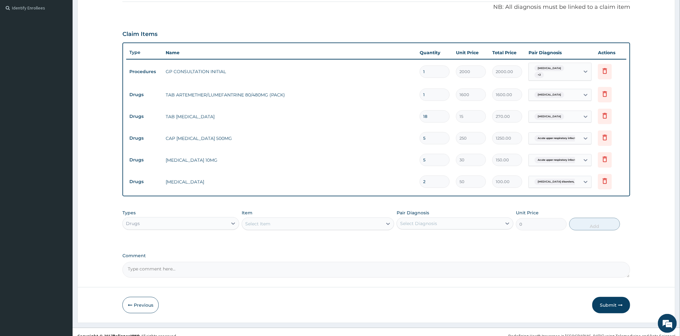
scroll to position [193, 0]
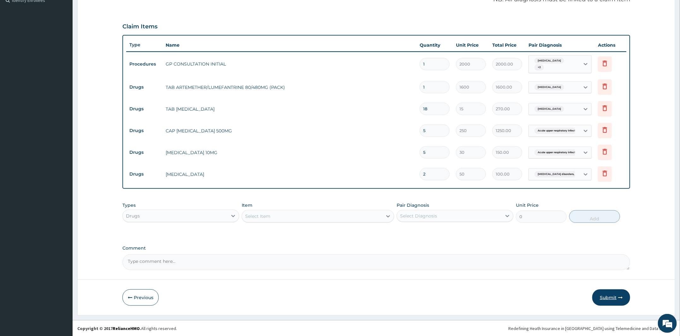
type input "2"
click at [604, 293] on button "Submit" at bounding box center [611, 297] width 38 height 16
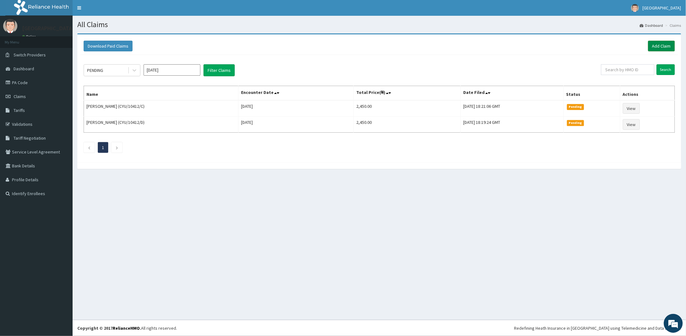
click at [657, 42] on link "Add Claim" at bounding box center [661, 46] width 27 height 11
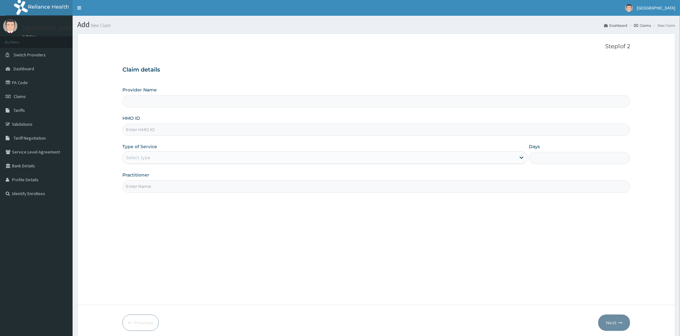
click at [178, 133] on input "HMO ID" at bounding box center [375, 130] width 507 height 12
paste input "SBG/10228/A"
type input "SBG/10228/A"
type input "[PERSON_NAME] and [PERSON_NAME][GEOGRAPHIC_DATA]"
type input "SBG/10228/A"
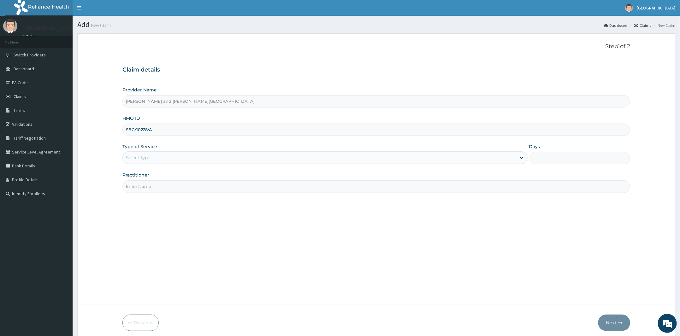
click at [179, 162] on div "Select type" at bounding box center [319, 158] width 393 height 10
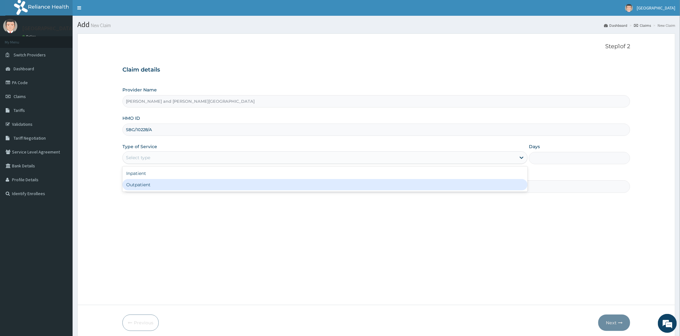
click at [171, 188] on div "Outpatient" at bounding box center [324, 184] width 405 height 11
type input "1"
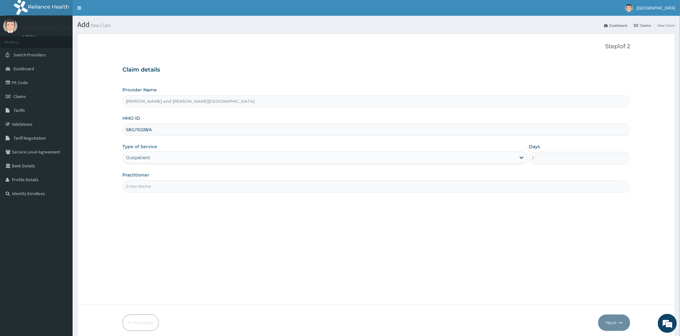
drag, startPoint x: 179, startPoint y: 185, endPoint x: 183, endPoint y: 192, distance: 8.5
click at [179, 185] on input "Practitioner" at bounding box center [375, 186] width 507 height 12
type input "DR [PERSON_NAME]"
click at [612, 321] on button "Next" at bounding box center [614, 323] width 32 height 16
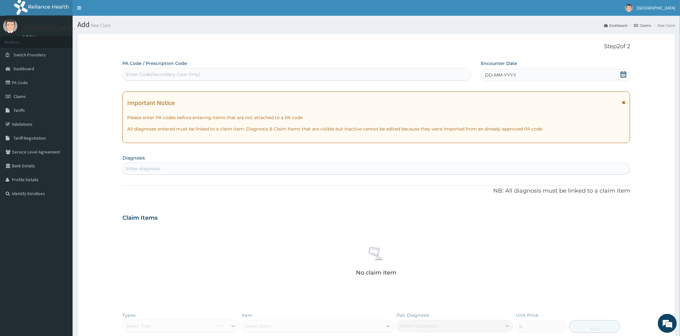
click at [621, 77] on icon at bounding box center [623, 74] width 6 height 6
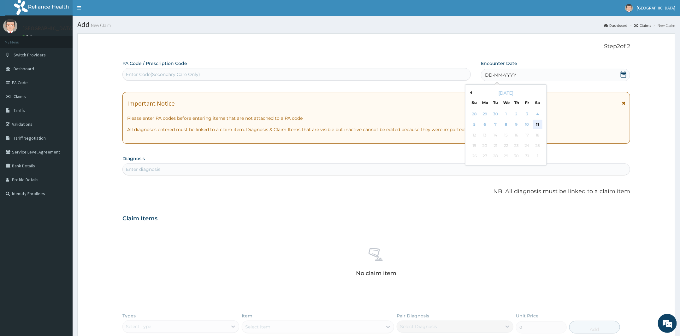
click at [535, 121] on div "11" at bounding box center [536, 124] width 9 height 9
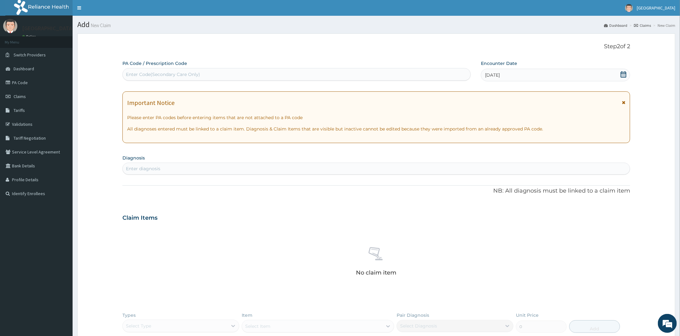
click at [261, 161] on section "Diagnosis Enter diagnosis" at bounding box center [375, 163] width 507 height 21
click at [253, 175] on div "PA Code / Prescription Code Enter Code(Secondary Care Only) Encounter Date [DAT…" at bounding box center [375, 220] width 507 height 320
click at [251, 168] on div "Enter diagnosis" at bounding box center [376, 169] width 507 height 10
type input "[MEDICAL_DATA]"
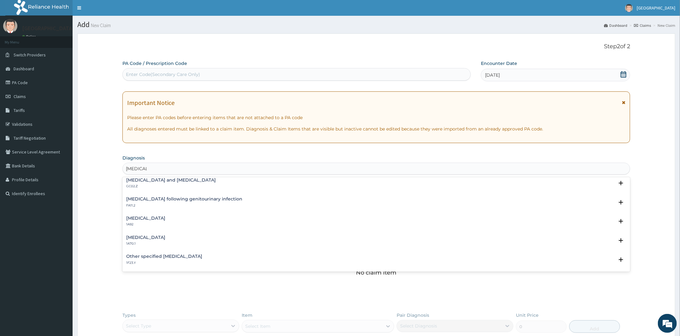
scroll to position [20, 0]
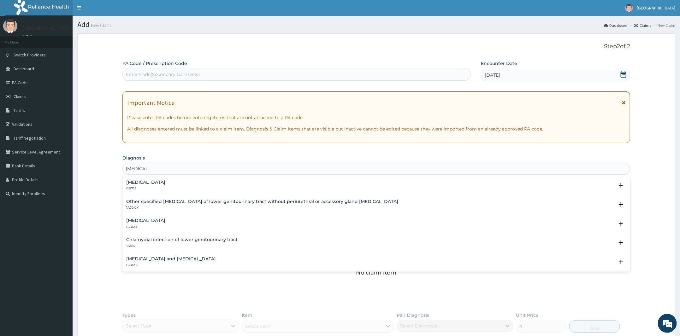
click at [164, 224] on div "[MEDICAL_DATA] GC02.1" at bounding box center [145, 223] width 39 height 11
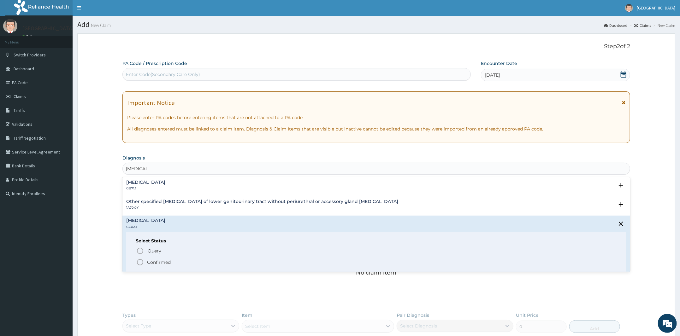
click at [149, 259] on p "Confirmed" at bounding box center [159, 262] width 24 height 6
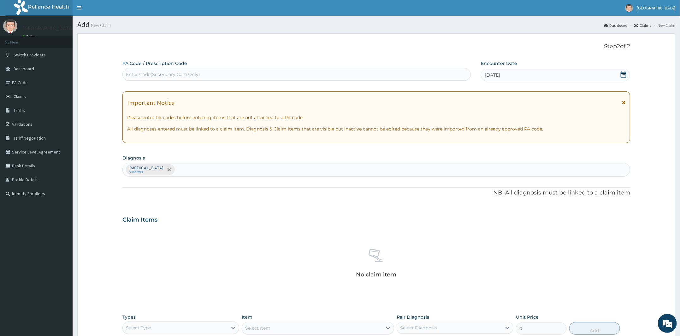
scroll to position [112, 0]
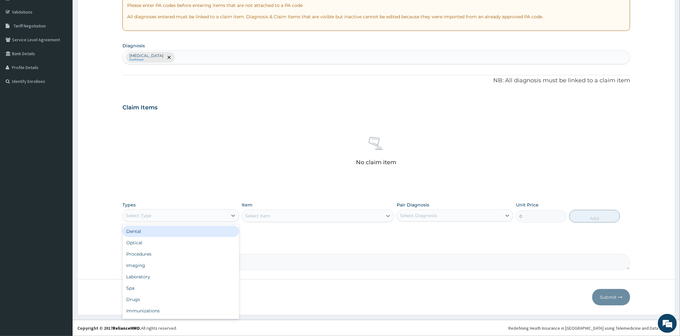
drag, startPoint x: 180, startPoint y: 218, endPoint x: 179, endPoint y: 221, distance: 3.5
click at [180, 218] on div "Select Type" at bounding box center [175, 216] width 105 height 10
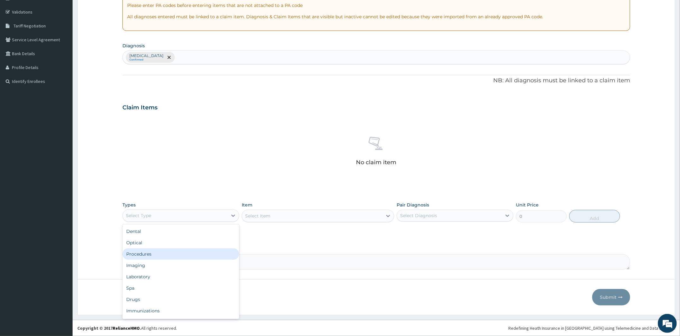
click at [161, 258] on div "Procedures" at bounding box center [180, 253] width 117 height 11
click at [337, 213] on div "Select Item" at bounding box center [312, 216] width 140 height 10
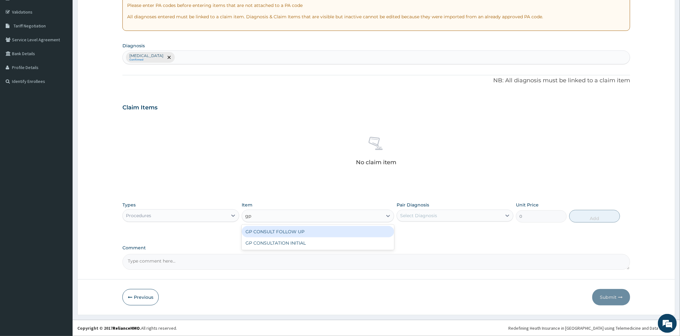
type input "gp"
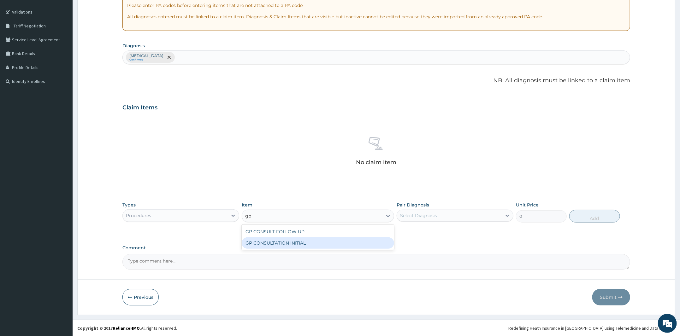
click at [285, 243] on div "GP CONSULTATION INITIAL" at bounding box center [318, 242] width 152 height 11
type input "2000"
click at [432, 215] on div "Select Diagnosis" at bounding box center [418, 216] width 37 height 6
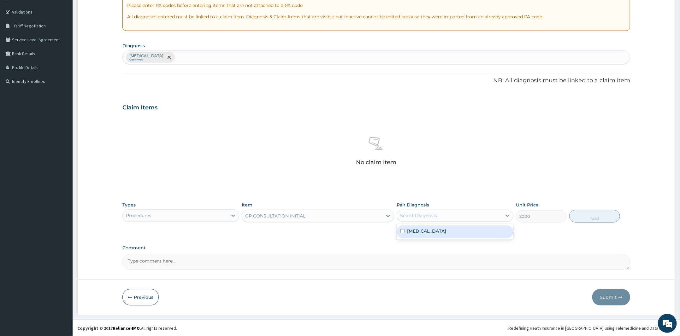
click at [426, 231] on label "[MEDICAL_DATA]" at bounding box center [426, 231] width 39 height 6
checkbox input "true"
click at [584, 215] on button "Add" at bounding box center [594, 216] width 51 height 13
type input "0"
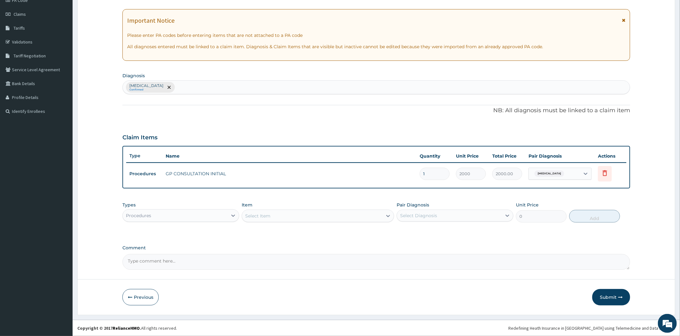
scroll to position [82, 0]
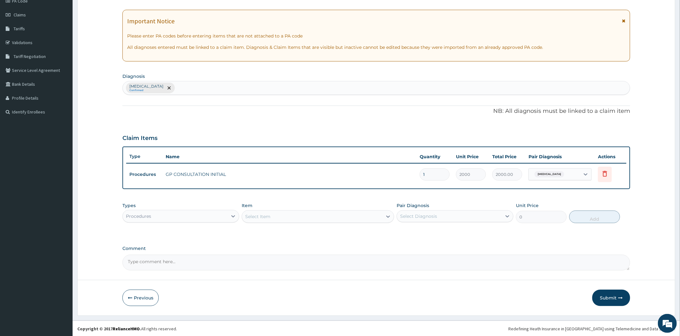
click at [172, 220] on div "Procedures" at bounding box center [175, 216] width 105 height 10
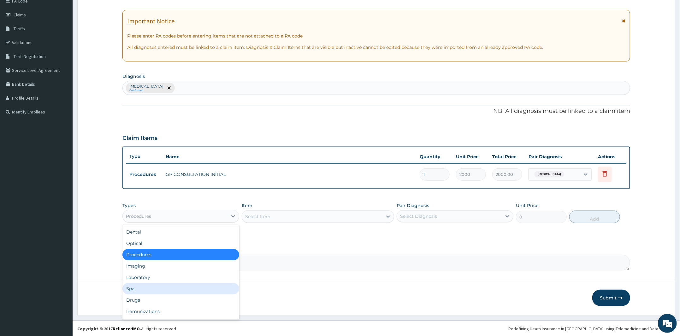
scroll to position [21, 0]
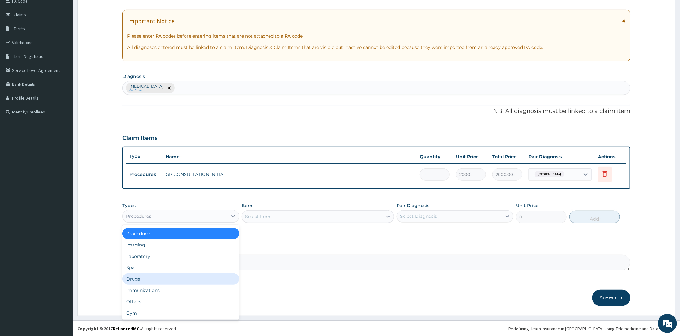
click at [147, 282] on div "Drugs" at bounding box center [180, 278] width 117 height 11
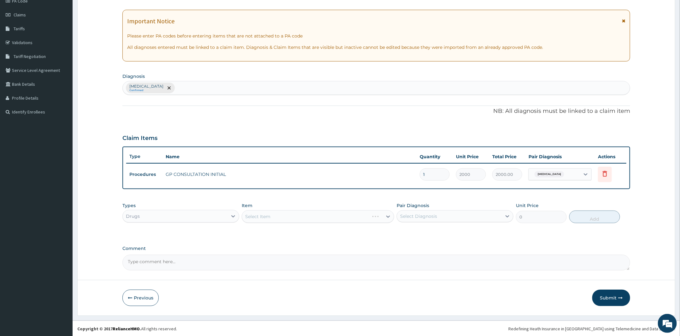
click at [312, 216] on div "Select Item" at bounding box center [318, 216] width 152 height 13
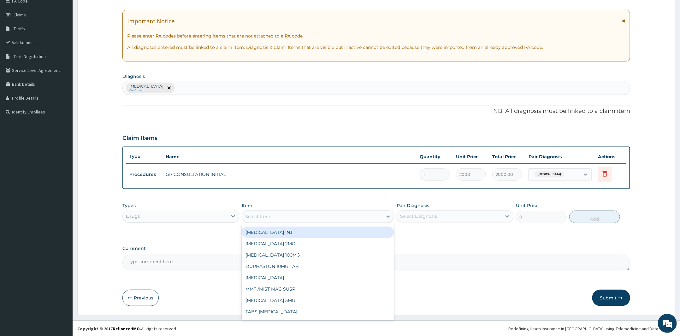
click at [312, 216] on div "Select Item" at bounding box center [312, 217] width 140 height 10
type input "doxy"
click at [302, 231] on div "TABS [MEDICAL_DATA]" at bounding box center [318, 232] width 152 height 11
type input "60"
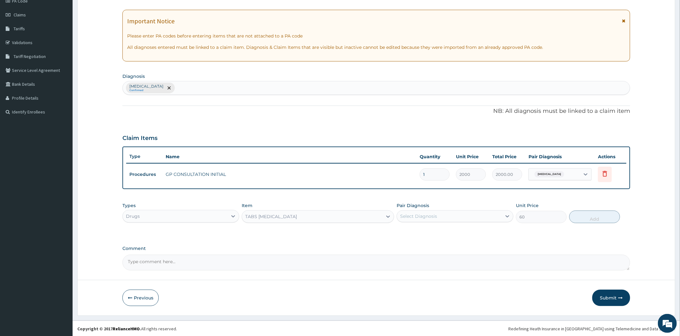
click at [445, 213] on div "Select Diagnosis" at bounding box center [449, 216] width 105 height 10
drag, startPoint x: 444, startPoint y: 233, endPoint x: 518, endPoint y: 237, distance: 74.2
click at [446, 234] on label "[MEDICAL_DATA]" at bounding box center [426, 232] width 39 height 6
checkbox input "true"
click at [590, 215] on button "Add" at bounding box center [594, 217] width 51 height 13
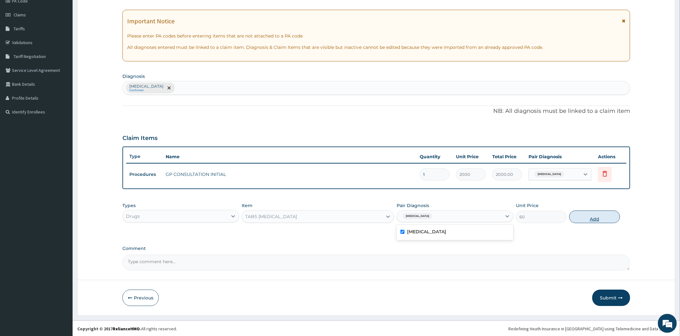
type input "0"
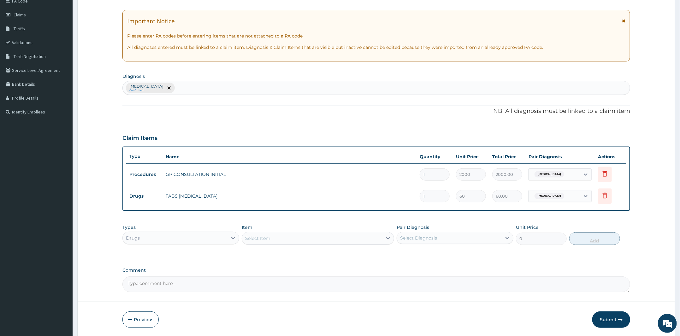
type input "10"
type input "600.00"
type input "10"
click at [343, 224] on div "Item Select Item" at bounding box center [318, 234] width 152 height 21
click at [257, 240] on div "Select Item" at bounding box center [257, 238] width 25 height 6
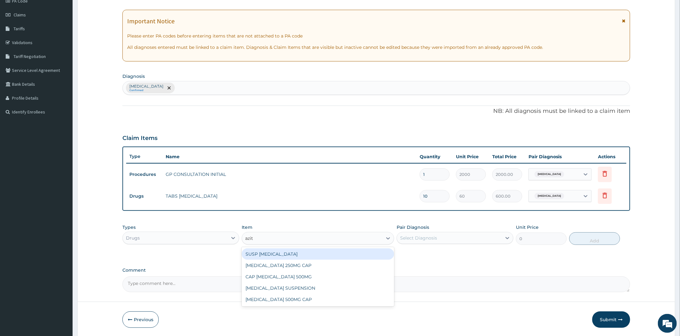
type input "azith"
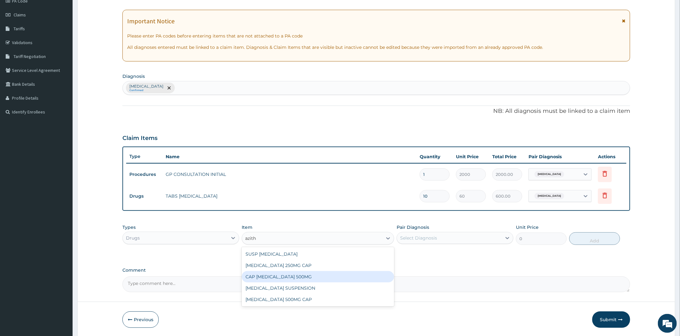
click at [275, 276] on div "CAP [MEDICAL_DATA] 500MG" at bounding box center [318, 276] width 152 height 11
type input "250"
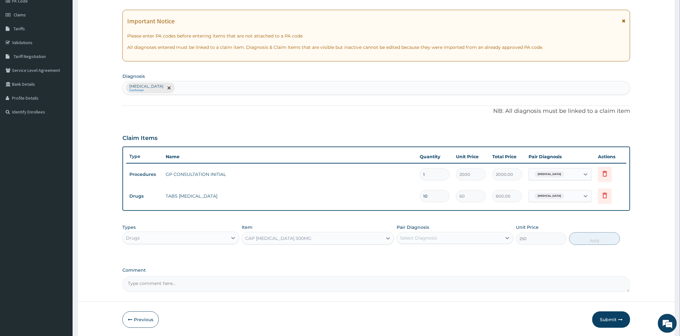
click at [415, 240] on div "Select Diagnosis" at bounding box center [418, 238] width 37 height 6
click at [427, 257] on div "[MEDICAL_DATA]" at bounding box center [454, 254] width 117 height 13
checkbox input "true"
click at [577, 237] on button "Add" at bounding box center [594, 238] width 51 height 13
type input "0"
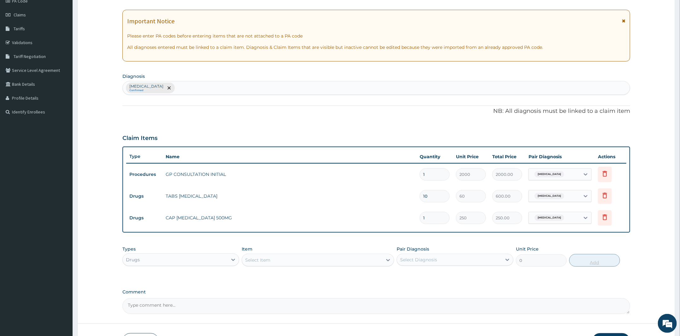
type input "0.00"
type input "5"
type input "1250.00"
type input "0.00"
type input "2"
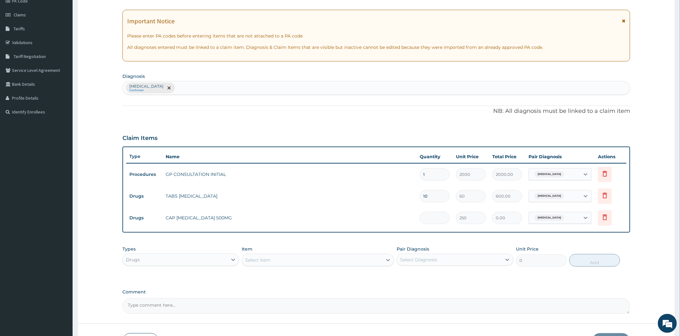
type input "500.00"
type input "2"
click at [364, 239] on div "PA Code / Prescription Code Enter Code(Secondary Care Only) Encounter Date [DAT…" at bounding box center [375, 147] width 507 height 336
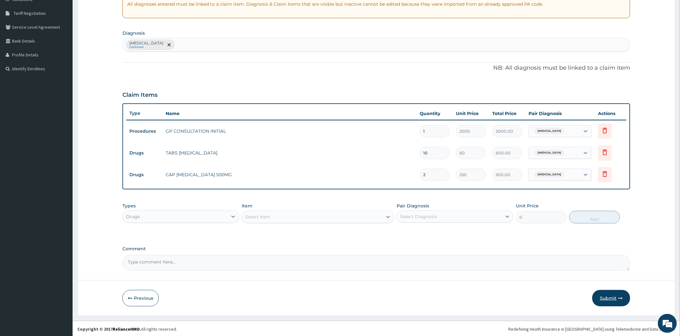
scroll to position [125, 0]
click at [608, 300] on button "Submit" at bounding box center [611, 298] width 38 height 16
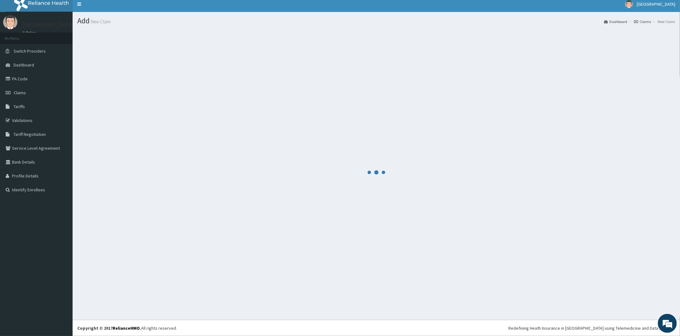
scroll to position [4, 0]
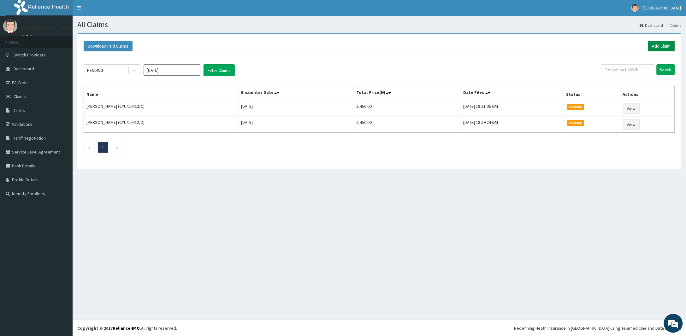
click at [666, 48] on link "Add Claim" at bounding box center [661, 46] width 27 height 11
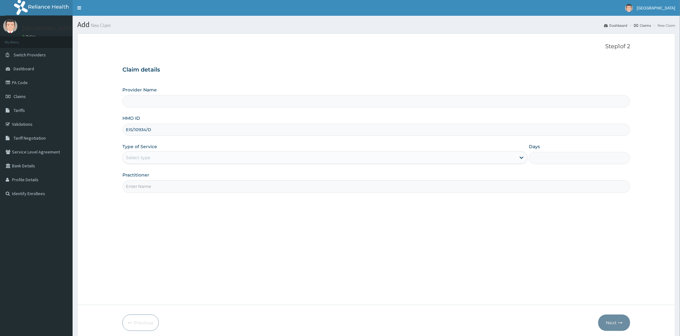
type input "EIS/10934/D"
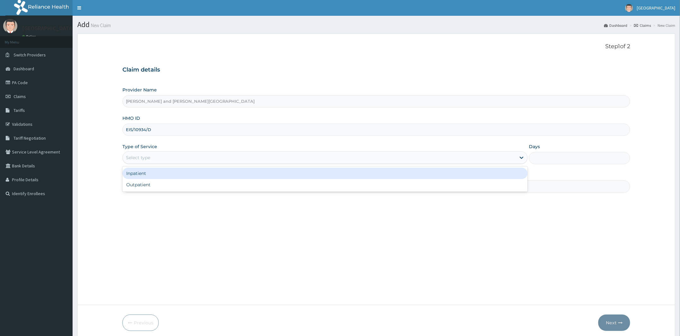
type input "[PERSON_NAME] and [PERSON_NAME][GEOGRAPHIC_DATA]"
drag, startPoint x: 167, startPoint y: 160, endPoint x: 165, endPoint y: 172, distance: 11.9
click at [167, 160] on div "Select type" at bounding box center [319, 158] width 393 height 10
drag, startPoint x: 164, startPoint y: 174, endPoint x: 160, endPoint y: 179, distance: 5.9
click at [162, 175] on div "Inpatient" at bounding box center [324, 173] width 405 height 11
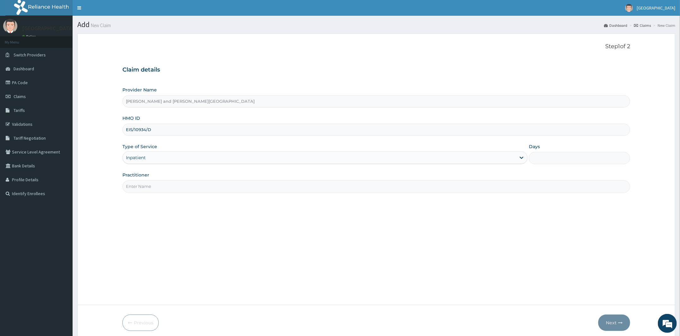
click at [169, 158] on div "Inpatient" at bounding box center [319, 158] width 393 height 10
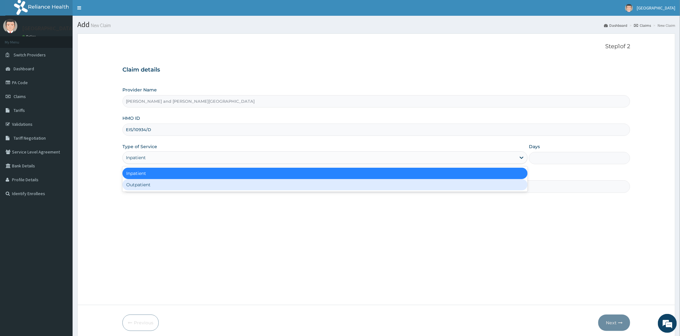
click at [158, 189] on div "Outpatient" at bounding box center [324, 184] width 405 height 11
type input "1"
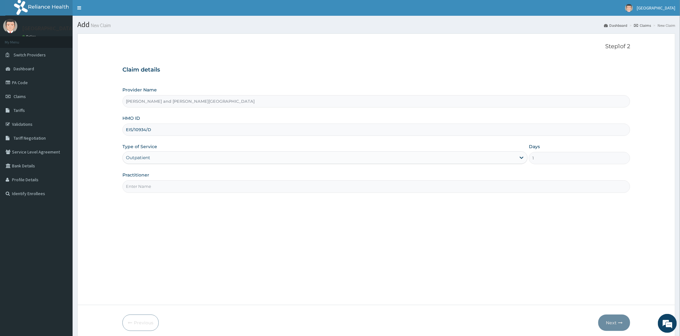
drag, startPoint x: 159, startPoint y: 188, endPoint x: 161, endPoint y: 191, distance: 3.6
click at [159, 188] on input "Practitioner" at bounding box center [375, 186] width 507 height 12
type input "DR [PERSON_NAME]"
click at [603, 319] on button "Next" at bounding box center [614, 323] width 32 height 16
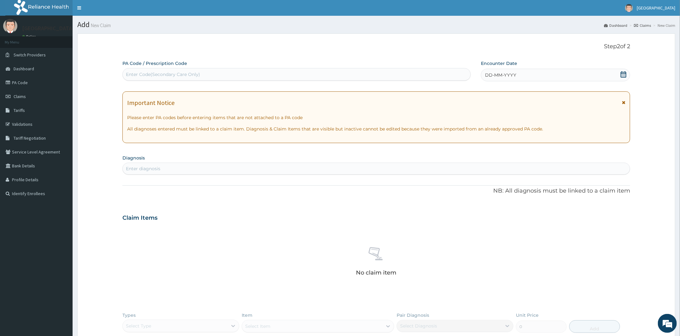
click at [623, 74] on icon at bounding box center [623, 74] width 6 height 6
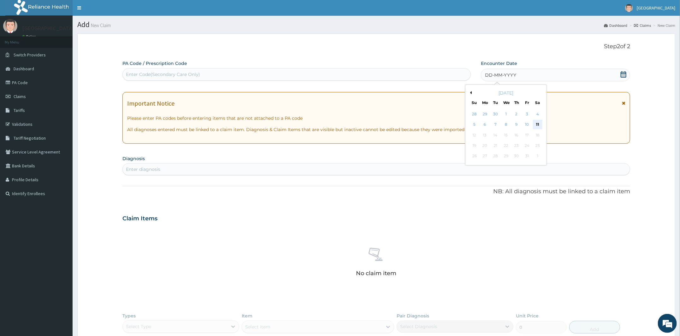
click at [538, 123] on div "11" at bounding box center [536, 124] width 9 height 9
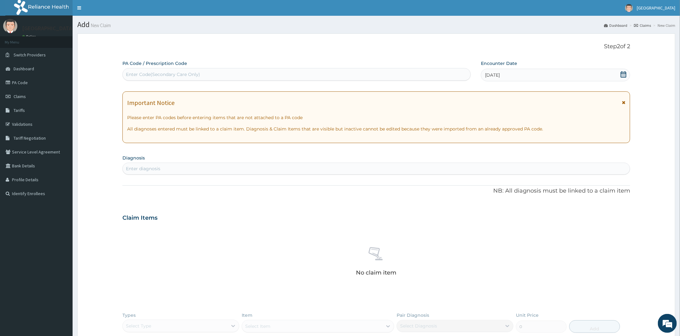
click at [245, 168] on div "Enter diagnosis" at bounding box center [376, 169] width 507 height 10
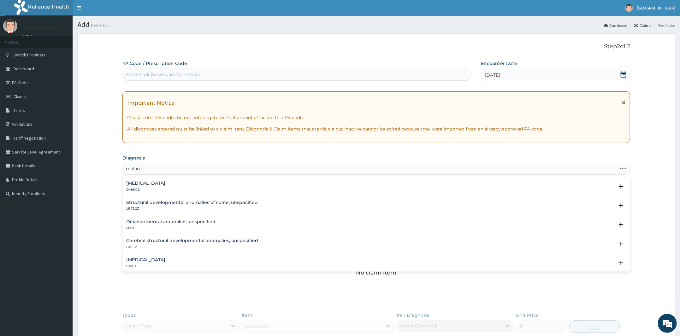
type input "[MEDICAL_DATA]"
click at [141, 224] on h4 "[MEDICAL_DATA]" at bounding box center [145, 221] width 39 height 5
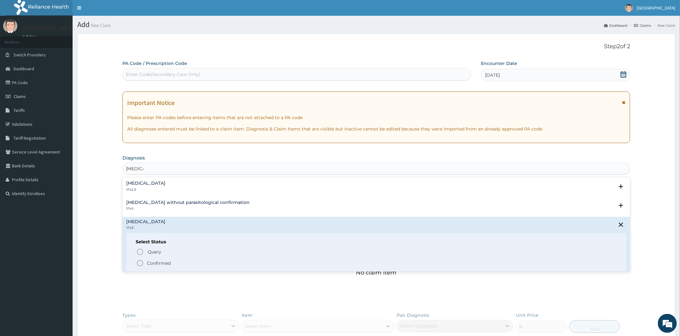
click at [156, 264] on p "Confirmed" at bounding box center [159, 263] width 24 height 6
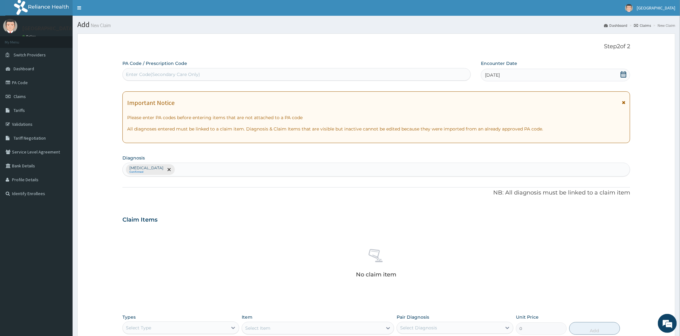
click at [192, 173] on div "[MEDICAL_DATA] Confirmed" at bounding box center [376, 169] width 507 height 13
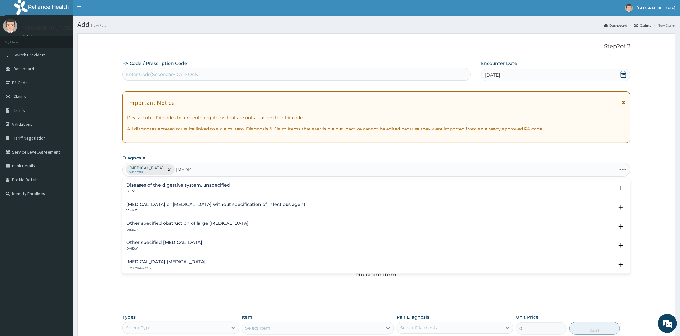
type input "gastroe"
click at [159, 205] on h4 "[MEDICAL_DATA] or [MEDICAL_DATA] without specification of infectious agent" at bounding box center [215, 204] width 179 height 5
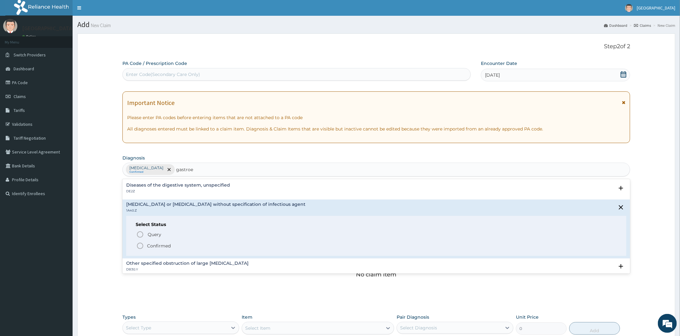
drag, startPoint x: 159, startPoint y: 245, endPoint x: 241, endPoint y: 235, distance: 83.2
click at [160, 245] on p "Confirmed" at bounding box center [159, 246] width 24 height 6
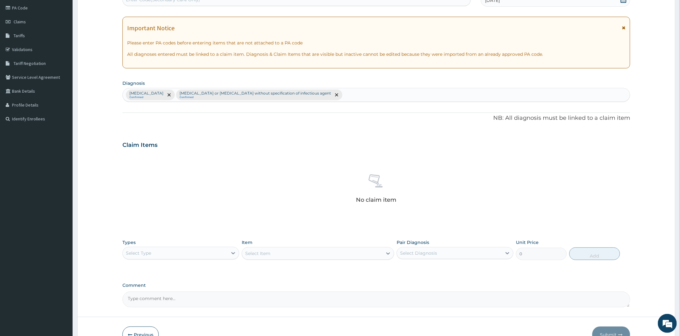
scroll to position [112, 0]
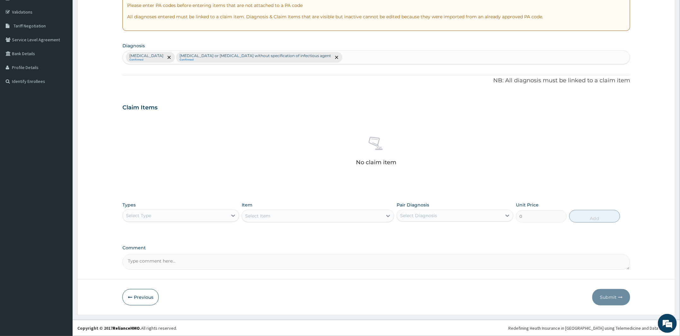
drag, startPoint x: 192, startPoint y: 211, endPoint x: 191, endPoint y: 220, distance: 9.5
click at [192, 213] on div "Select Type" at bounding box center [175, 216] width 105 height 10
drag, startPoint x: 144, startPoint y: 256, endPoint x: 219, endPoint y: 245, distance: 76.4
click at [145, 256] on div "Procedures" at bounding box center [180, 253] width 117 height 11
click at [286, 216] on div "Select Item" at bounding box center [318, 216] width 152 height 13
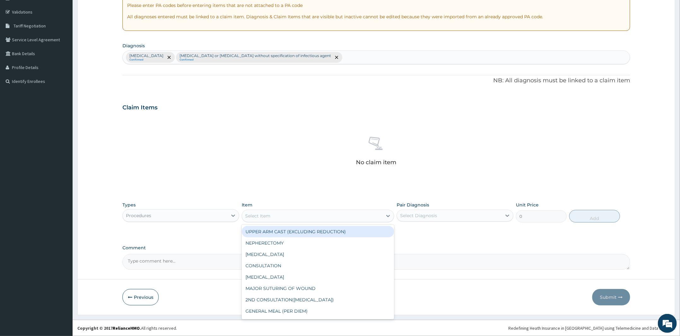
click at [286, 216] on div "Select Item" at bounding box center [312, 216] width 140 height 10
type input "gp"
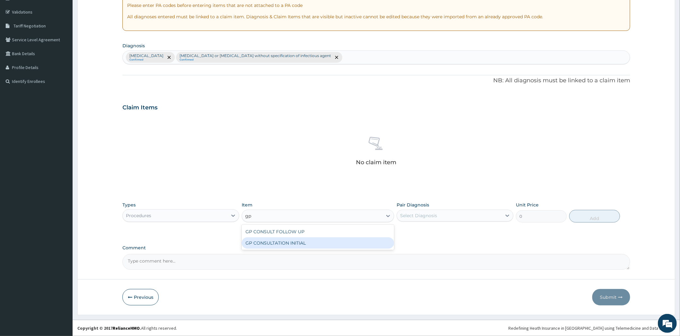
click at [272, 244] on div "GP CONSULTATION INITIAL" at bounding box center [318, 242] width 152 height 11
type input "2000"
drag, startPoint x: 443, startPoint y: 210, endPoint x: 432, endPoint y: 220, distance: 14.9
click at [443, 210] on div "Select Diagnosis" at bounding box center [454, 216] width 117 height 12
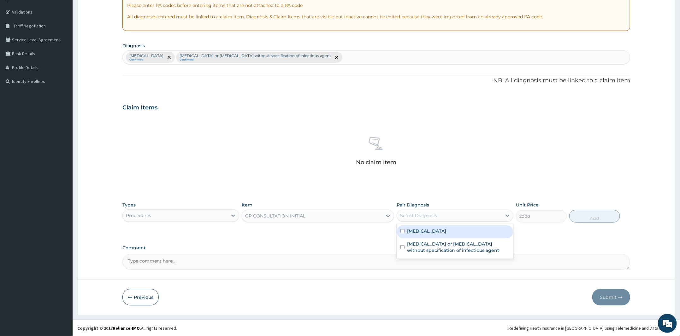
click at [423, 232] on label "[MEDICAL_DATA]" at bounding box center [426, 231] width 39 height 6
checkbox input "true"
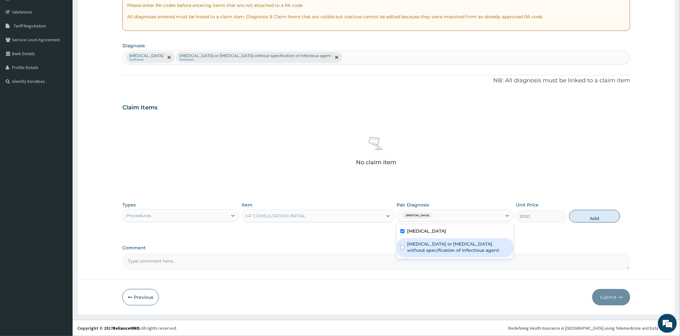
drag, startPoint x: 425, startPoint y: 247, endPoint x: 442, endPoint y: 249, distance: 17.1
click at [428, 248] on label "[MEDICAL_DATA] or [MEDICAL_DATA] without specification of infectious agent" at bounding box center [458, 247] width 102 height 13
checkbox input "true"
click at [591, 219] on button "Add" at bounding box center [594, 216] width 51 height 13
type input "0"
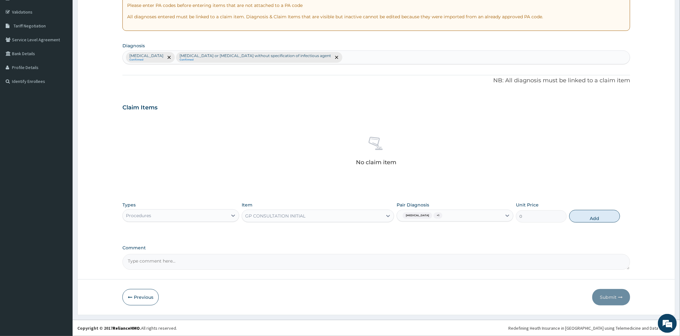
scroll to position [84, 0]
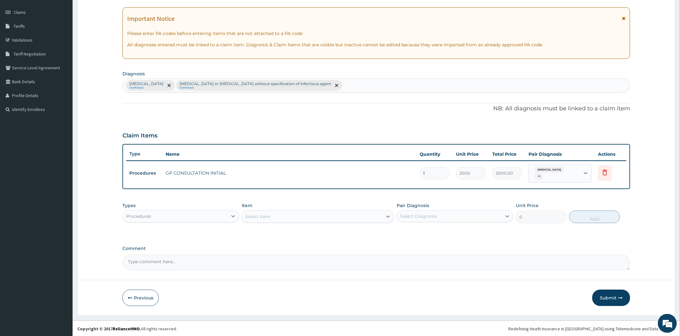
click at [162, 217] on div "Procedures" at bounding box center [175, 216] width 105 height 10
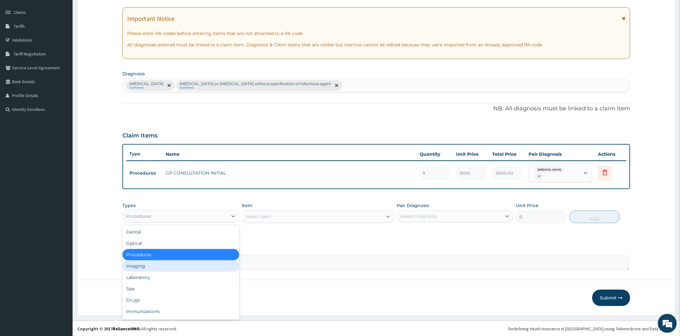
scroll to position [21, 0]
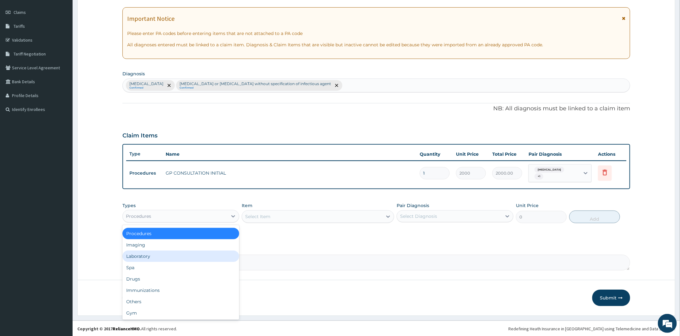
click at [172, 252] on div "Laboratory" at bounding box center [180, 256] width 117 height 11
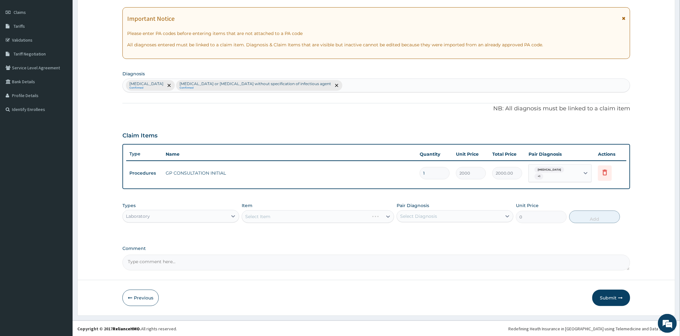
click at [310, 211] on div "Select Item" at bounding box center [318, 216] width 152 height 13
click at [307, 216] on div "Select Item" at bounding box center [312, 217] width 140 height 10
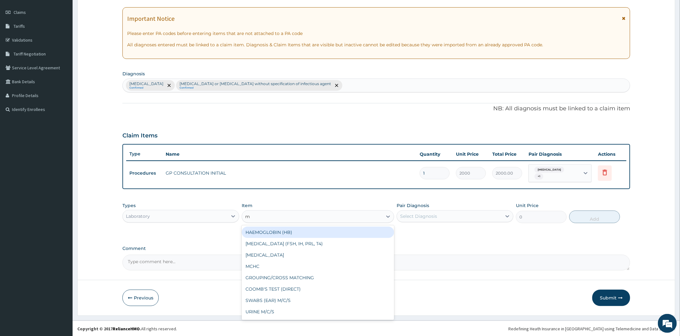
type input "mp"
click at [310, 231] on div "MP" at bounding box center [318, 232] width 152 height 11
type input "1000"
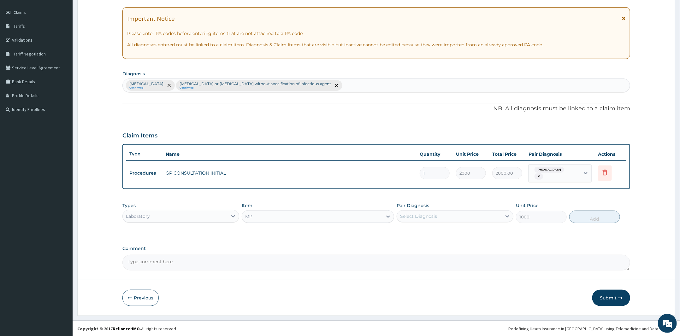
drag, startPoint x: 430, startPoint y: 219, endPoint x: 430, endPoint y: 222, distance: 3.8
click at [430, 219] on div "Select Diagnosis" at bounding box center [418, 216] width 37 height 6
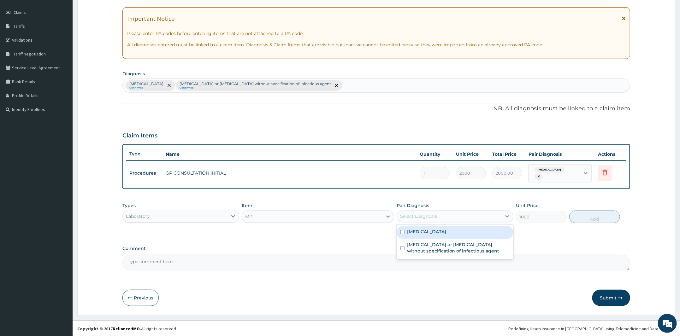
click at [433, 236] on div "[MEDICAL_DATA]" at bounding box center [454, 232] width 117 height 13
checkbox input "true"
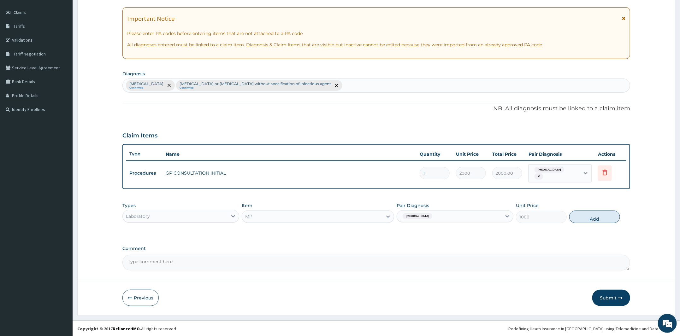
click at [604, 218] on button "Add" at bounding box center [594, 217] width 51 height 13
type input "0"
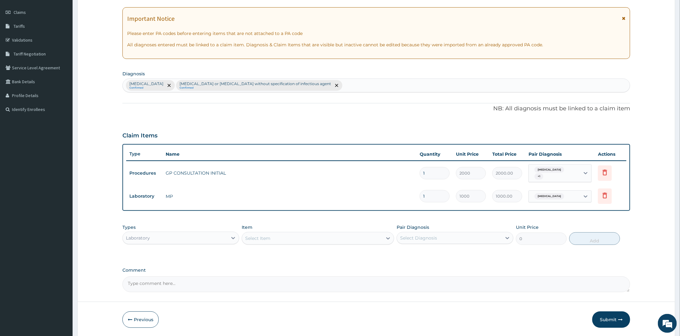
click at [261, 241] on div "Select Item" at bounding box center [312, 238] width 140 height 10
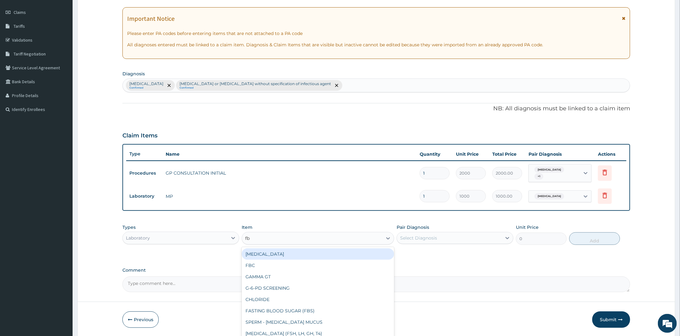
type input "fbc"
click at [266, 254] on div "FBC" at bounding box center [318, 253] width 152 height 11
type input "2000"
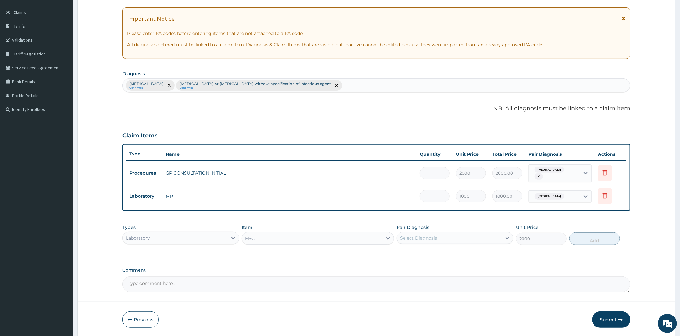
click at [445, 236] on div "Select Diagnosis" at bounding box center [449, 238] width 105 height 10
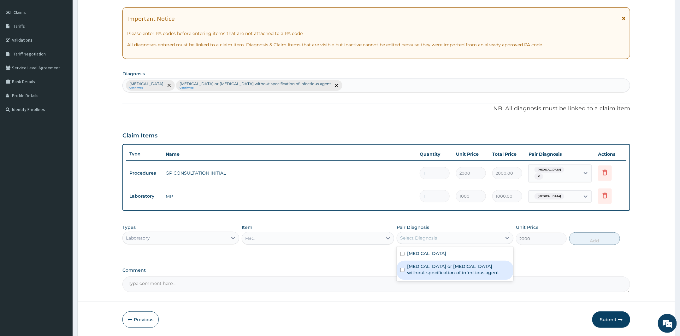
click at [426, 261] on div "[MEDICAL_DATA] or [MEDICAL_DATA] without specification of infectious agent" at bounding box center [454, 270] width 117 height 19
checkbox input "true"
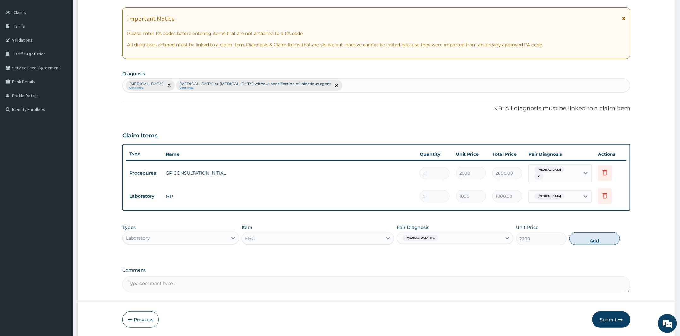
click at [584, 238] on button "Add" at bounding box center [594, 238] width 51 height 13
type input "0"
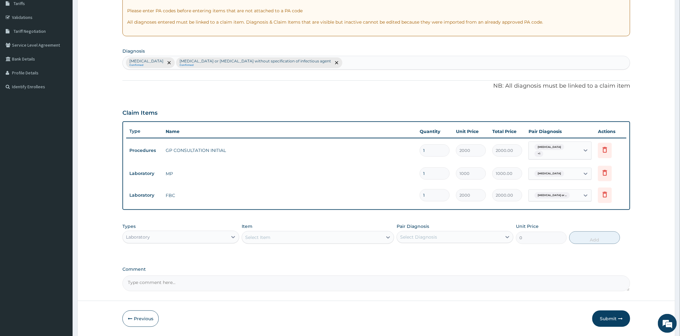
scroll to position [128, 0]
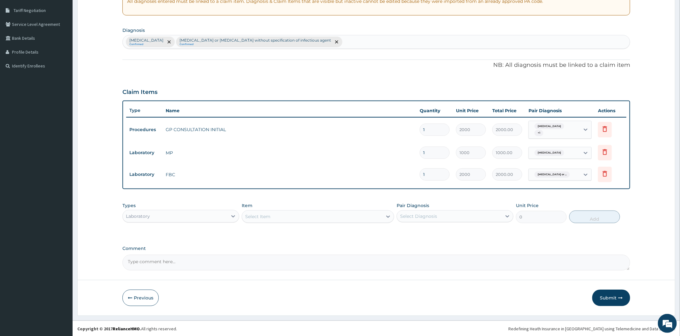
click at [218, 217] on div "Laboratory" at bounding box center [175, 216] width 105 height 10
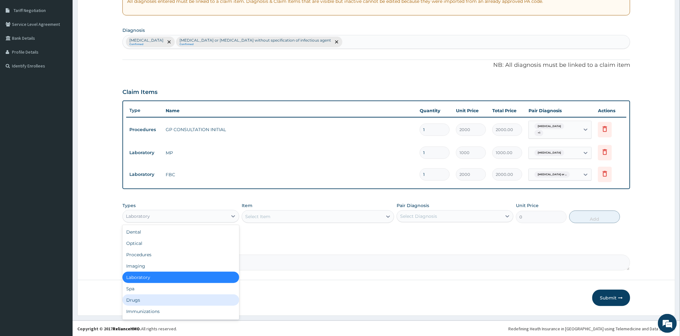
click at [156, 302] on div "Drugs" at bounding box center [180, 300] width 117 height 11
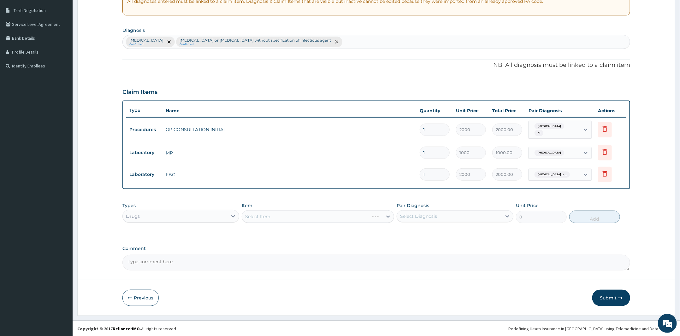
click at [285, 215] on div "Select Item" at bounding box center [318, 216] width 152 height 13
click at [291, 219] on div "Select Item" at bounding box center [312, 217] width 140 height 10
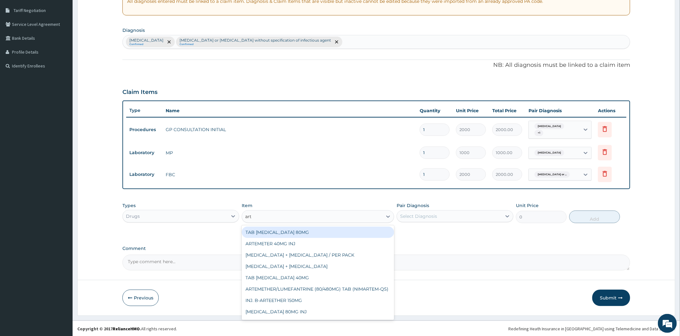
type input "arte"
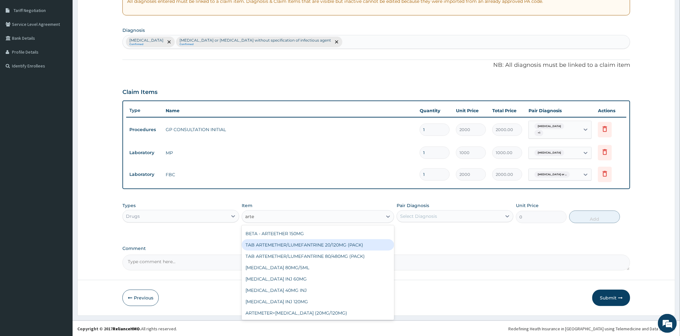
click at [337, 248] on div "TAB ARTEMETHER/LUMEFANTRINE 20/120MG (PACK)" at bounding box center [318, 244] width 152 height 11
type input "1500"
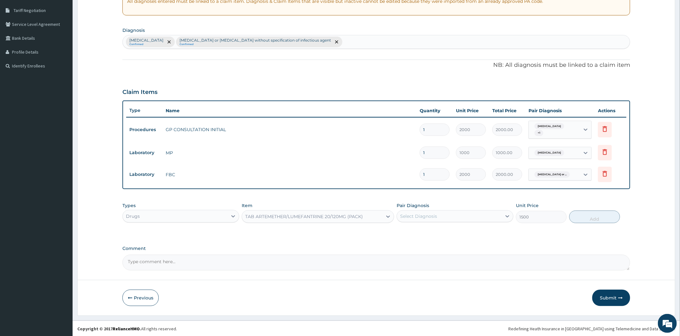
drag, startPoint x: 418, startPoint y: 218, endPoint x: 420, endPoint y: 221, distance: 3.4
click at [418, 218] on div "Select Diagnosis" at bounding box center [418, 216] width 37 height 6
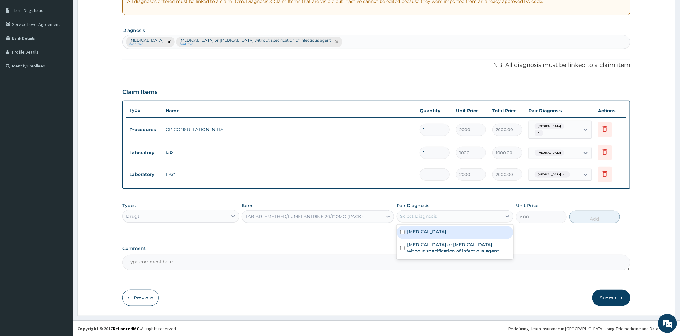
click at [439, 232] on label "[MEDICAL_DATA]" at bounding box center [426, 232] width 39 height 6
checkbox input "true"
click at [592, 216] on button "Add" at bounding box center [594, 217] width 51 height 13
type input "0"
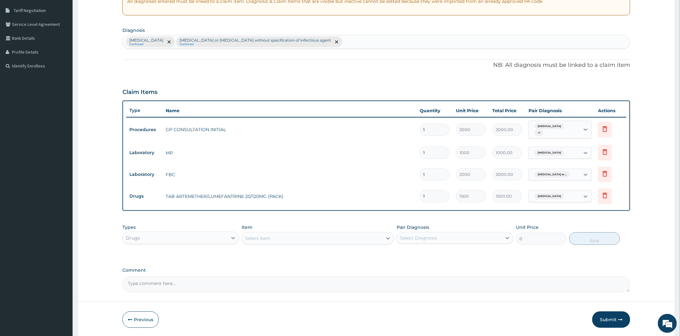
scroll to position [150, 0]
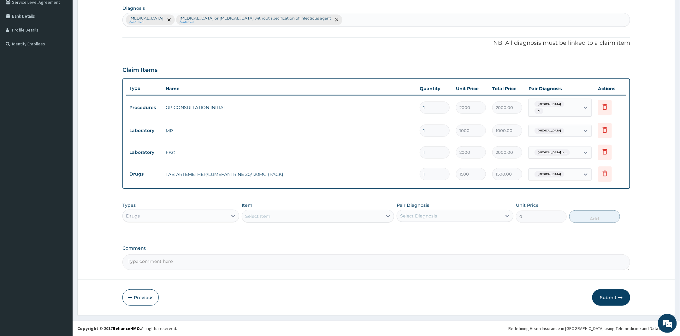
click at [268, 216] on div "Select Item" at bounding box center [257, 216] width 25 height 6
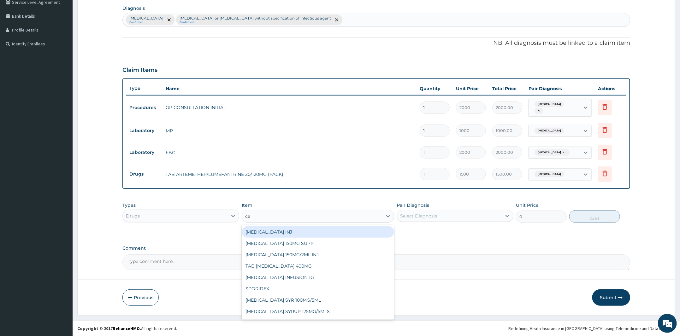
type input "cef"
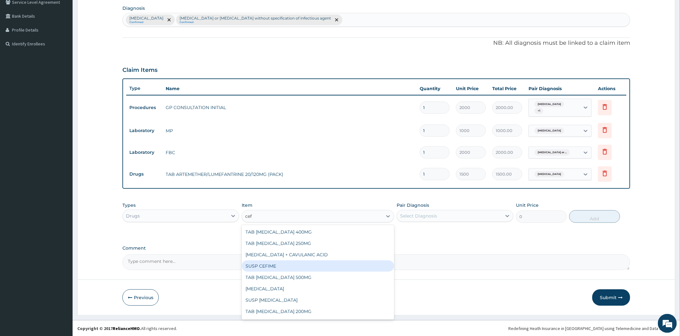
click at [280, 267] on div "SUSP CEFIME" at bounding box center [318, 265] width 152 height 11
type input "3500"
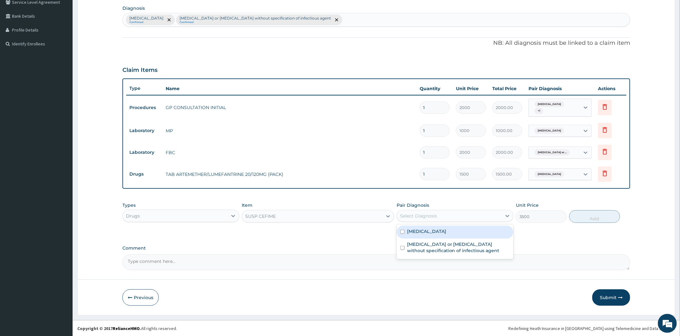
click at [434, 214] on div "Select Diagnosis" at bounding box center [418, 216] width 37 height 6
drag, startPoint x: 472, startPoint y: 247, endPoint x: 574, endPoint y: 224, distance: 104.8
click at [472, 247] on label "[MEDICAL_DATA] or [MEDICAL_DATA] without specification of infectious agent" at bounding box center [458, 247] width 102 height 13
checkbox input "true"
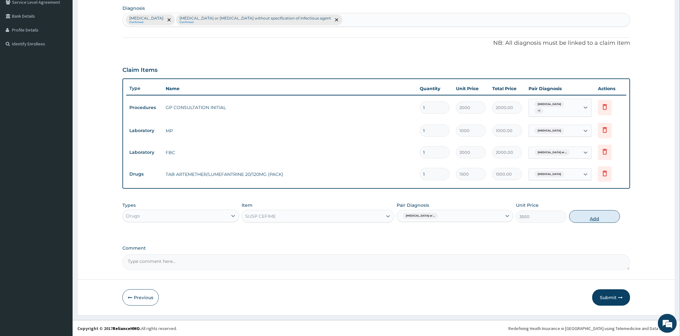
click at [585, 217] on button "Add" at bounding box center [594, 216] width 51 height 13
type input "0"
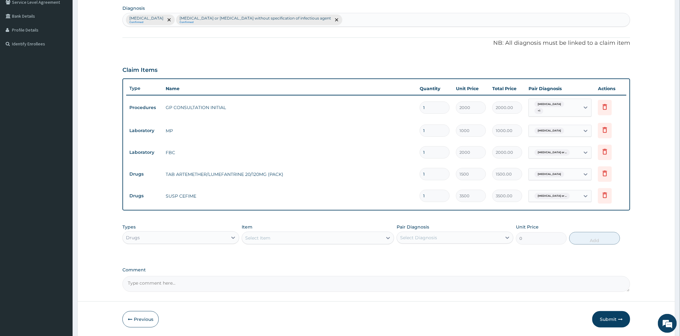
click at [348, 242] on div "Select Item" at bounding box center [312, 238] width 140 height 10
type input "m"
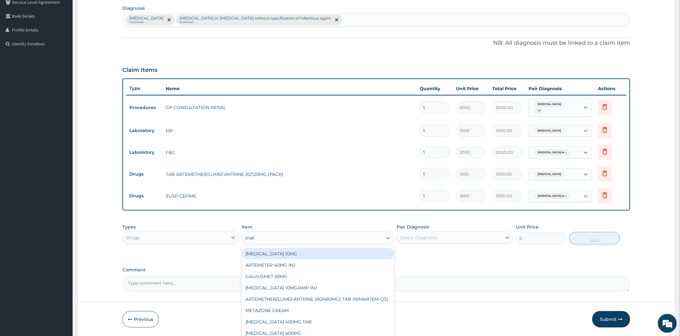
type input "metr"
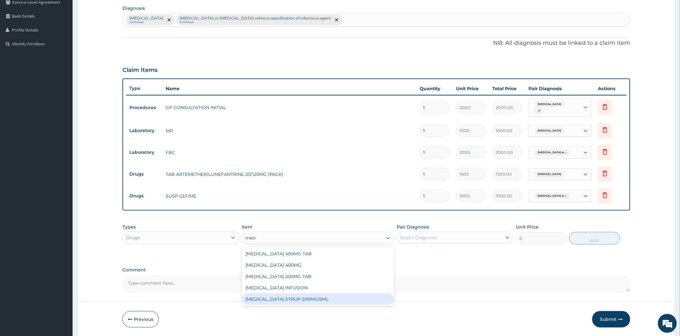
click at [318, 298] on div "[MEDICAL_DATA] SYRUP 200MG/5ML" at bounding box center [318, 299] width 152 height 11
type input "450"
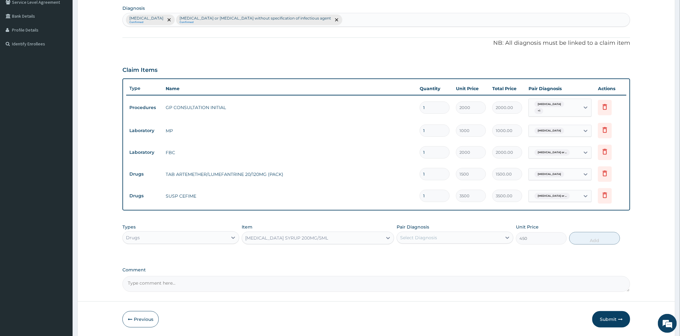
click at [413, 226] on label "Pair Diagnosis" at bounding box center [412, 227] width 32 height 6
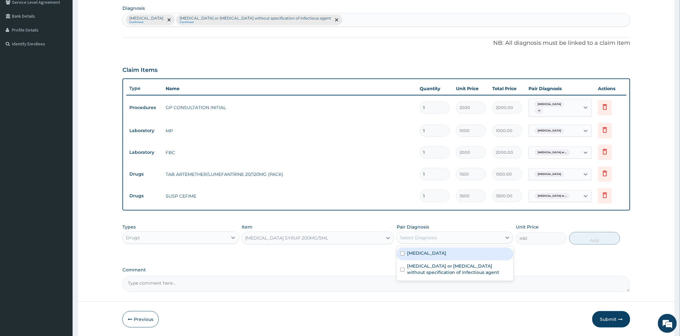
click at [418, 233] on div "Select Diagnosis" at bounding box center [449, 238] width 105 height 10
click at [437, 268] on label "[MEDICAL_DATA] or [MEDICAL_DATA] without specification of infectious agent" at bounding box center [458, 269] width 102 height 13
checkbox input "true"
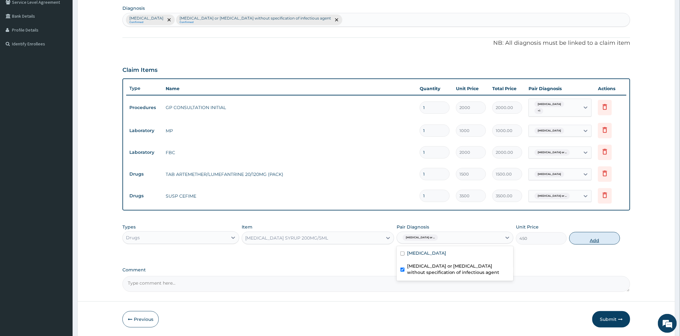
click at [601, 238] on button "Add" at bounding box center [594, 238] width 51 height 13
type input "0"
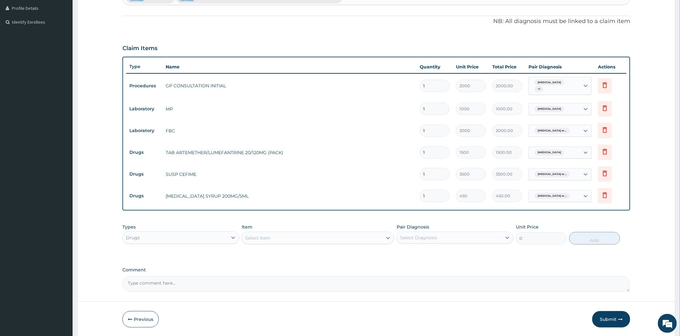
scroll to position [193, 0]
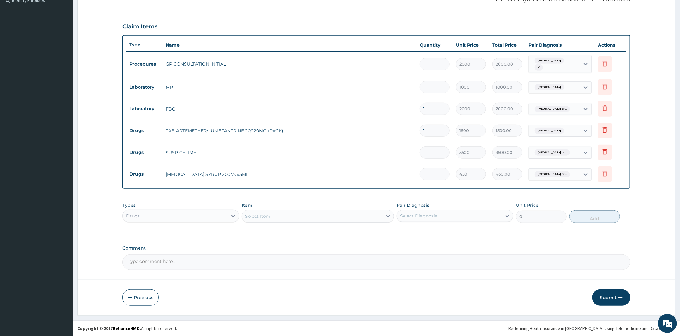
click at [293, 220] on div "Select Item" at bounding box center [312, 216] width 140 height 10
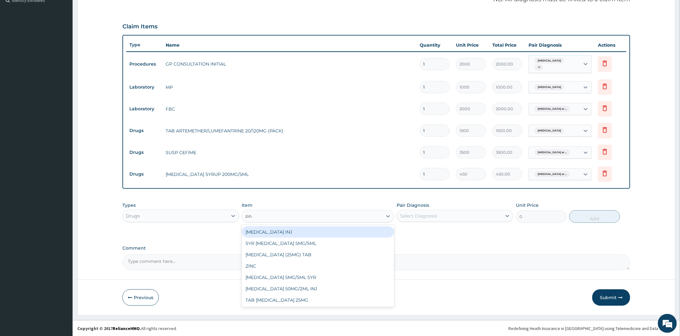
type input "zinc"
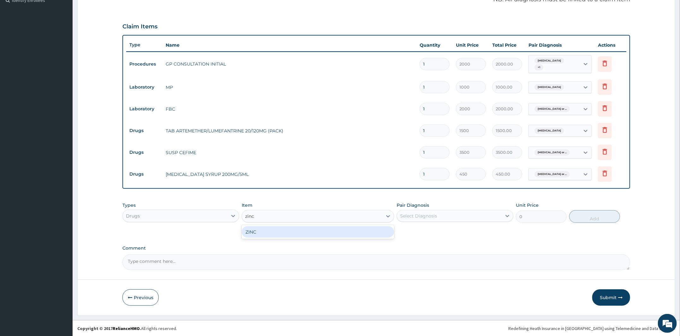
click at [297, 229] on div "ZINC" at bounding box center [318, 231] width 152 height 11
type input "35"
drag, startPoint x: 420, startPoint y: 219, endPoint x: 420, endPoint y: 223, distance: 4.4
click at [420, 219] on div "Select Diagnosis" at bounding box center [418, 216] width 37 height 6
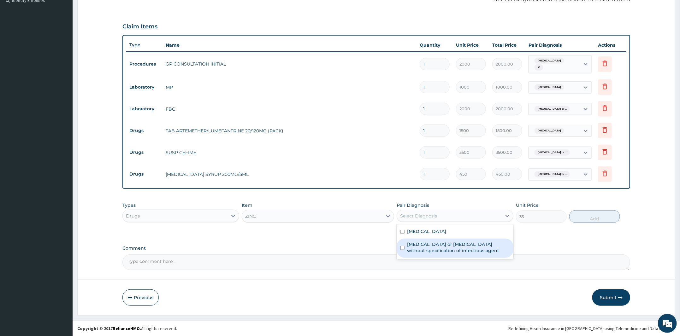
drag, startPoint x: 419, startPoint y: 245, endPoint x: 550, endPoint y: 232, distance: 131.2
click at [426, 247] on label "Infectious gastroenteritis or colitis without specification of infectious agent" at bounding box center [458, 247] width 102 height 13
checkbox input "true"
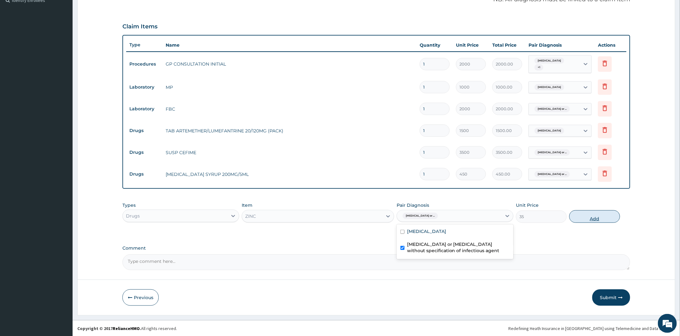
click at [586, 220] on button "Add" at bounding box center [594, 216] width 51 height 13
type input "0"
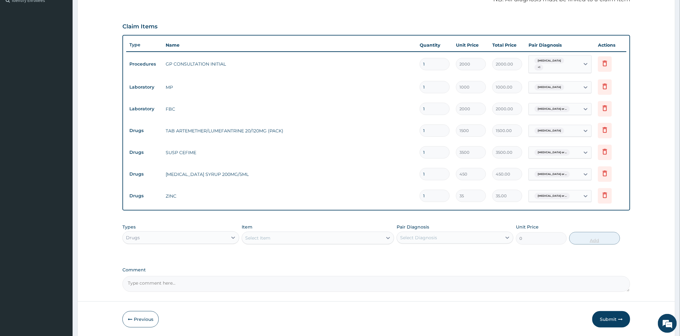
type input "0.00"
type input "5"
type input "175.00"
type input "5"
click at [304, 240] on div "Select Item" at bounding box center [312, 238] width 140 height 10
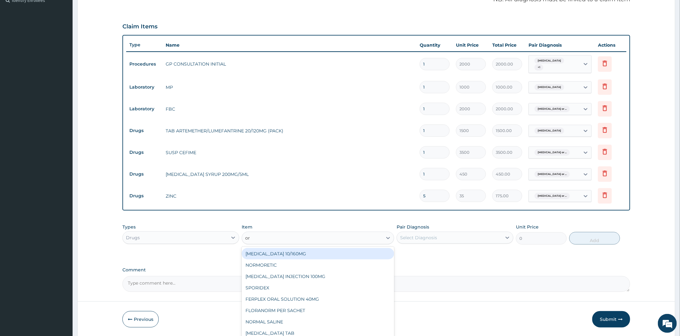
type input "ors"
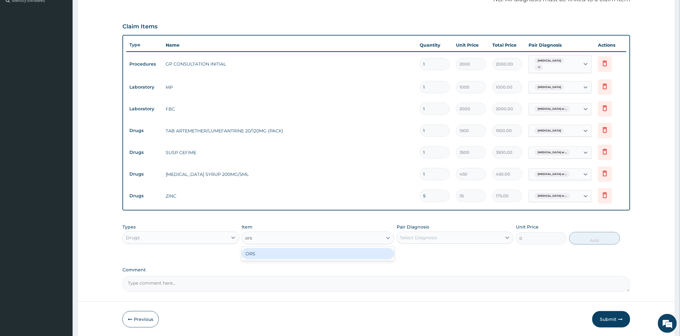
drag, startPoint x: 308, startPoint y: 258, endPoint x: 380, endPoint y: 243, distance: 74.0
click at [309, 258] on div "ORS" at bounding box center [318, 253] width 152 height 11
type input "80"
click at [412, 233] on div "Select Diagnosis" at bounding box center [449, 238] width 105 height 10
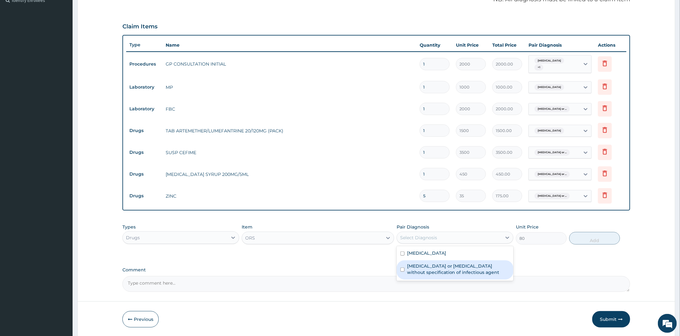
drag, startPoint x: 422, startPoint y: 266, endPoint x: 549, endPoint y: 242, distance: 129.3
click at [436, 269] on label "Infectious gastroenteritis or colitis without specification of infectious agent" at bounding box center [458, 269] width 102 height 13
checkbox input "true"
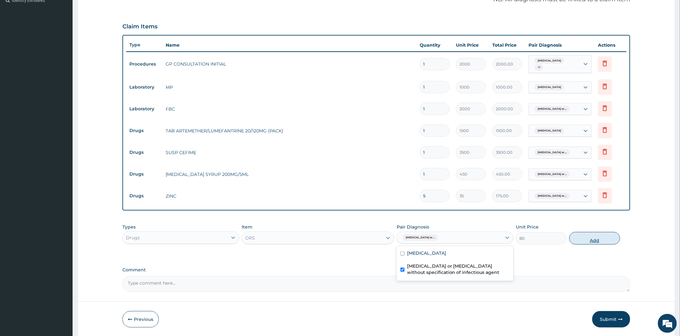
click at [602, 238] on button "Add" at bounding box center [594, 238] width 51 height 13
type input "0"
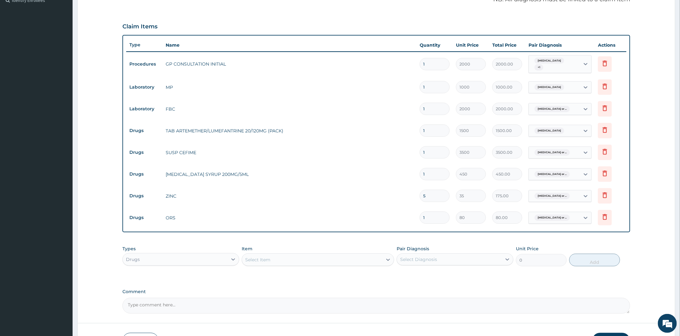
click at [277, 262] on div "Select Item" at bounding box center [312, 260] width 140 height 10
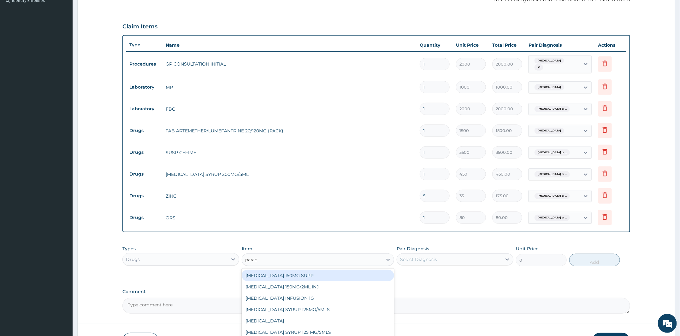
type input "parace"
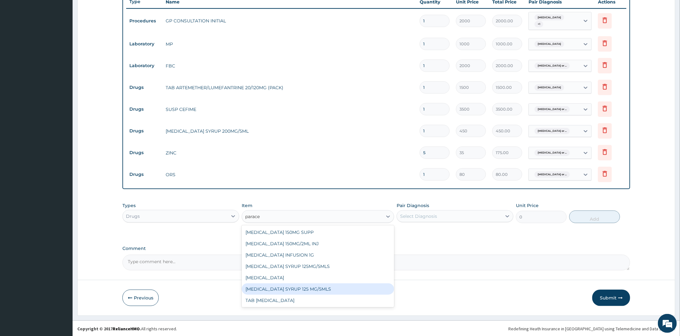
scroll to position [237, 0]
click at [321, 291] on div "PARACETAMOL SYRUP 125 MG/5MLS" at bounding box center [318, 288] width 152 height 11
type input "300"
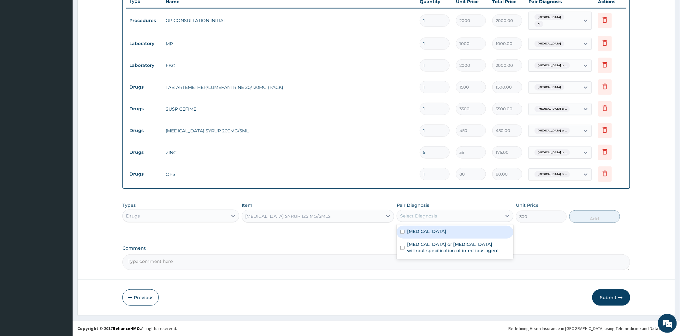
click at [409, 219] on div "Select Diagnosis" at bounding box center [449, 216] width 105 height 10
click at [433, 231] on label "Malaria, unspecified" at bounding box center [426, 231] width 39 height 6
checkbox input "true"
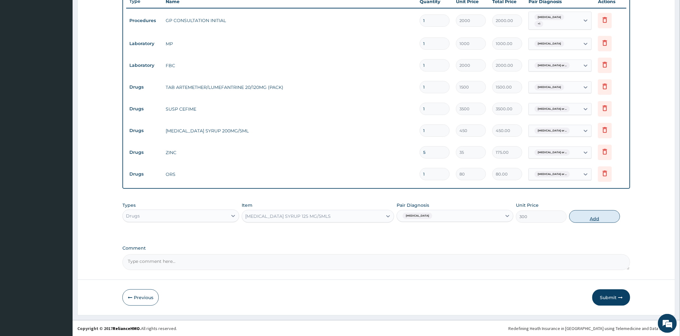
click at [594, 218] on button "Add" at bounding box center [594, 216] width 51 height 13
type input "0"
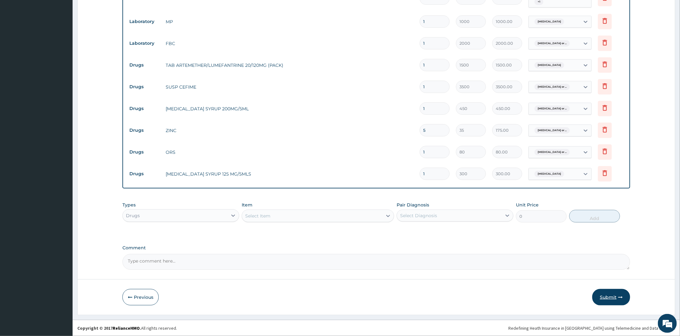
click at [615, 302] on button "Submit" at bounding box center [611, 297] width 38 height 16
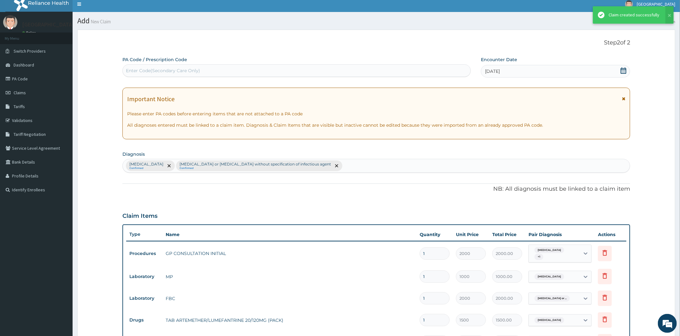
scroll to position [259, 0]
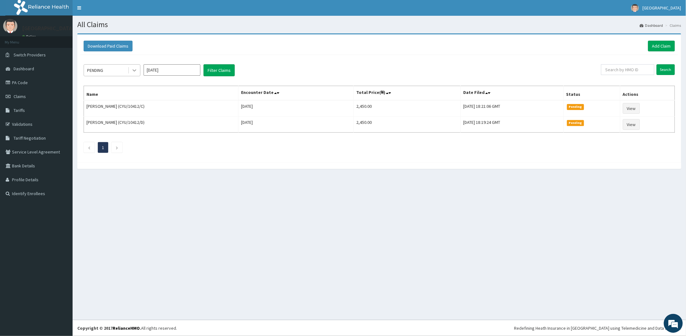
click at [136, 72] on icon at bounding box center [134, 70] width 6 height 6
click at [129, 99] on div "Approved" at bounding box center [112, 96] width 57 height 11
click at [220, 69] on button "Filter Claims" at bounding box center [218, 70] width 31 height 12
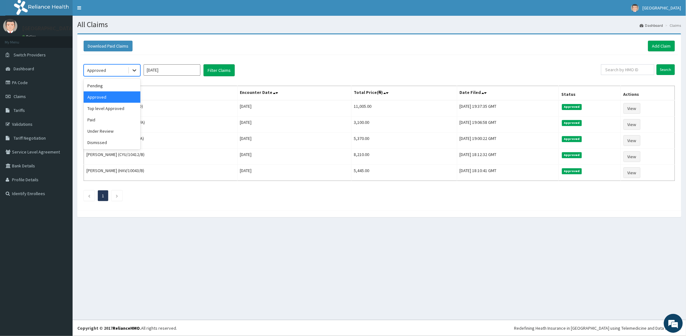
click at [137, 72] on div at bounding box center [134, 70] width 11 height 11
click at [125, 109] on div "Top level Approved" at bounding box center [112, 108] width 57 height 11
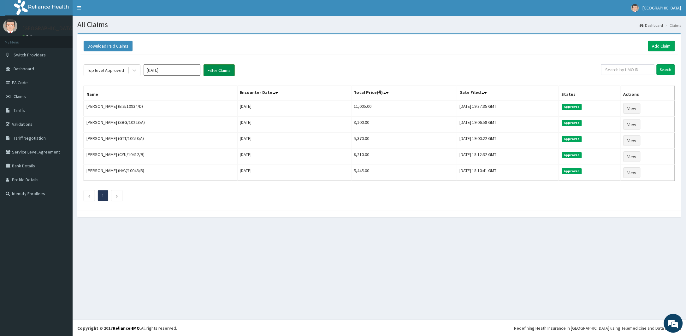
click at [217, 72] on button "Filter Claims" at bounding box center [218, 70] width 31 height 12
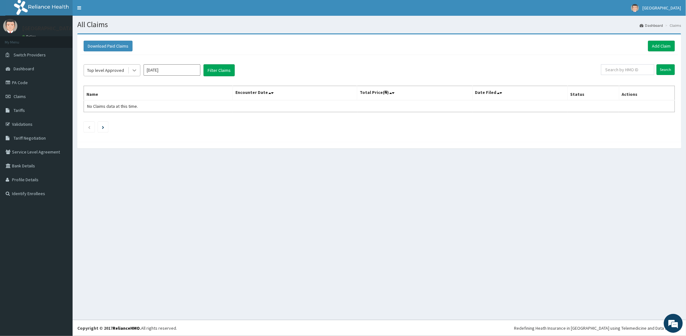
click at [136, 74] on div at bounding box center [134, 70] width 11 height 11
click at [117, 123] on div "Paid" at bounding box center [112, 119] width 57 height 11
click at [225, 70] on button "Filter Claims" at bounding box center [218, 70] width 31 height 12
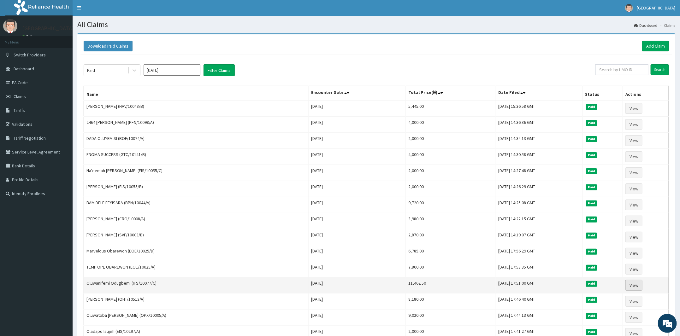
click at [628, 283] on link "View" at bounding box center [633, 285] width 17 height 11
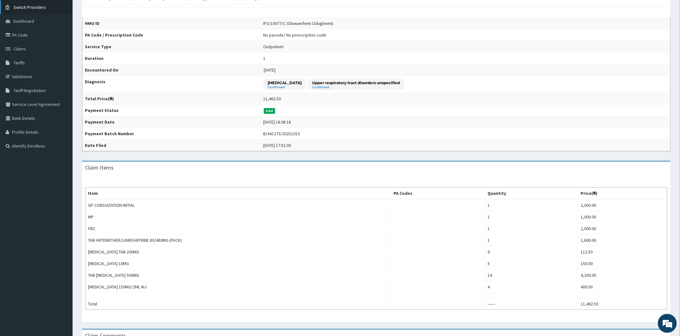
scroll to position [51, 0]
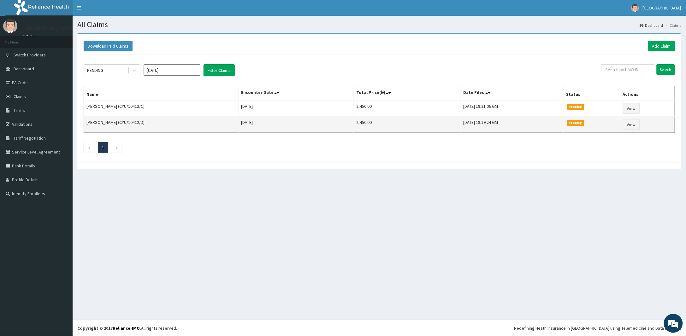
drag, startPoint x: 134, startPoint y: 67, endPoint x: 157, endPoint y: 126, distance: 63.1
click at [134, 67] on icon at bounding box center [134, 70] width 6 height 6
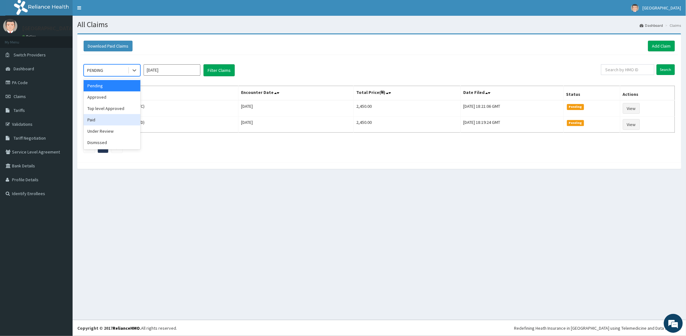
click at [99, 122] on div "Paid" at bounding box center [112, 119] width 57 height 11
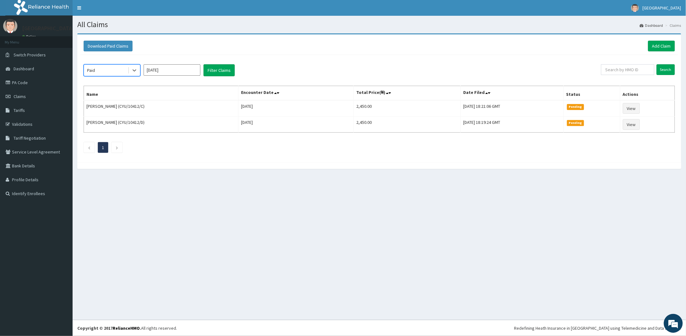
click at [216, 63] on div "option Paid, selected. Select is focused ,type to refine list, press Down to op…" at bounding box center [378, 107] width 597 height 104
click at [220, 72] on button "Filter Claims" at bounding box center [218, 70] width 31 height 12
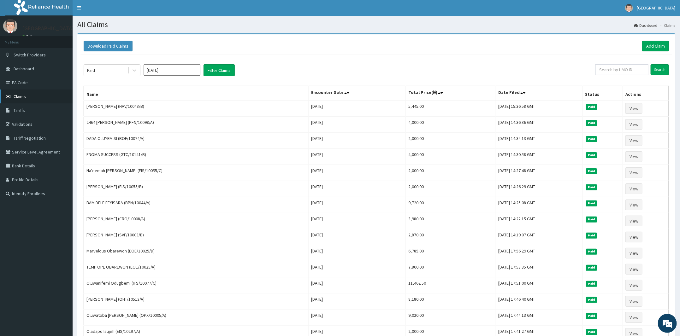
click at [25, 97] on span "Claims" at bounding box center [20, 97] width 12 height 6
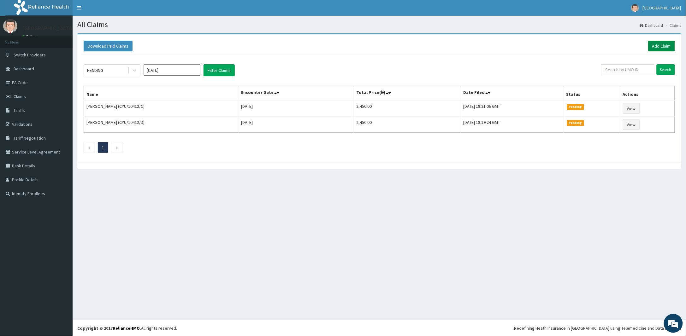
click at [664, 45] on link "Add Claim" at bounding box center [661, 46] width 27 height 11
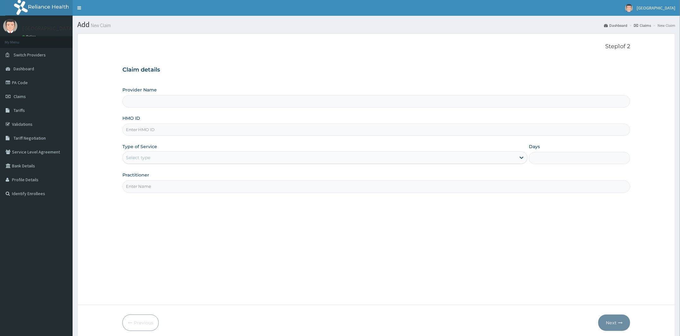
click at [180, 125] on input "HMO ID" at bounding box center [375, 130] width 507 height 12
paste input "IFS/10077/B"
type input "IFS/10077/B"
drag, startPoint x: 176, startPoint y: 156, endPoint x: 174, endPoint y: 166, distance: 9.9
click at [176, 156] on div "Select type" at bounding box center [319, 158] width 393 height 10
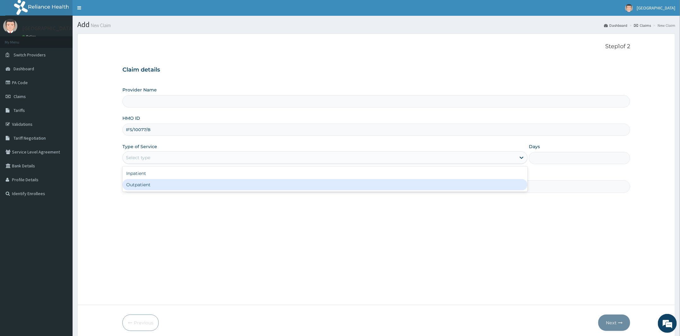
type input "Peter and Grace Medical centre"
click at [167, 187] on div "Outpatient" at bounding box center [324, 184] width 405 height 11
type input "1"
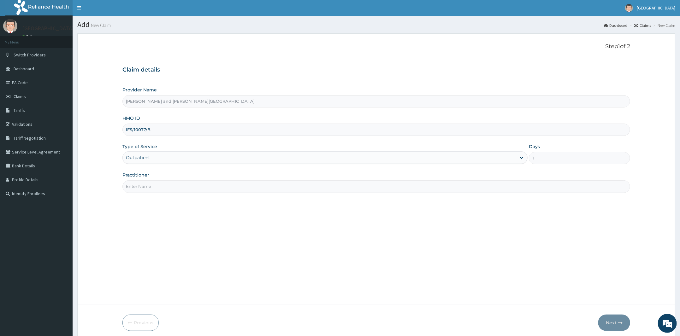
drag, startPoint x: 167, startPoint y: 188, endPoint x: 170, endPoint y: 191, distance: 4.0
click at [167, 188] on input "Practitioner" at bounding box center [375, 186] width 507 height 12
type input "DR BIFOM MELWIN"
click at [618, 324] on icon "button" at bounding box center [620, 323] width 4 height 4
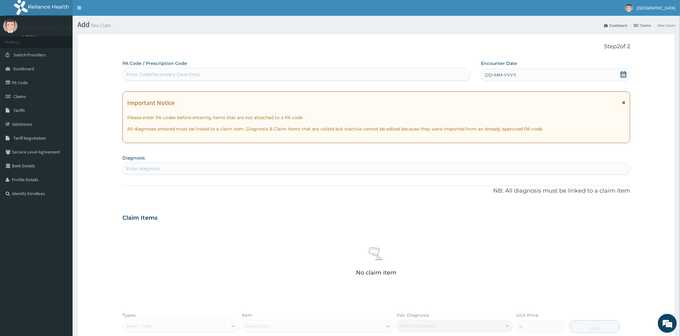
click at [625, 71] on icon at bounding box center [623, 74] width 6 height 6
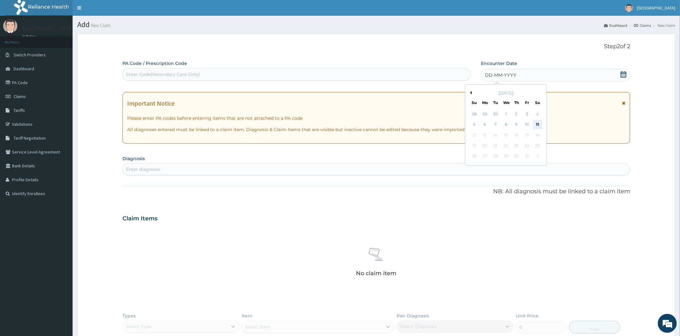
click at [539, 124] on div "11" at bounding box center [536, 124] width 9 height 9
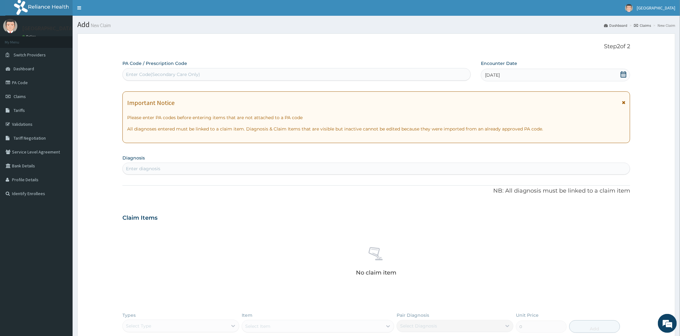
click at [342, 168] on div "Enter diagnosis" at bounding box center [376, 169] width 507 height 10
type input "m"
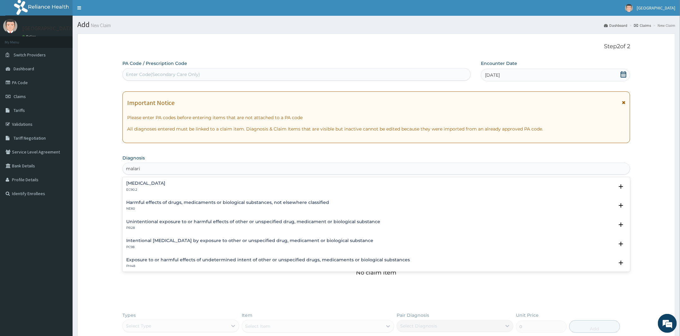
type input "malaria"
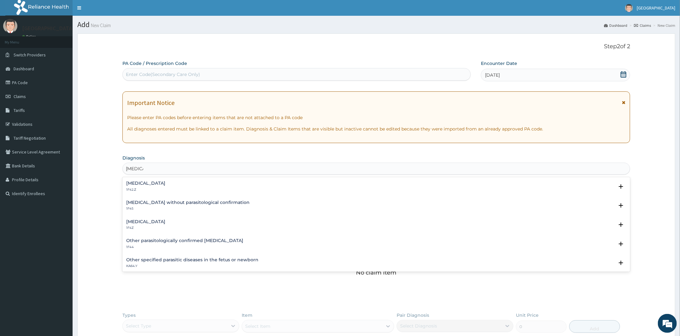
click at [201, 221] on div "Malaria, unspecified 1F4Z" at bounding box center [376, 224] width 500 height 11
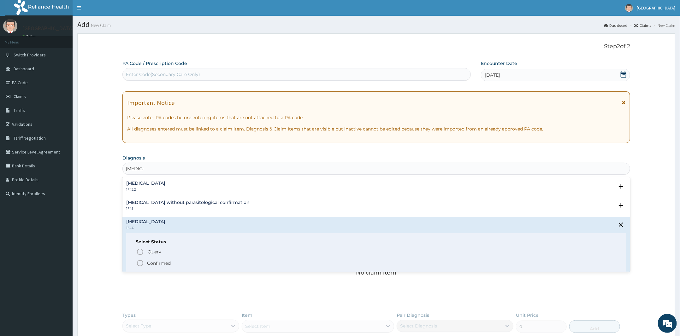
click at [198, 266] on span "Confirmed" at bounding box center [376, 264] width 480 height 8
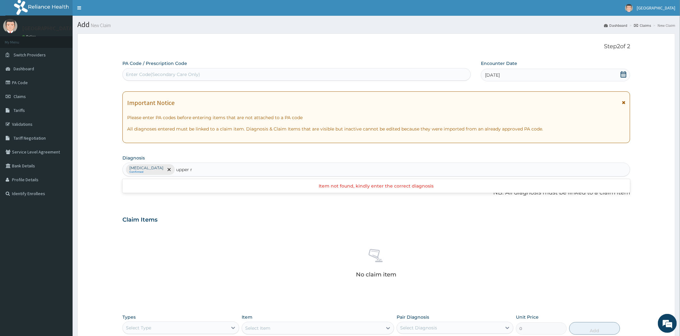
type input "upper"
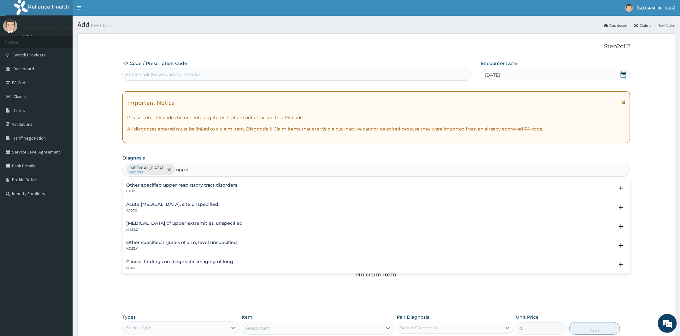
click at [155, 204] on h4 "Acute upper respiratory infection, site unspecified" at bounding box center [172, 204] width 92 height 5
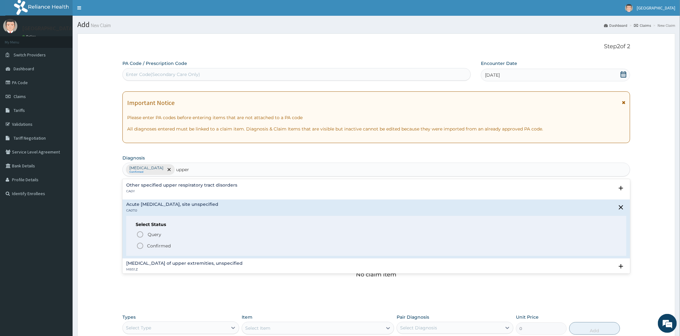
click at [157, 245] on p "Confirmed" at bounding box center [159, 246] width 24 height 6
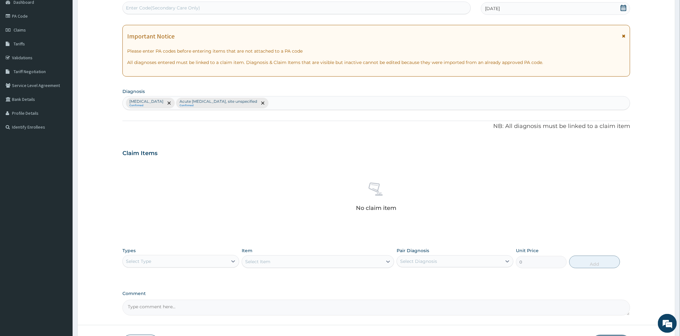
scroll to position [112, 0]
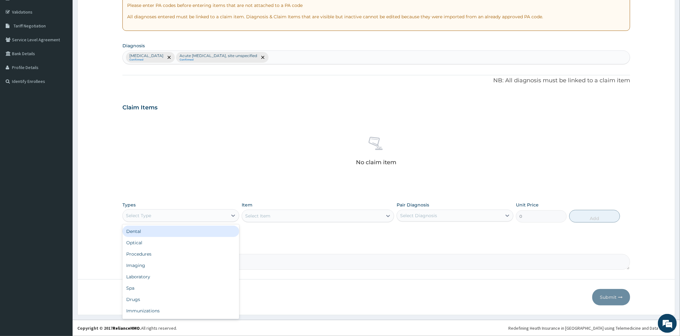
click at [205, 215] on div "Select Type" at bounding box center [175, 216] width 105 height 10
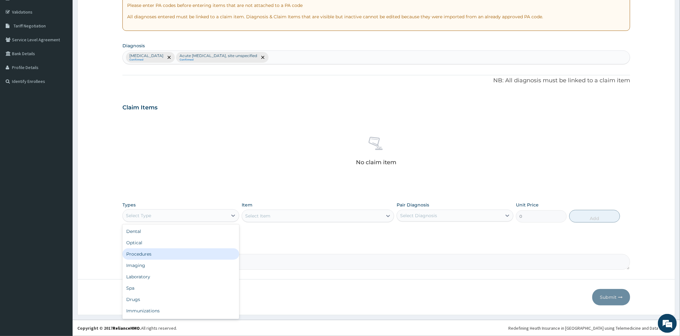
click at [191, 257] on div "Procedures" at bounding box center [180, 253] width 117 height 11
click at [304, 215] on div "Select Item" at bounding box center [318, 216] width 152 height 13
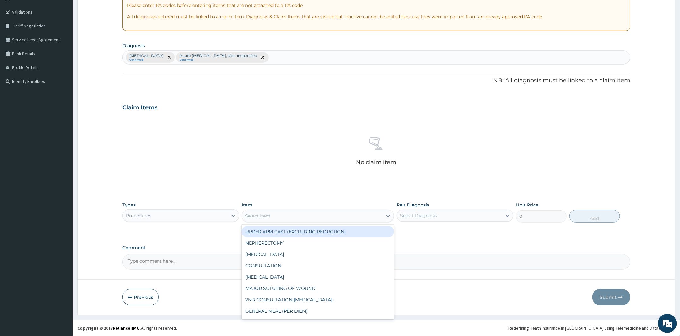
click at [305, 215] on div "Select Item" at bounding box center [312, 216] width 140 height 10
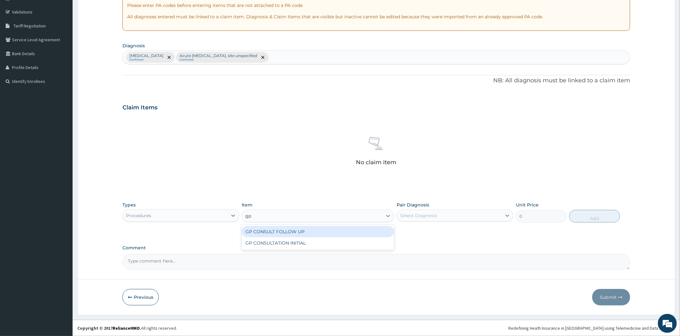
type input "gp"
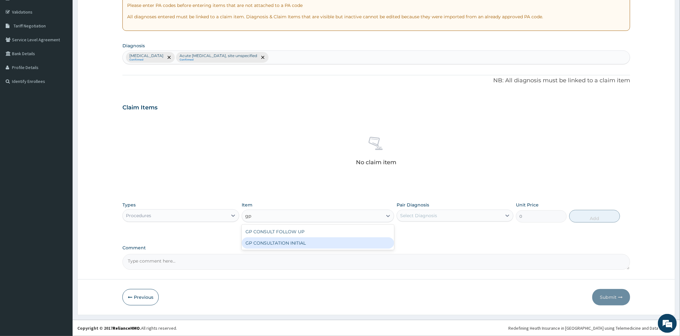
click at [275, 243] on div "GP CONSULTATION INITIAL" at bounding box center [318, 242] width 152 height 11
type input "2000"
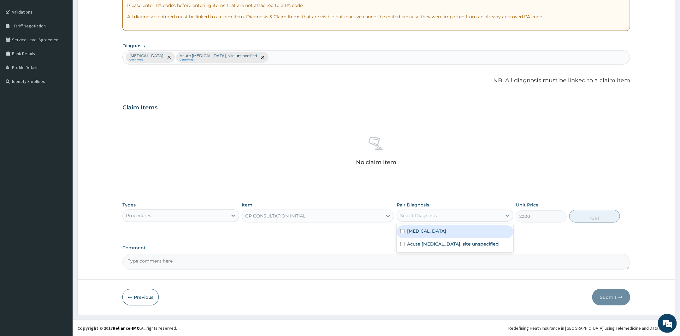
drag, startPoint x: 408, startPoint y: 209, endPoint x: 417, endPoint y: 226, distance: 18.5
click at [411, 215] on div "Select Diagnosis" at bounding box center [454, 216] width 117 height 12
drag, startPoint x: 417, startPoint y: 228, endPoint x: 422, endPoint y: 235, distance: 8.1
click at [420, 232] on label "Malaria, unspecified" at bounding box center [426, 231] width 39 height 6
checkbox input "true"
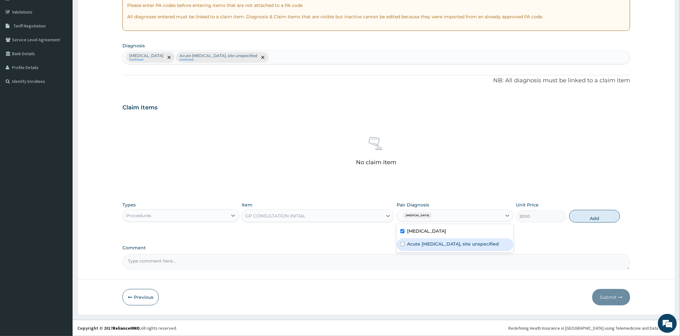
drag, startPoint x: 429, startPoint y: 244, endPoint x: 519, endPoint y: 238, distance: 90.7
click at [450, 246] on label "Acute upper respiratory infection, site unspecified" at bounding box center [453, 244] width 92 height 6
checkbox input "true"
click at [592, 214] on button "Add" at bounding box center [594, 216] width 51 height 13
type input "0"
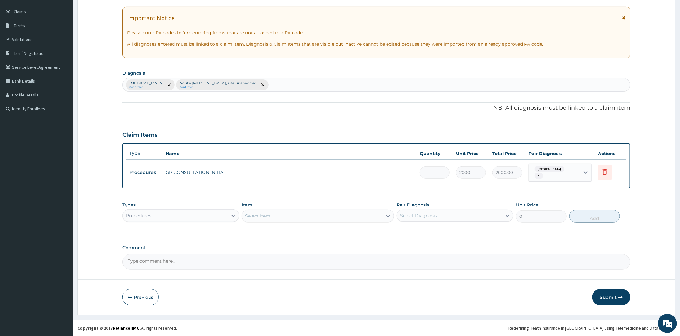
scroll to position [84, 0]
click at [290, 219] on div "Select Item" at bounding box center [312, 217] width 140 height 10
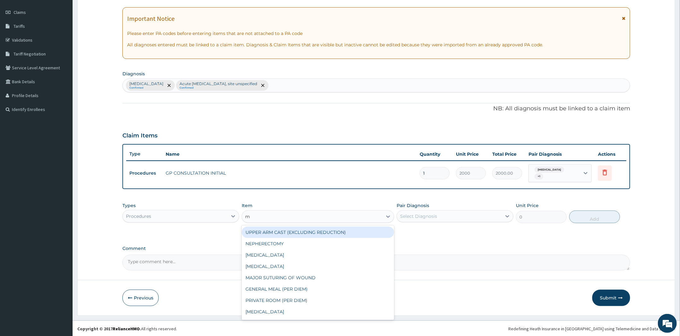
type input "m"
click at [157, 223] on div "Types Procedures Item option GP CONSULTATION INITIAL, selected. option UPPER AR…" at bounding box center [375, 212] width 507 height 27
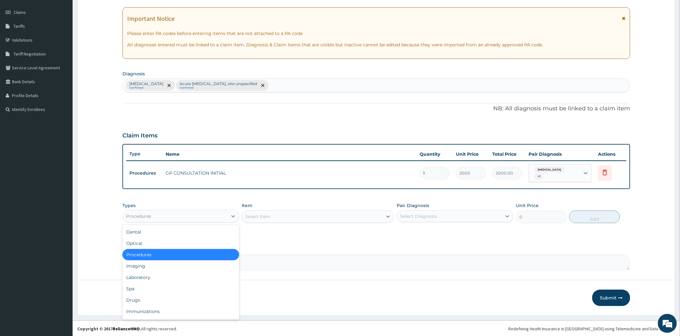
click at [163, 214] on div "Procedures" at bounding box center [175, 216] width 105 height 10
click at [151, 274] on div "Laboratory" at bounding box center [180, 277] width 117 height 11
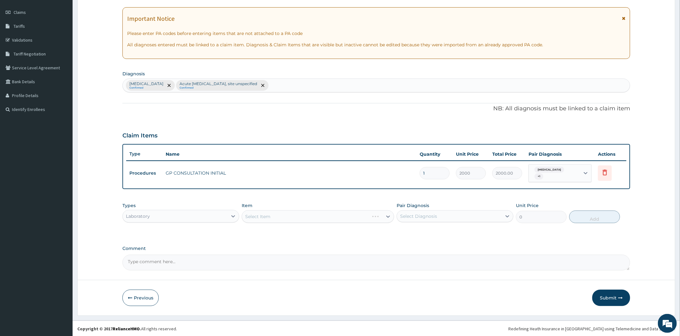
click at [290, 214] on div "Select Item" at bounding box center [318, 216] width 152 height 13
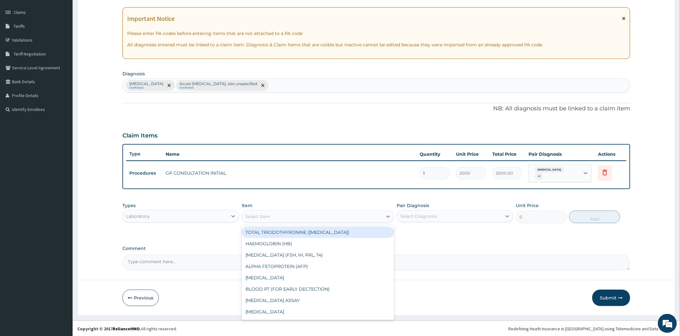
click at [295, 217] on div "Select Item" at bounding box center [312, 217] width 140 height 10
type input "mp"
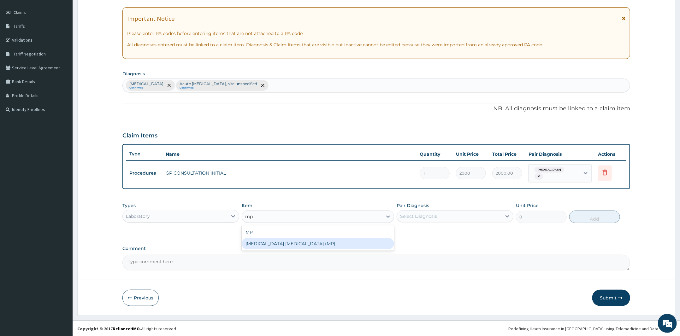
click at [307, 238] on div "MALARIA PARASITE (MP)" at bounding box center [318, 243] width 152 height 11
type input "560"
click at [314, 212] on div "MALARIA PARASITE (MP)" at bounding box center [312, 217] width 140 height 10
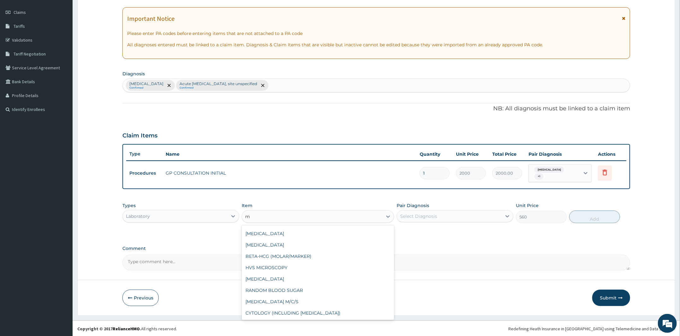
scroll to position [472, 0]
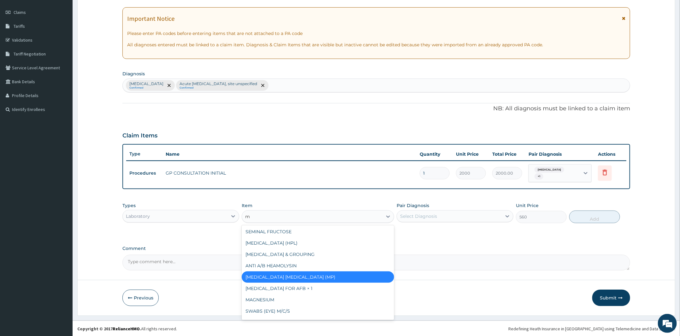
type input "mp"
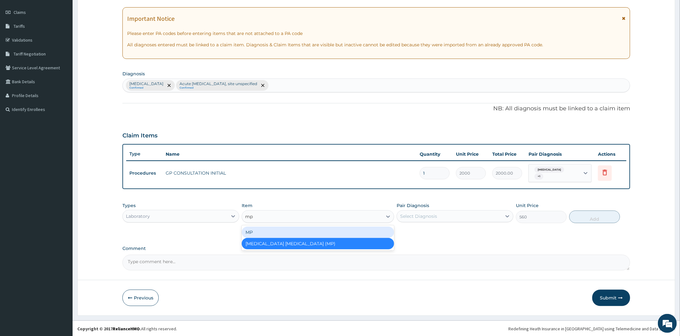
click at [288, 235] on div "MP" at bounding box center [318, 232] width 152 height 11
type input "1000"
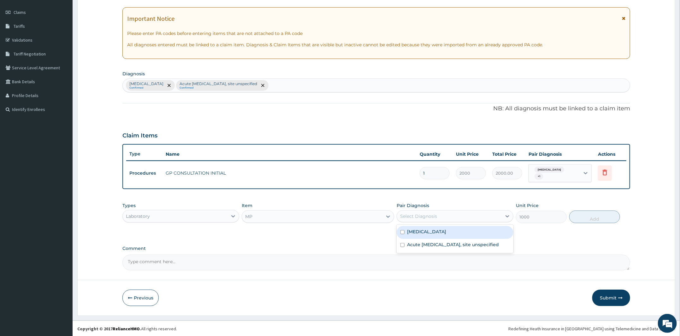
drag, startPoint x: 411, startPoint y: 210, endPoint x: 419, endPoint y: 232, distance: 23.0
click at [411, 211] on div "Select Diagnosis" at bounding box center [449, 216] width 105 height 10
drag, startPoint x: 419, startPoint y: 232, endPoint x: 547, endPoint y: 225, distance: 127.5
click at [425, 234] on div "Malaria, unspecified" at bounding box center [454, 232] width 117 height 13
checkbox input "true"
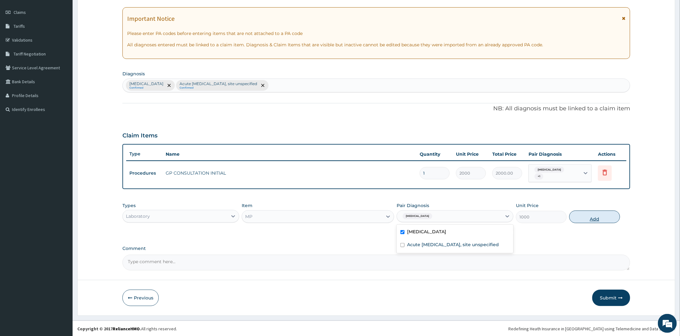
click at [586, 216] on button "Add" at bounding box center [594, 217] width 51 height 13
type input "0"
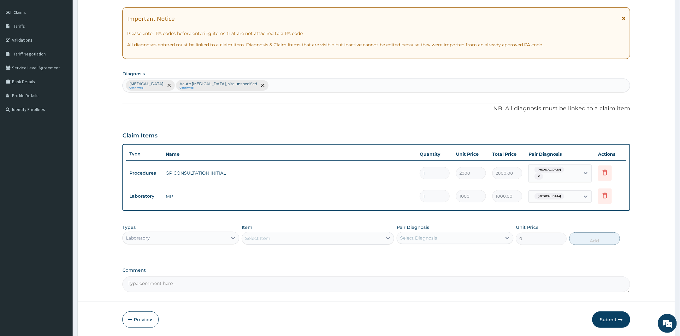
click at [255, 232] on div "Select Item" at bounding box center [318, 238] width 152 height 13
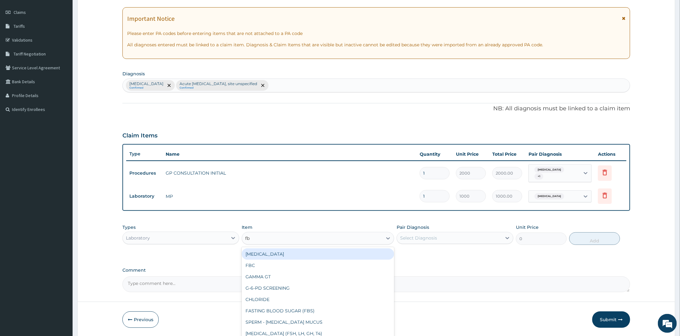
type input "fbc"
drag, startPoint x: 276, startPoint y: 256, endPoint x: 302, endPoint y: 254, distance: 26.6
click at [277, 255] on div "FBC" at bounding box center [318, 253] width 152 height 11
type input "2000"
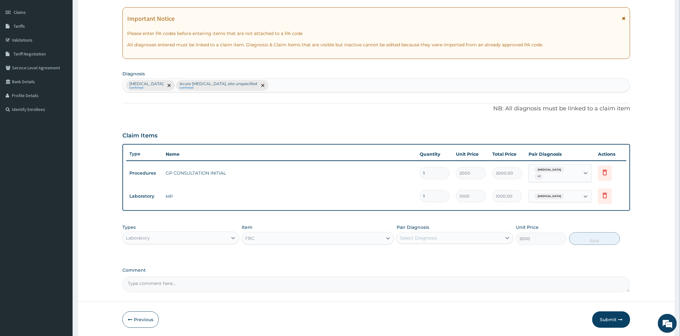
drag, startPoint x: 444, startPoint y: 236, endPoint x: 445, endPoint y: 245, distance: 8.6
click at [444, 236] on div "Select Diagnosis" at bounding box center [449, 238] width 105 height 10
drag, startPoint x: 441, startPoint y: 271, endPoint x: 544, endPoint y: 246, distance: 106.1
click at [444, 269] on label "Acute upper respiratory infection, site unspecified" at bounding box center [453, 266] width 92 height 6
checkbox input "true"
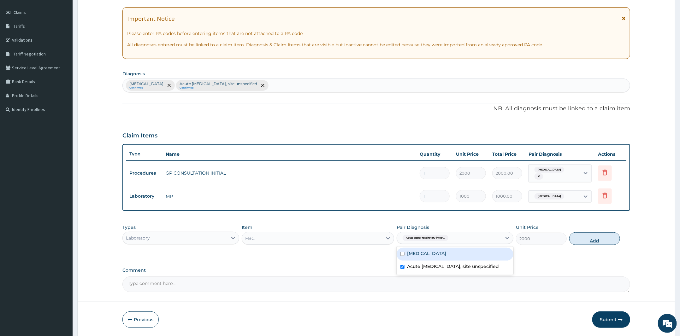
click at [576, 238] on button "Add" at bounding box center [594, 238] width 51 height 13
type input "0"
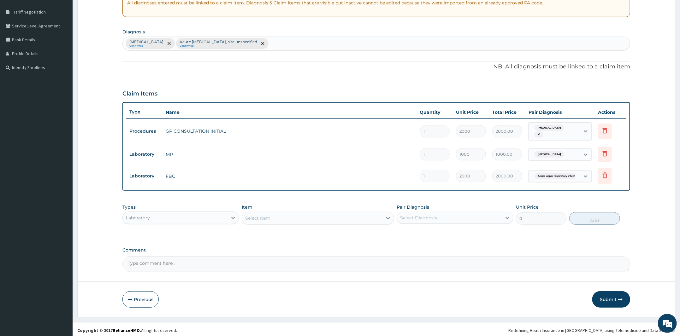
scroll to position [128, 0]
drag, startPoint x: 172, startPoint y: 214, endPoint x: 172, endPoint y: 220, distance: 6.3
click at [172, 215] on div "Laboratory" at bounding box center [175, 216] width 105 height 10
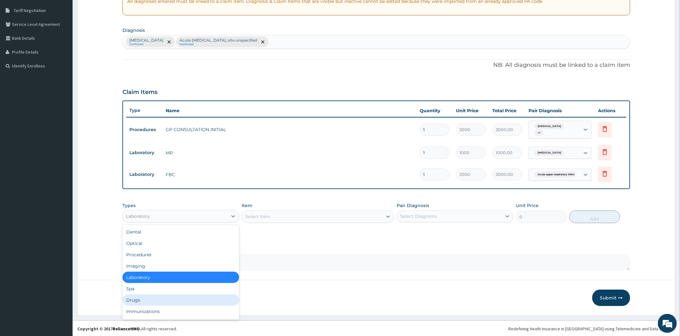
click at [137, 295] on div "Drugs" at bounding box center [180, 300] width 117 height 11
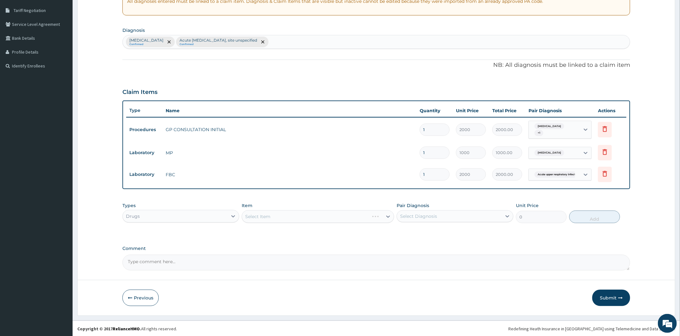
click at [275, 222] on div "Select Item" at bounding box center [318, 216] width 152 height 13
click at [272, 216] on div "Select Item" at bounding box center [318, 216] width 152 height 13
click at [288, 246] on label "Comment" at bounding box center [375, 248] width 507 height 5
click at [288, 255] on textarea "Comment" at bounding box center [375, 263] width 507 height 16
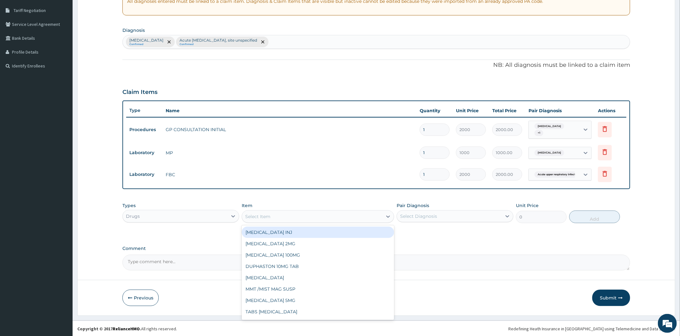
click at [280, 215] on div "Select Item" at bounding box center [312, 217] width 140 height 10
type input "art"
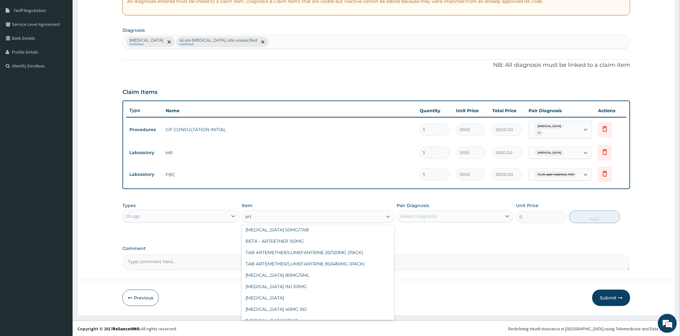
scroll to position [62, 0]
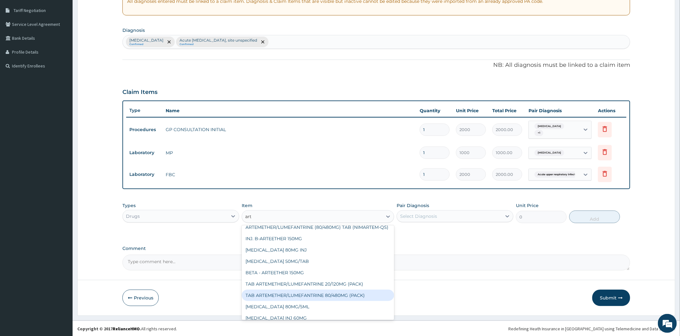
drag, startPoint x: 323, startPoint y: 288, endPoint x: 325, endPoint y: 301, distance: 13.1
click at [325, 301] on div "TAB TELMISARTAN 80MG ARTEMETER 40MG INJ ARTESUNATE + AMODIAQUINE / PER PACK ART…" at bounding box center [318, 272] width 152 height 95
click at [325, 301] on div "TAB ARTEMETHER/LUMEFANTRINE 80/480MG (PACK)" at bounding box center [318, 295] width 152 height 11
type input "1600"
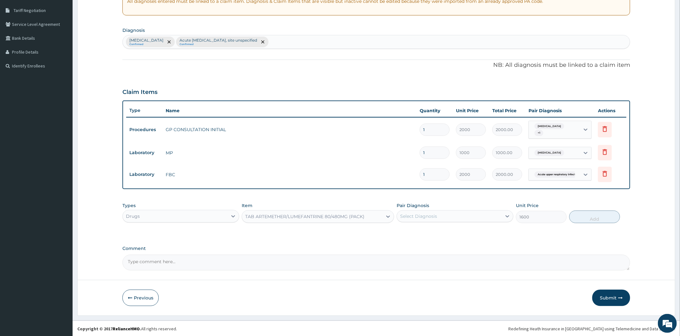
click at [413, 220] on div "Select Diagnosis" at bounding box center [449, 216] width 105 height 10
drag, startPoint x: 428, startPoint y: 231, endPoint x: 466, endPoint y: 226, distance: 38.4
click at [429, 230] on label "Malaria, unspecified" at bounding box center [426, 232] width 39 height 6
checkbox input "true"
click at [598, 215] on button "Add" at bounding box center [594, 217] width 51 height 13
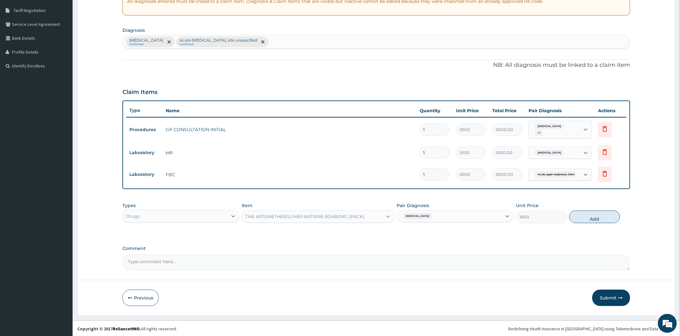
type input "0"
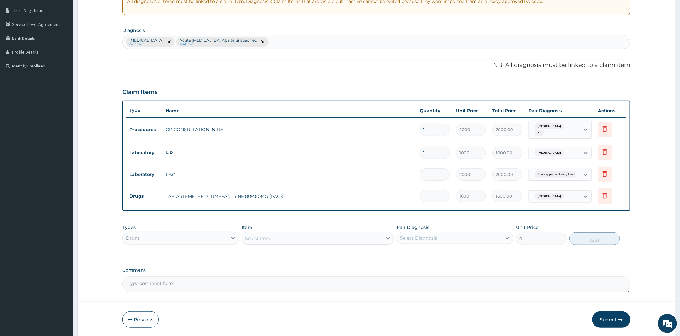
click at [365, 239] on div "Select Item" at bounding box center [312, 238] width 140 height 10
type input "p"
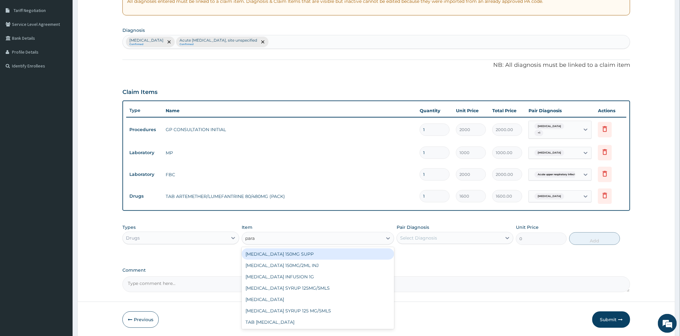
type input "parac"
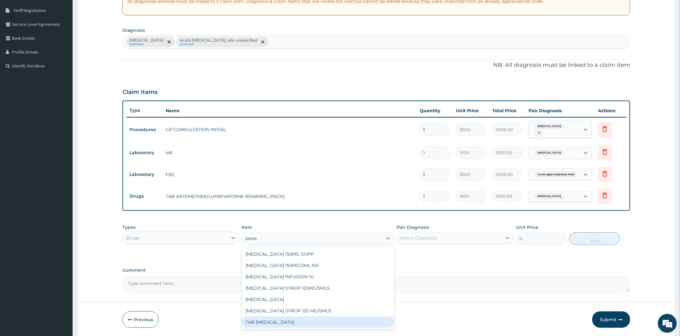
click at [283, 319] on div "TAB PARACETAMOL" at bounding box center [318, 322] width 152 height 11
type input "15"
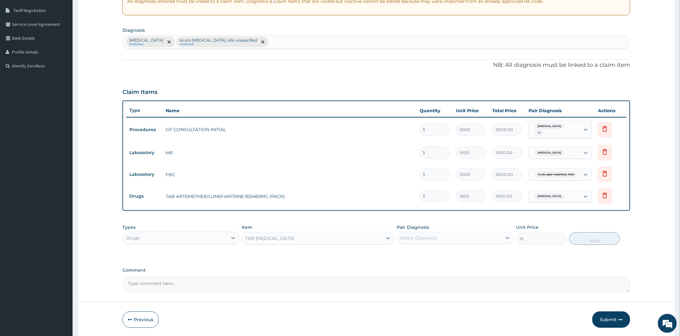
click at [428, 234] on div "Select Diagnosis" at bounding box center [449, 238] width 105 height 10
click at [446, 254] on label "Malaria, unspecified" at bounding box center [426, 253] width 39 height 6
checkbox input "true"
click at [600, 240] on button "Add" at bounding box center [594, 238] width 51 height 13
type input "0"
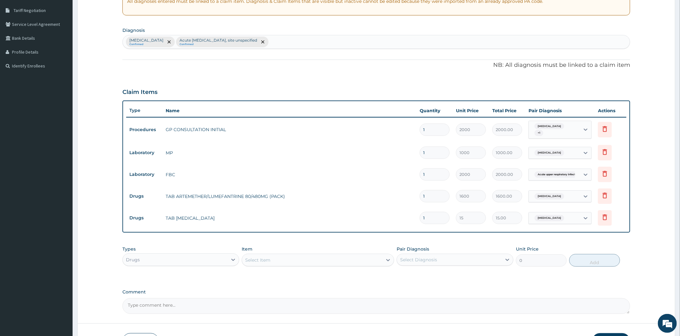
type input "18"
type input "270.00"
type input "18"
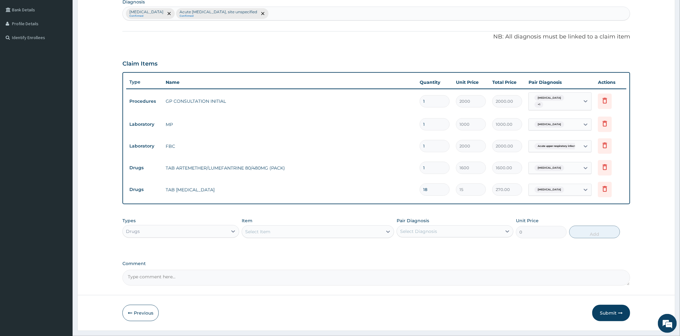
scroll to position [172, 0]
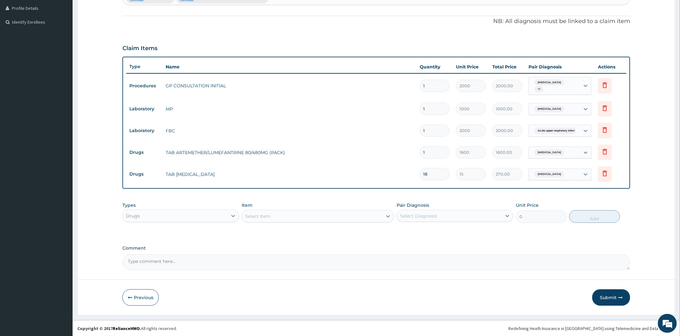
click at [284, 217] on div "Select Item" at bounding box center [312, 216] width 140 height 10
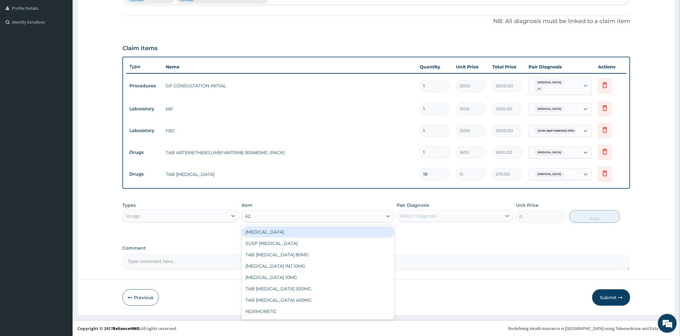
type input "625"
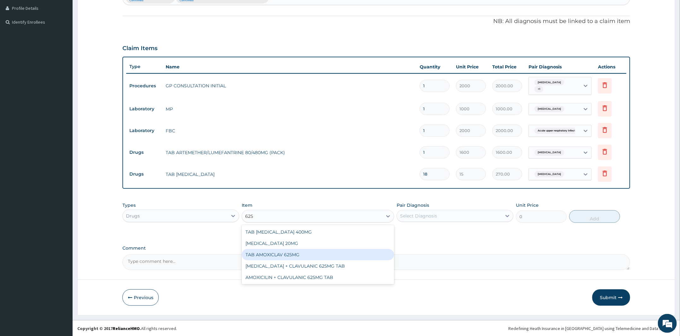
drag, startPoint x: 287, startPoint y: 254, endPoint x: 340, endPoint y: 247, distance: 53.4
click at [287, 255] on div "TAB AMOXICLAV 625MG" at bounding box center [318, 254] width 152 height 11
type input "260"
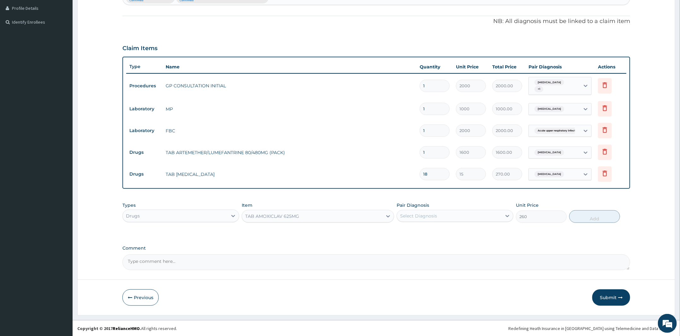
click at [420, 217] on div "Select Diagnosis" at bounding box center [418, 216] width 37 height 6
drag, startPoint x: 431, startPoint y: 244, endPoint x: 531, endPoint y: 229, distance: 100.7
click at [446, 246] on label "Acute upper respiratory infection, site unspecified" at bounding box center [453, 244] width 92 height 6
checkbox input "true"
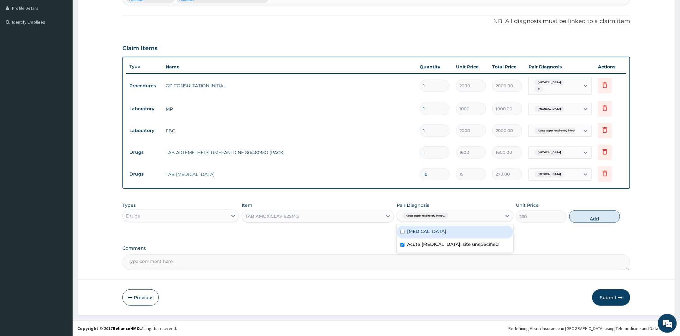
click at [581, 217] on button "Add" at bounding box center [594, 216] width 51 height 13
type input "0"
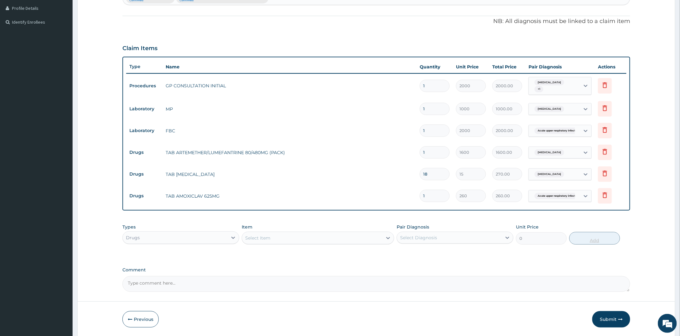
type input "14"
type input "3640.00"
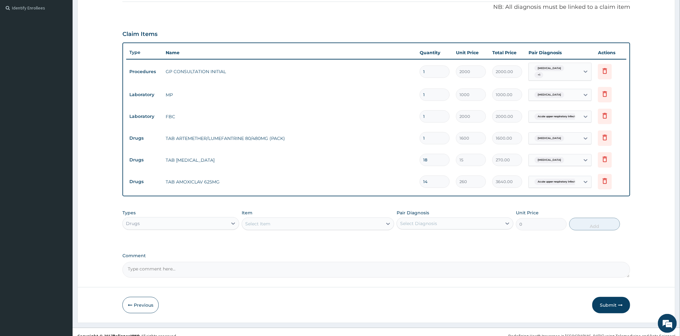
scroll to position [193, 0]
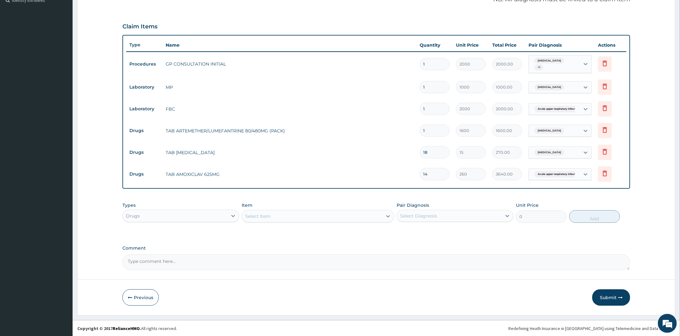
type input "14"
click at [284, 210] on div "Select Item" at bounding box center [318, 216] width 152 height 13
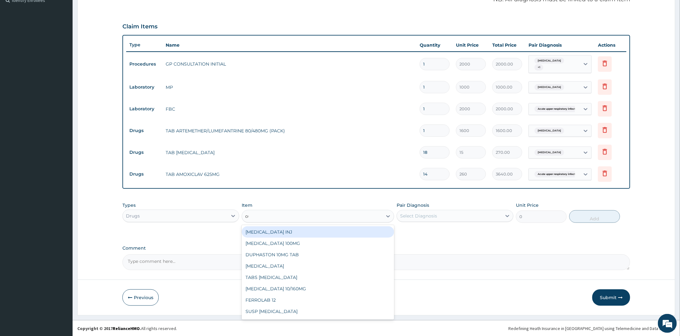
type input "oug"
click at [304, 234] on div "COUGH SYRUP" at bounding box center [318, 231] width 152 height 11
type input "700"
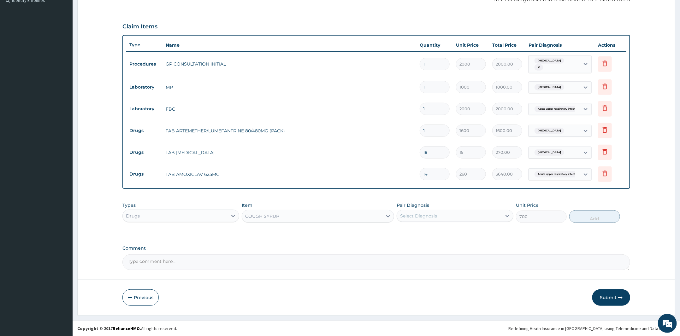
drag, startPoint x: 441, startPoint y: 216, endPoint x: 442, endPoint y: 221, distance: 4.9
click at [441, 216] on div "Select Diagnosis" at bounding box center [449, 216] width 105 height 10
drag, startPoint x: 442, startPoint y: 248, endPoint x: 531, endPoint y: 234, distance: 89.7
click at [451, 248] on label "Acute upper respiratory infection, site unspecified" at bounding box center [453, 244] width 92 height 6
checkbox input "true"
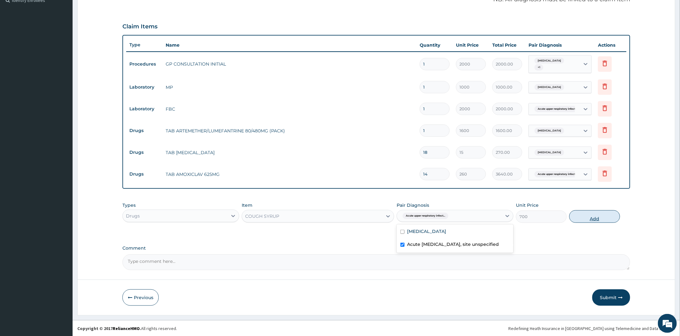
click at [590, 216] on button "Add" at bounding box center [594, 216] width 51 height 13
type input "0"
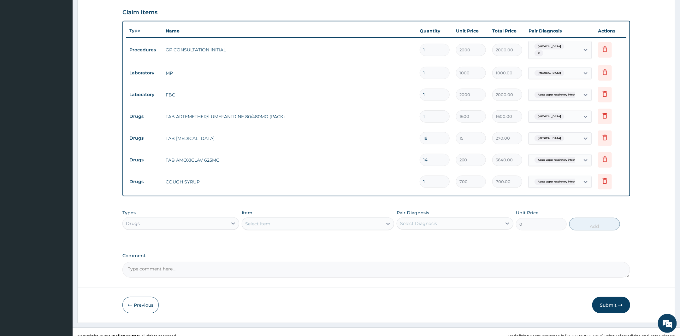
scroll to position [215, 0]
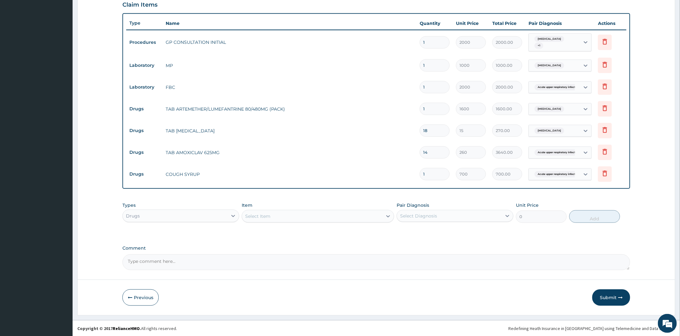
click at [618, 298] on icon "button" at bounding box center [620, 297] width 4 height 4
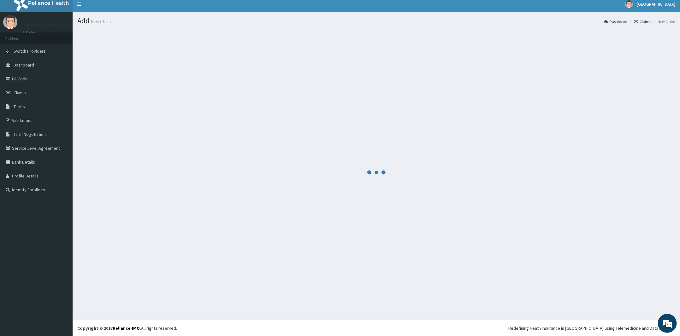
scroll to position [4, 0]
